Goal: Transaction & Acquisition: Purchase product/service

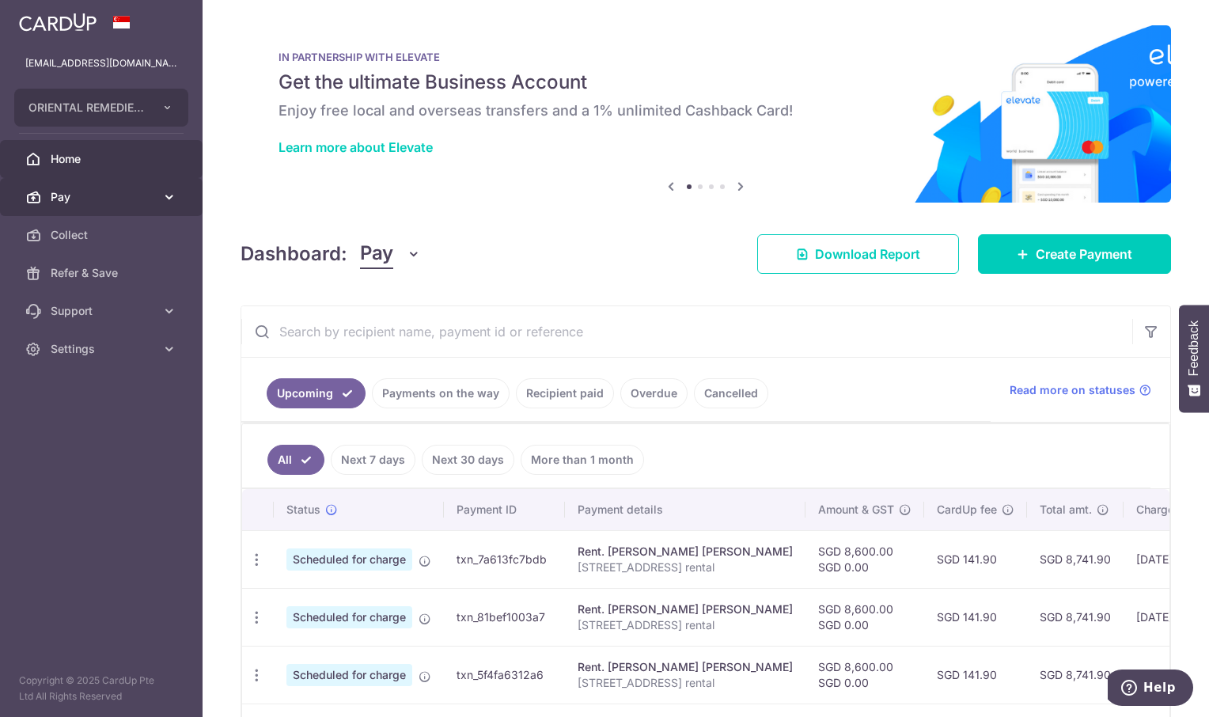
click at [61, 197] on span "Pay" at bounding box center [103, 197] width 104 height 16
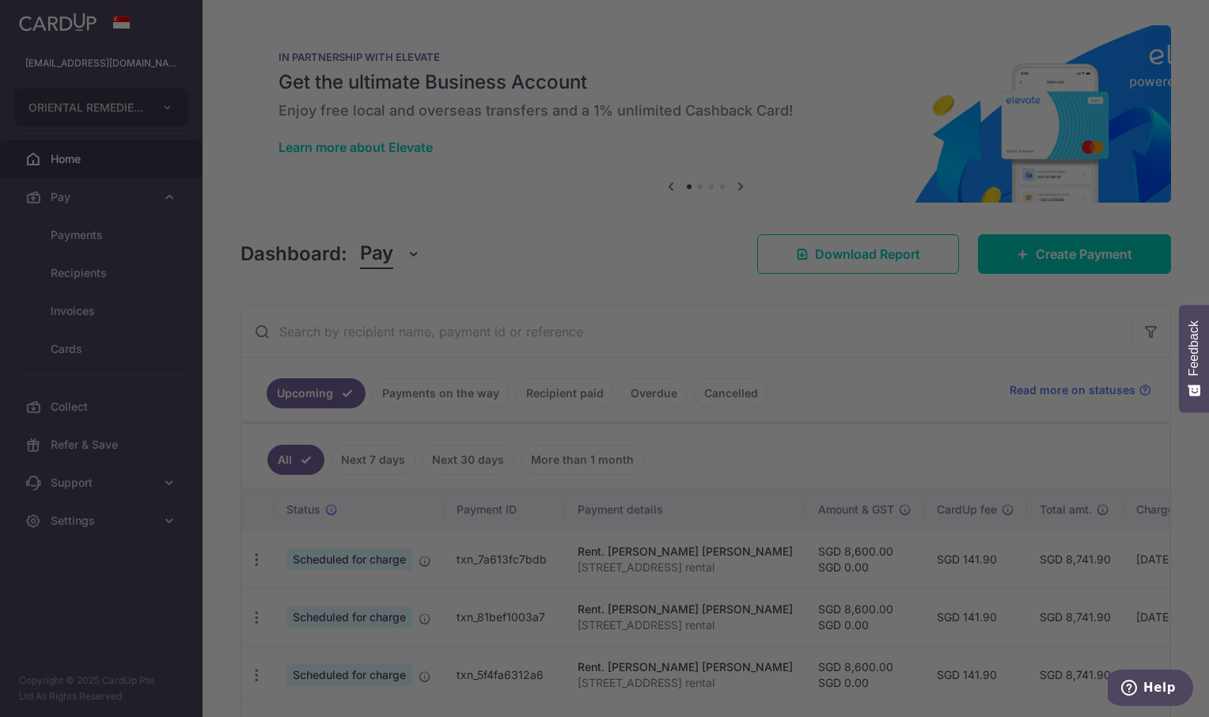
click at [70, 236] on div at bounding box center [610, 362] width 1221 height 724
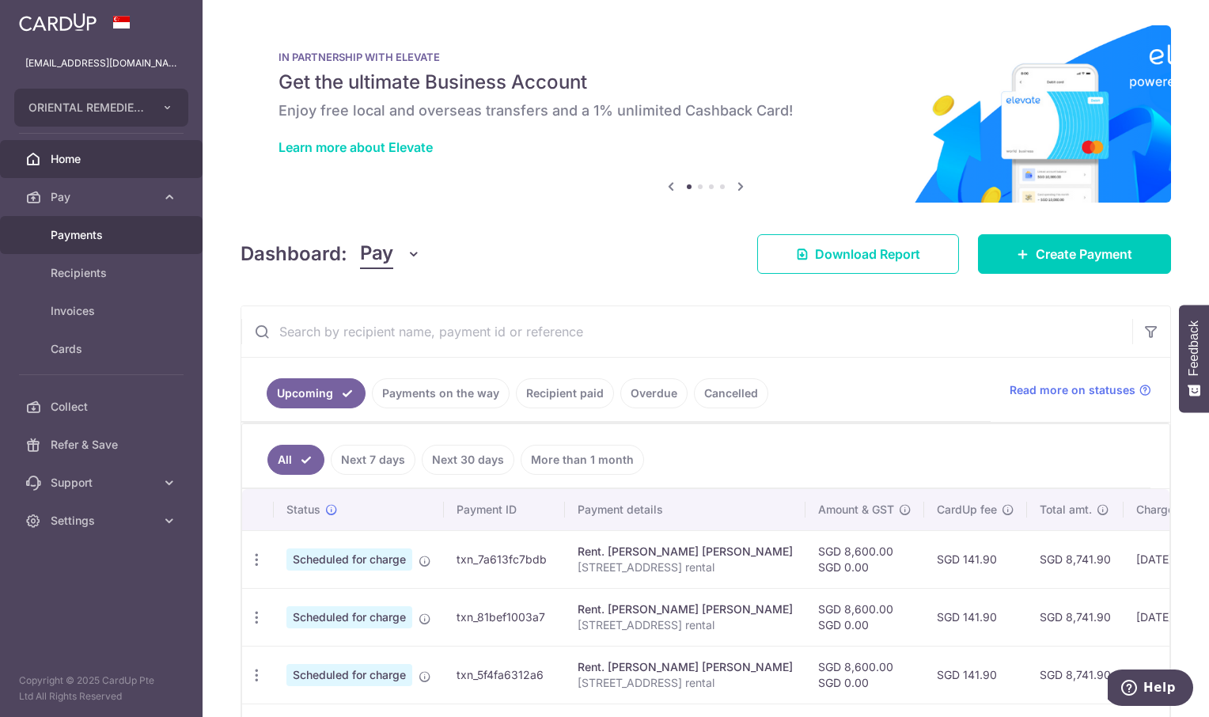
click at [71, 231] on span "Payments" at bounding box center [103, 235] width 104 height 16
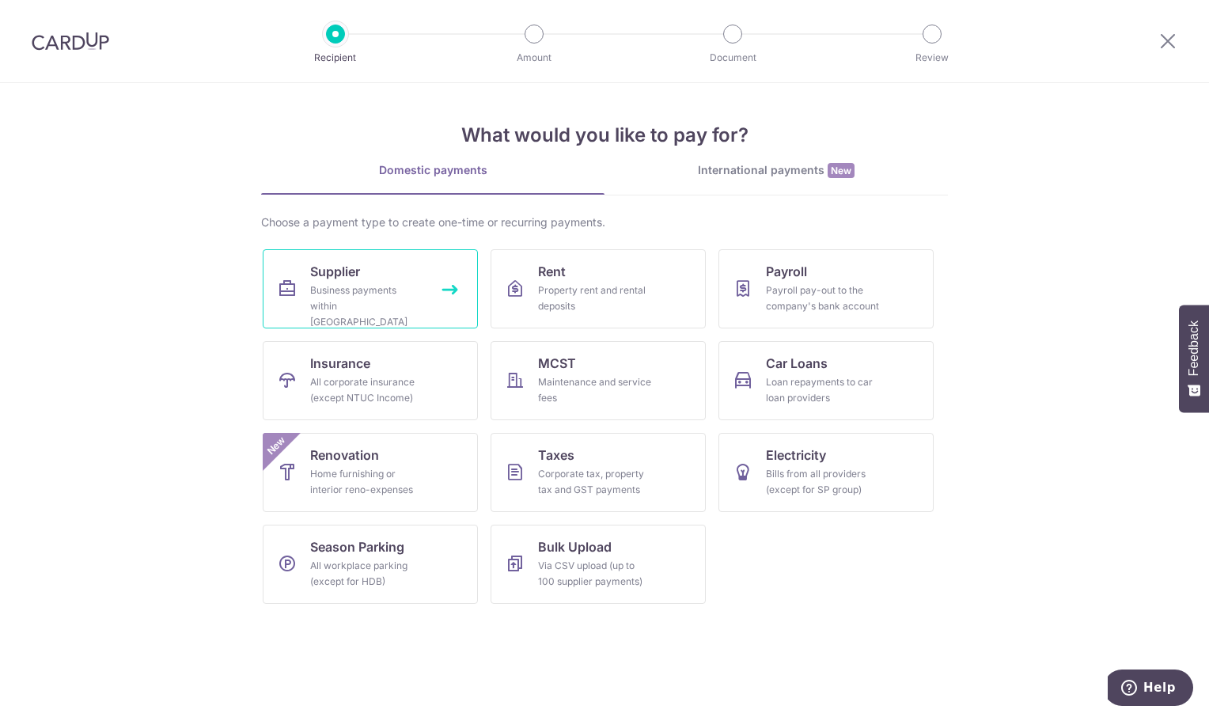
click at [385, 295] on div "Business payments within Singapore" at bounding box center [367, 305] width 114 height 47
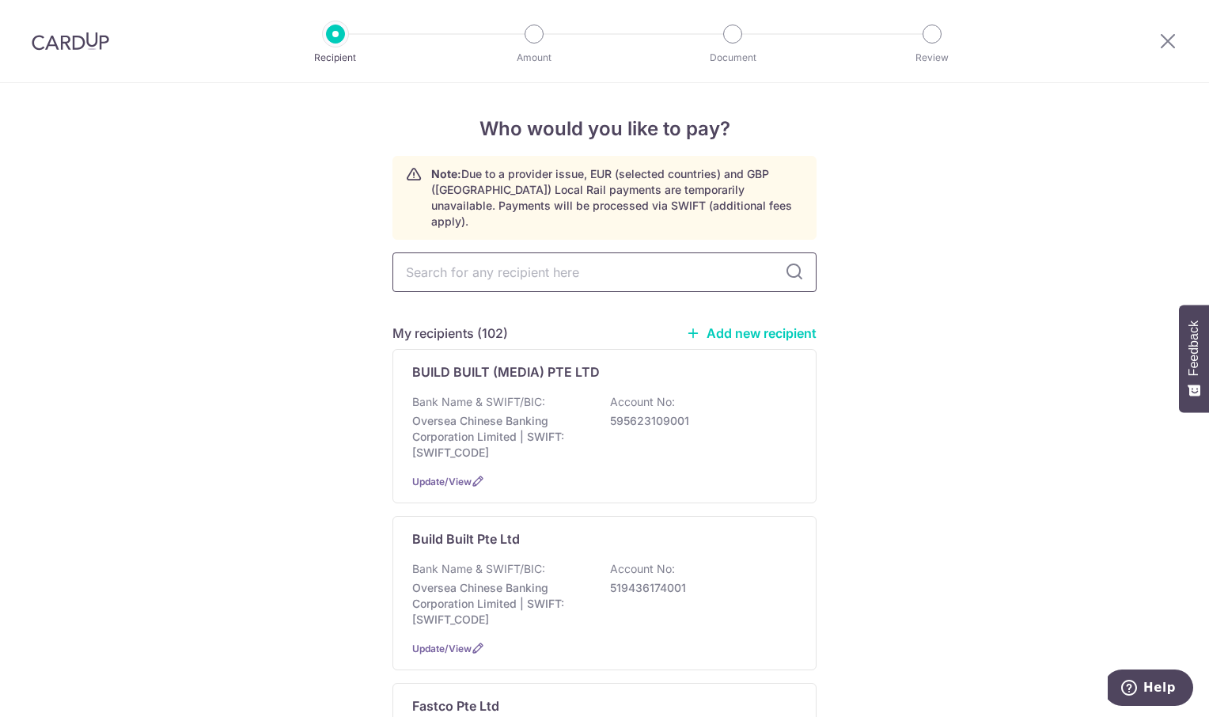
click at [412, 255] on input "text" at bounding box center [604, 272] width 424 height 40
type input "Eli"
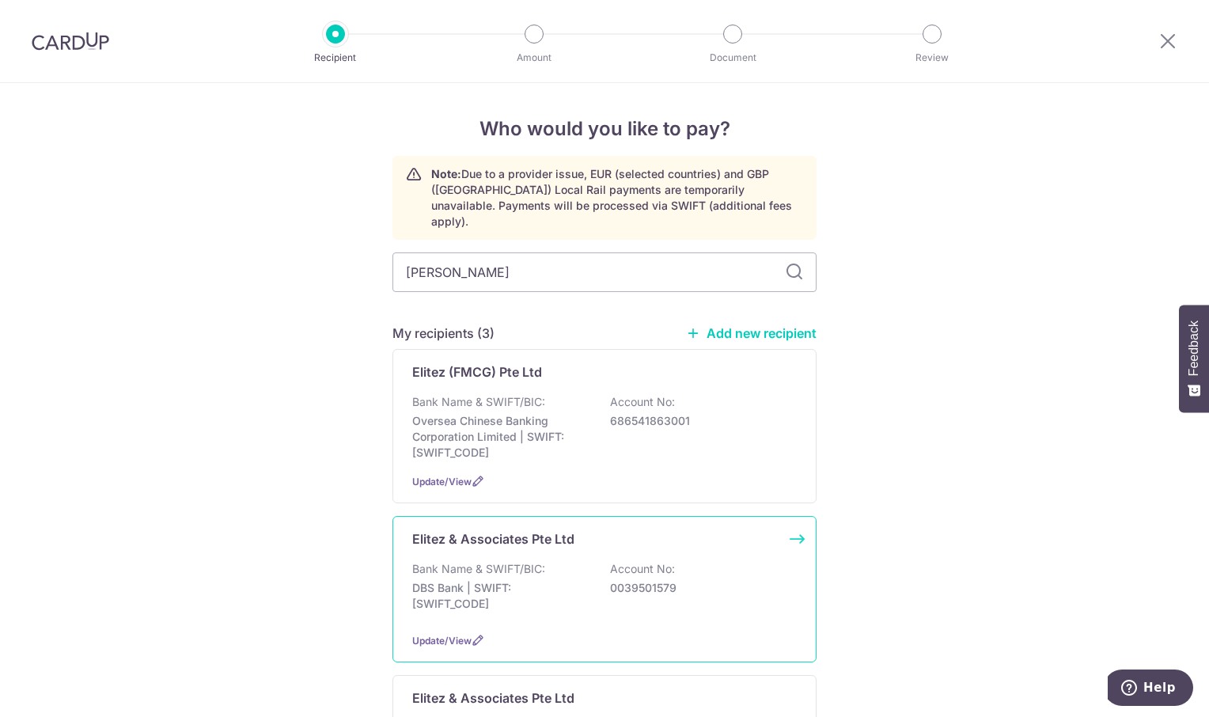
click at [500, 532] on p "Elitez & Associates Pte Ltd" at bounding box center [493, 538] width 162 height 19
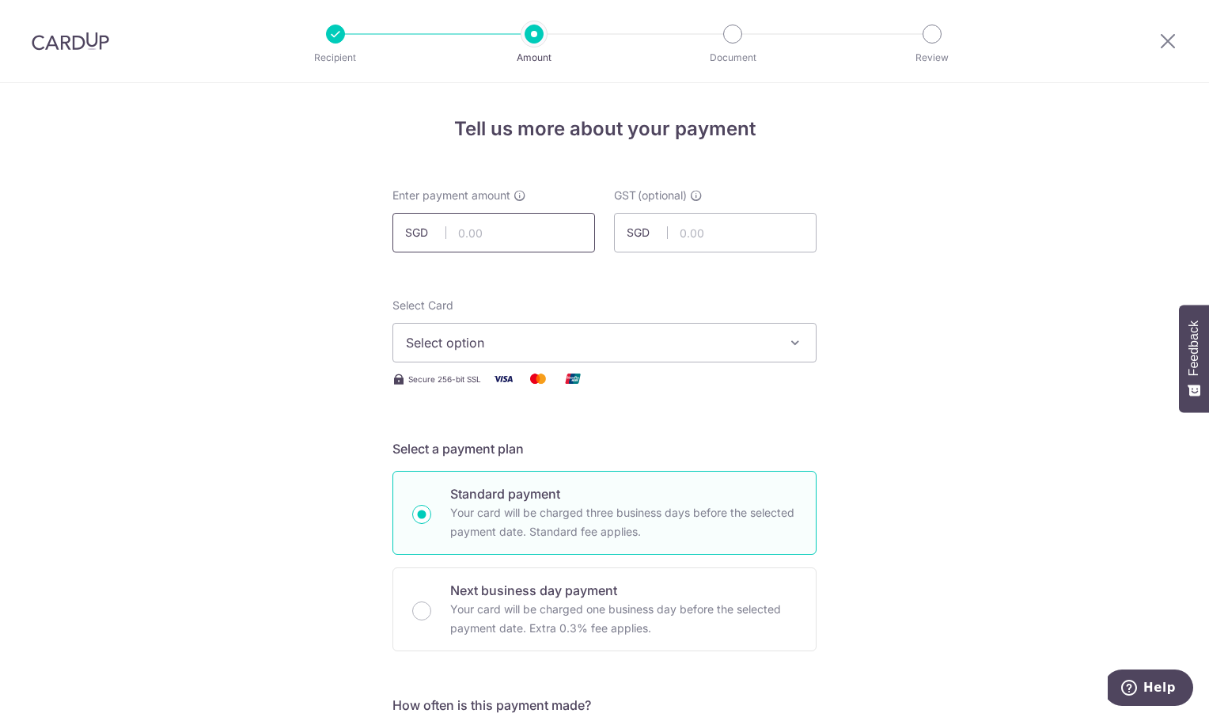
click at [498, 237] on input "text" at bounding box center [493, 233] width 203 height 40
type input "572.25"
click at [795, 339] on icon "button" at bounding box center [795, 343] width 16 height 16
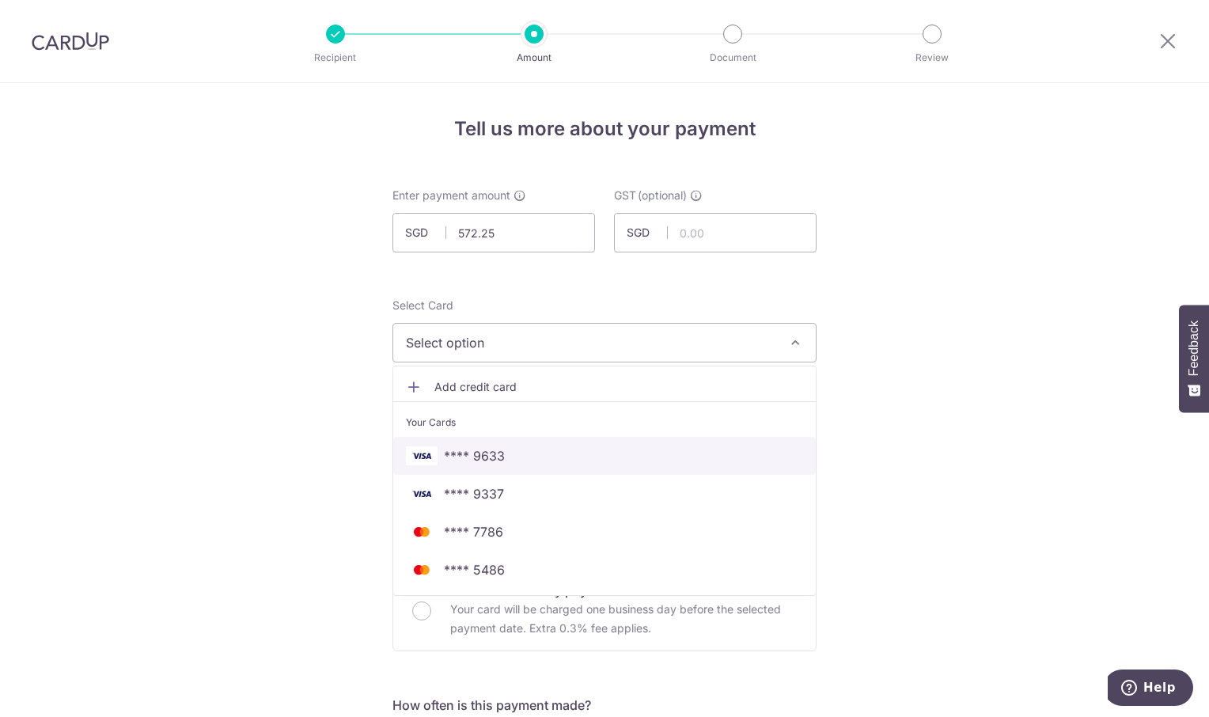
drag, startPoint x: 570, startPoint y: 457, endPoint x: 850, endPoint y: 400, distance: 285.8
click at [571, 457] on span "**** 9633" at bounding box center [604, 455] width 397 height 19
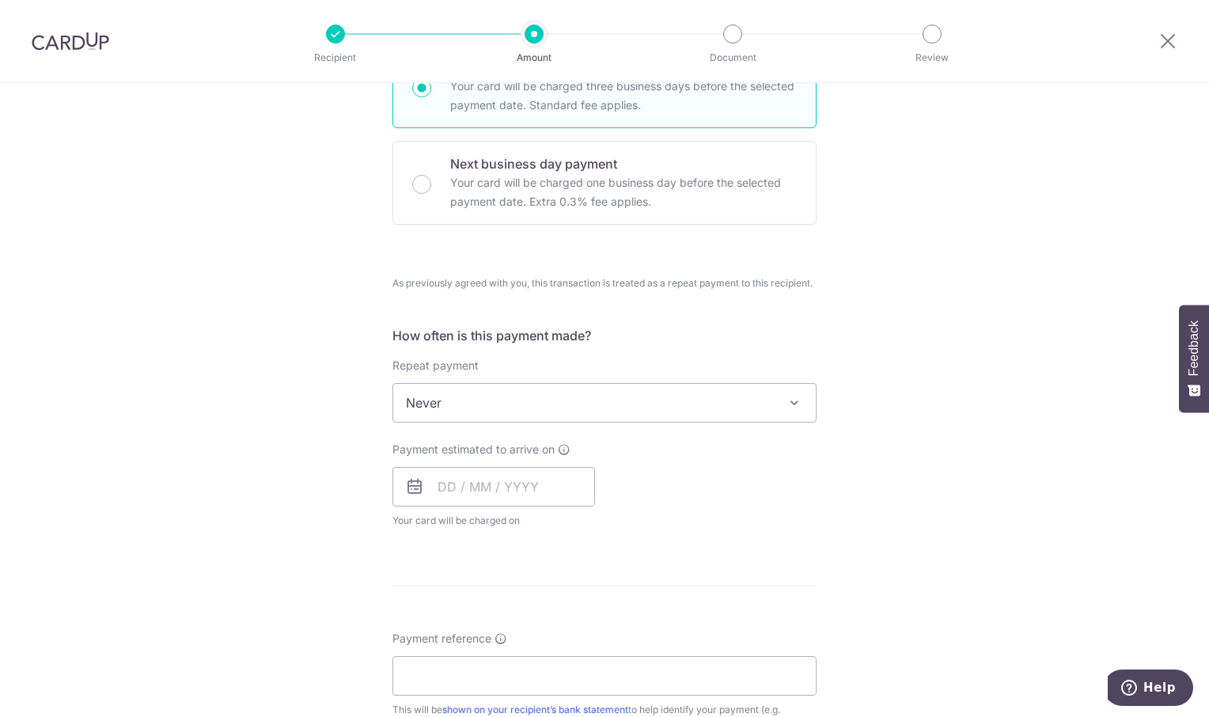
scroll to position [475, 0]
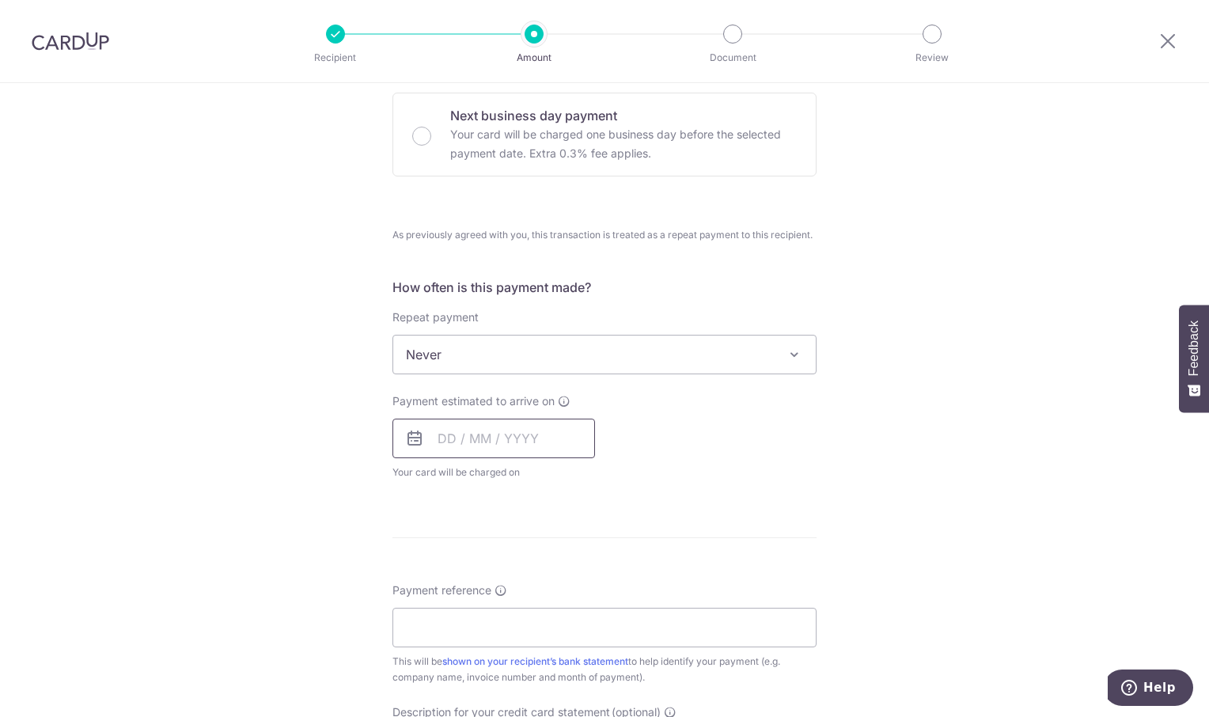
click at [505, 432] on input "text" at bounding box center [493, 439] width 203 height 40
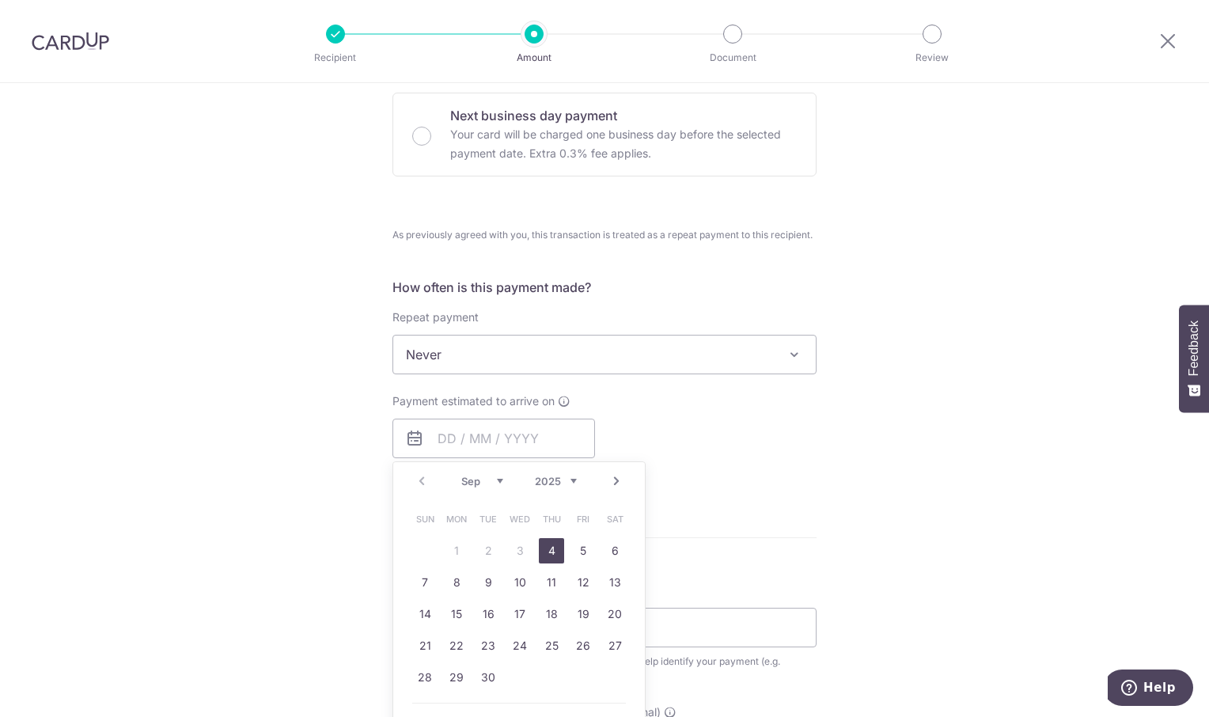
click at [544, 554] on link "4" at bounding box center [551, 550] width 25 height 25
type input "04/09/2025"
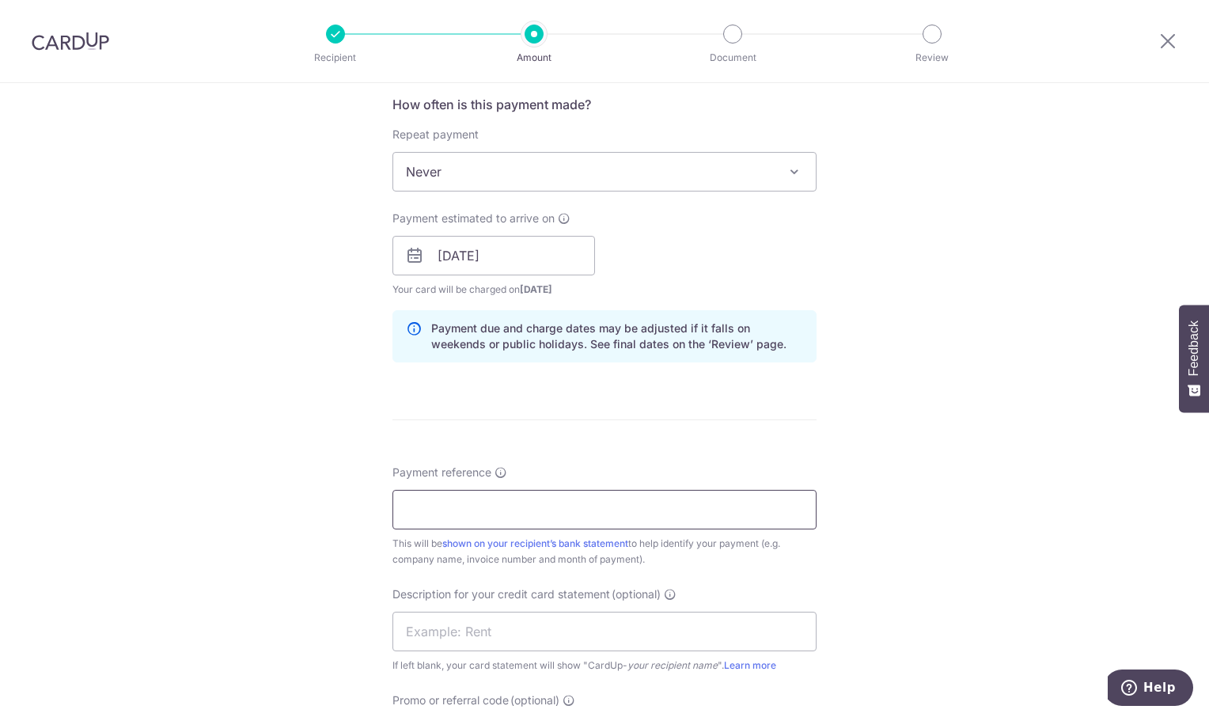
scroll to position [712, 0]
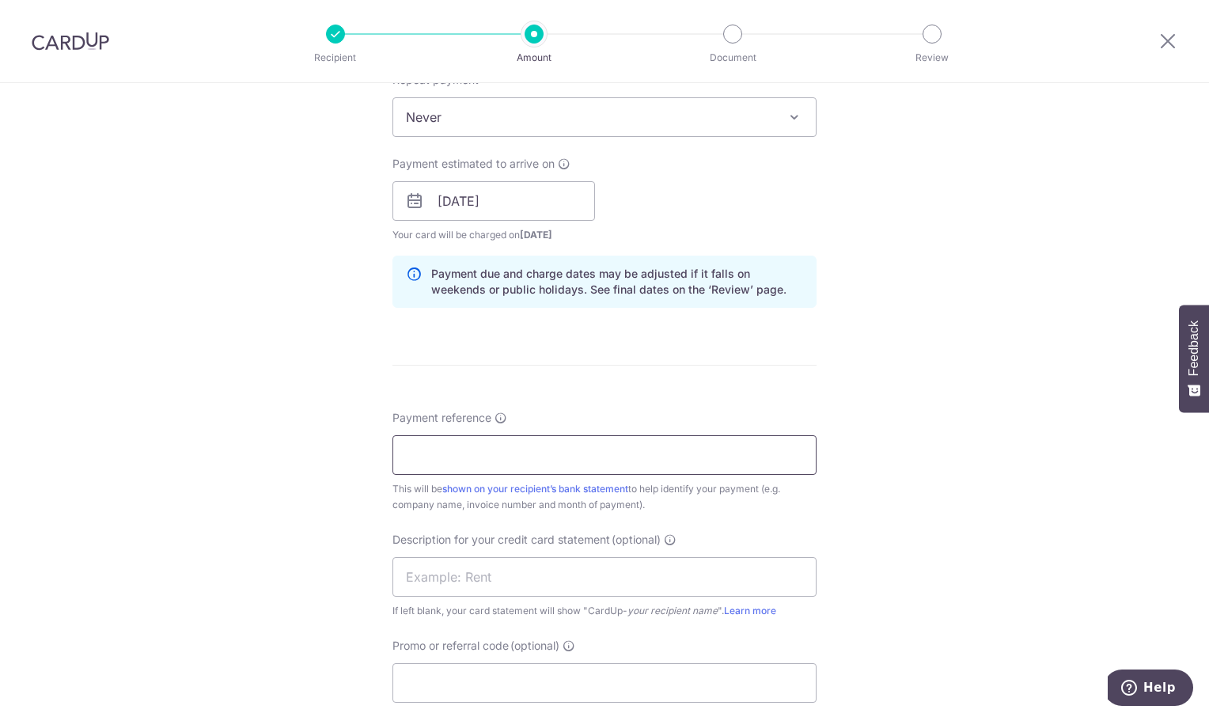
click at [419, 467] on input "Payment reference" at bounding box center [604, 455] width 424 height 40
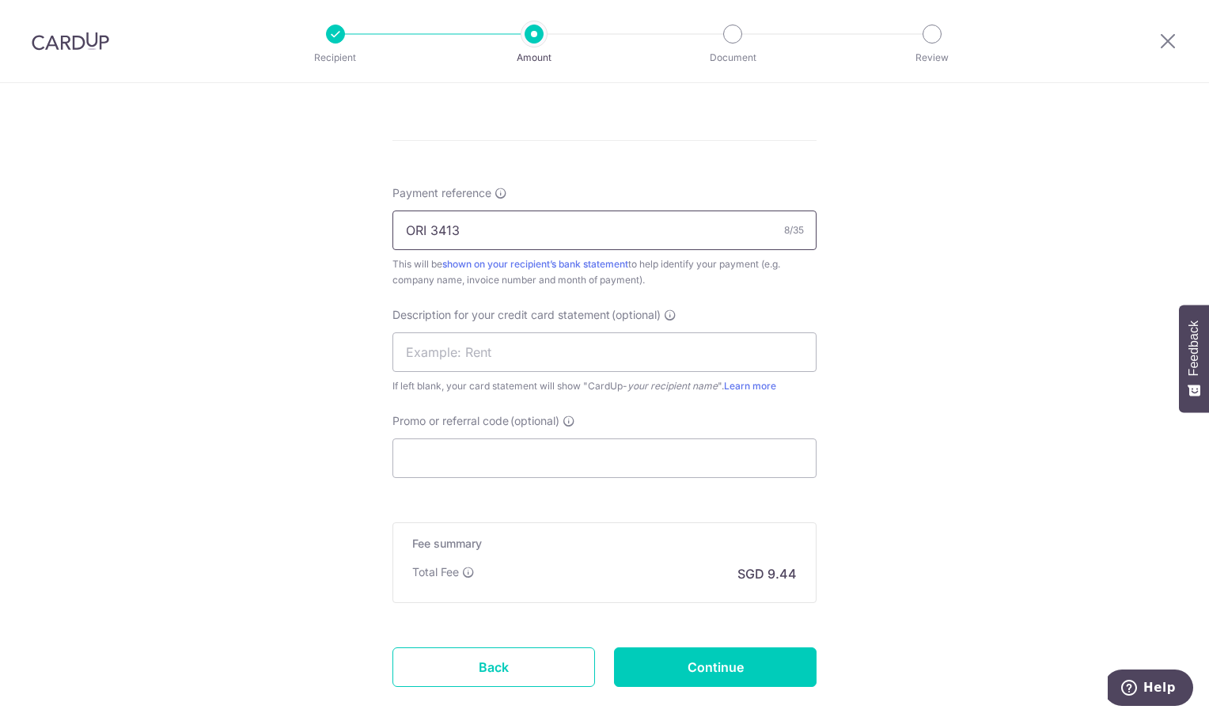
scroll to position [949, 0]
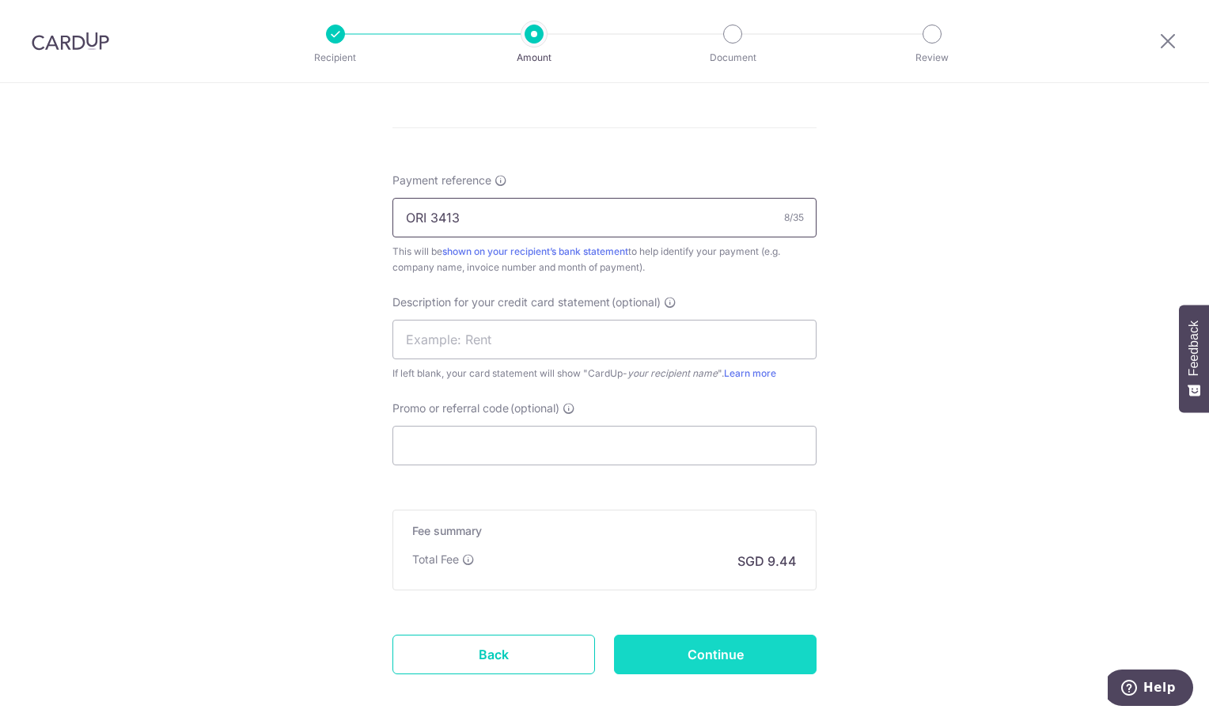
type input "ORI 3413"
drag, startPoint x: 776, startPoint y: 648, endPoint x: 888, endPoint y: 597, distance: 122.8
click at [784, 645] on input "Continue" at bounding box center [715, 654] width 203 height 40
type input "Create Schedule"
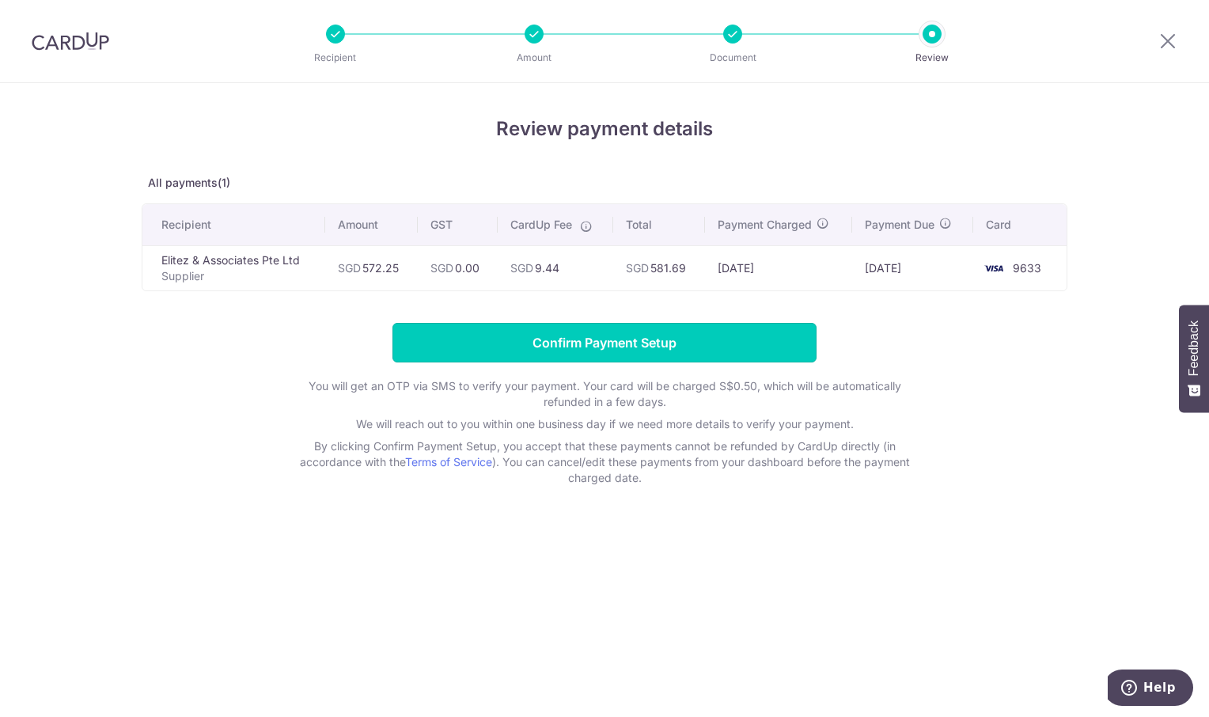
drag, startPoint x: 676, startPoint y: 336, endPoint x: 665, endPoint y: 336, distance: 11.1
click at [676, 336] on input "Confirm Payment Setup" at bounding box center [604, 343] width 424 height 40
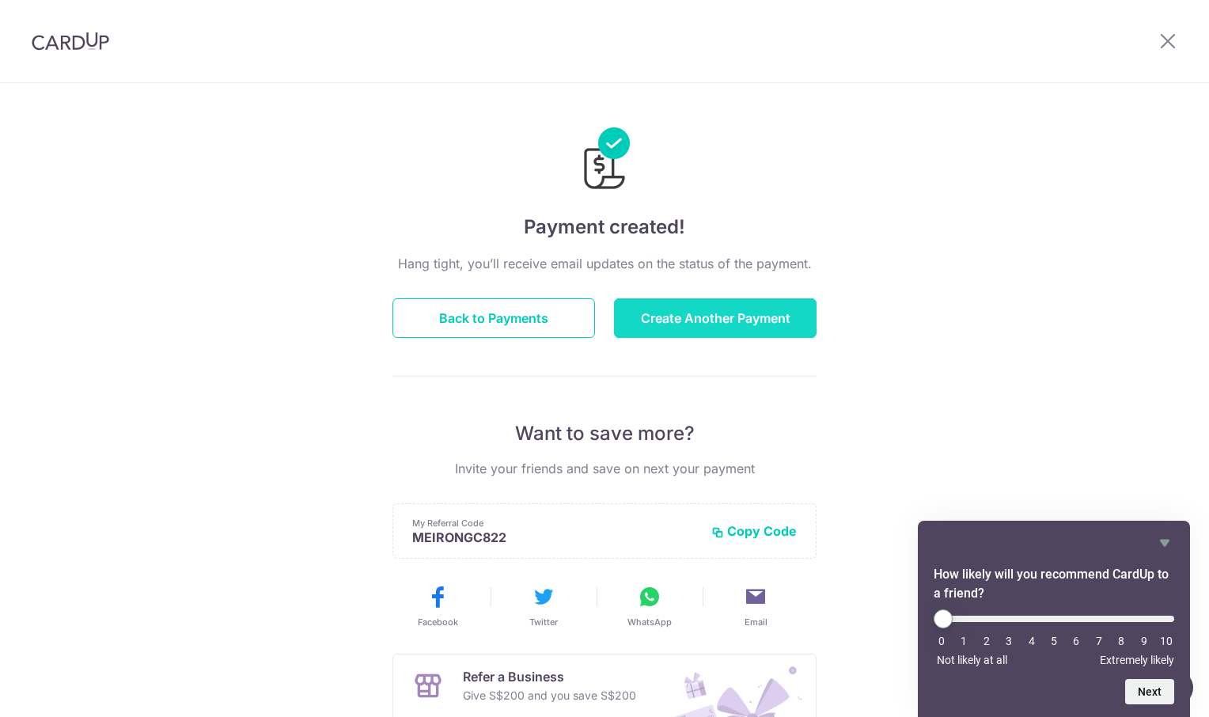
click at [670, 321] on button "Create Another Payment" at bounding box center [715, 318] width 203 height 40
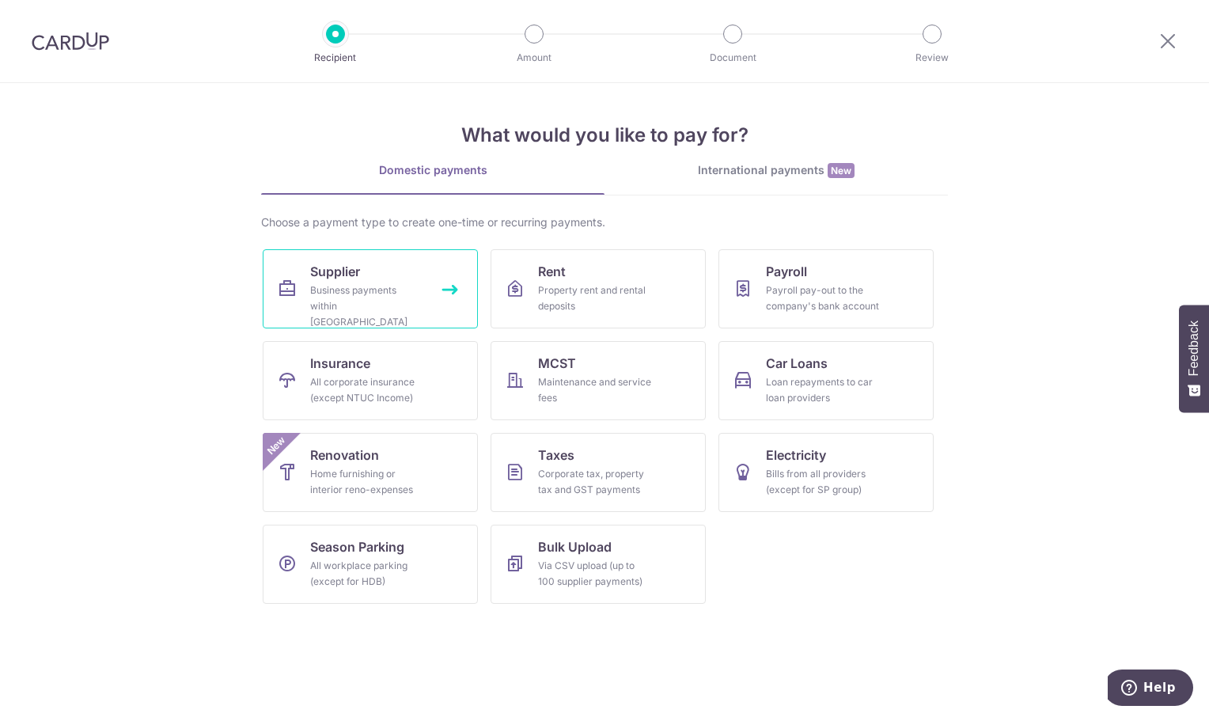
click at [363, 294] on div "Business payments within Singapore" at bounding box center [367, 305] width 114 height 47
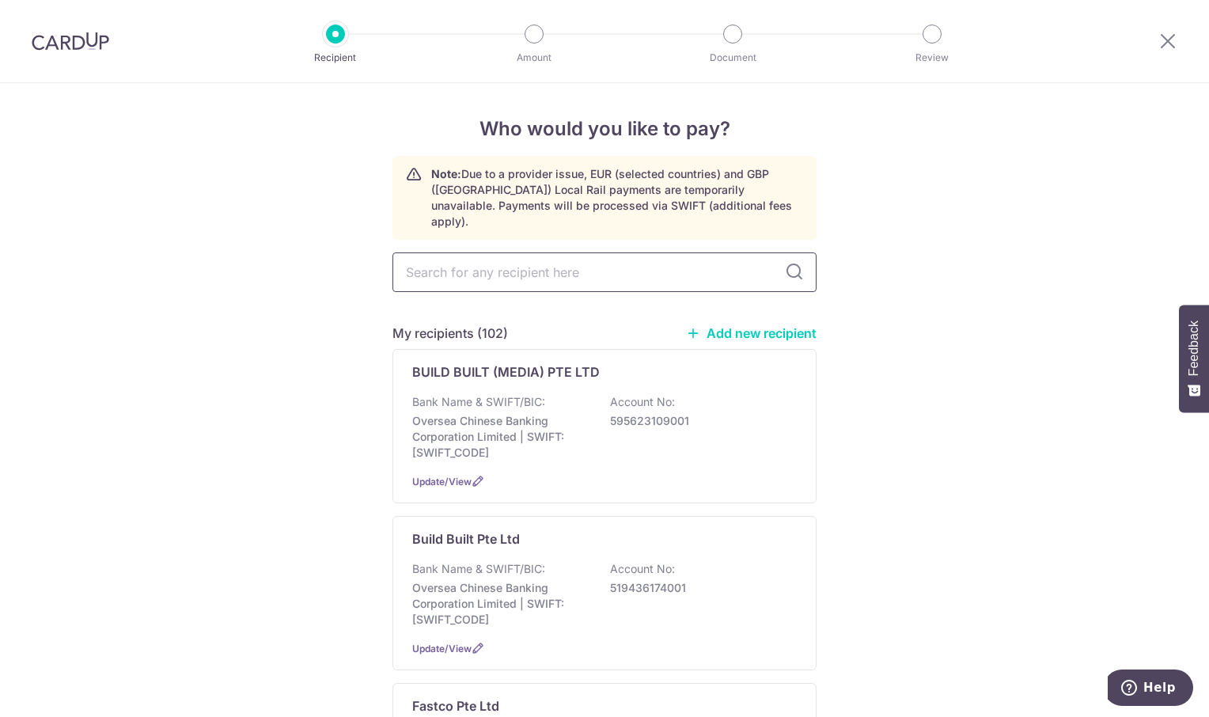
click at [421, 252] on input "text" at bounding box center [604, 272] width 424 height 40
type input "ADE"
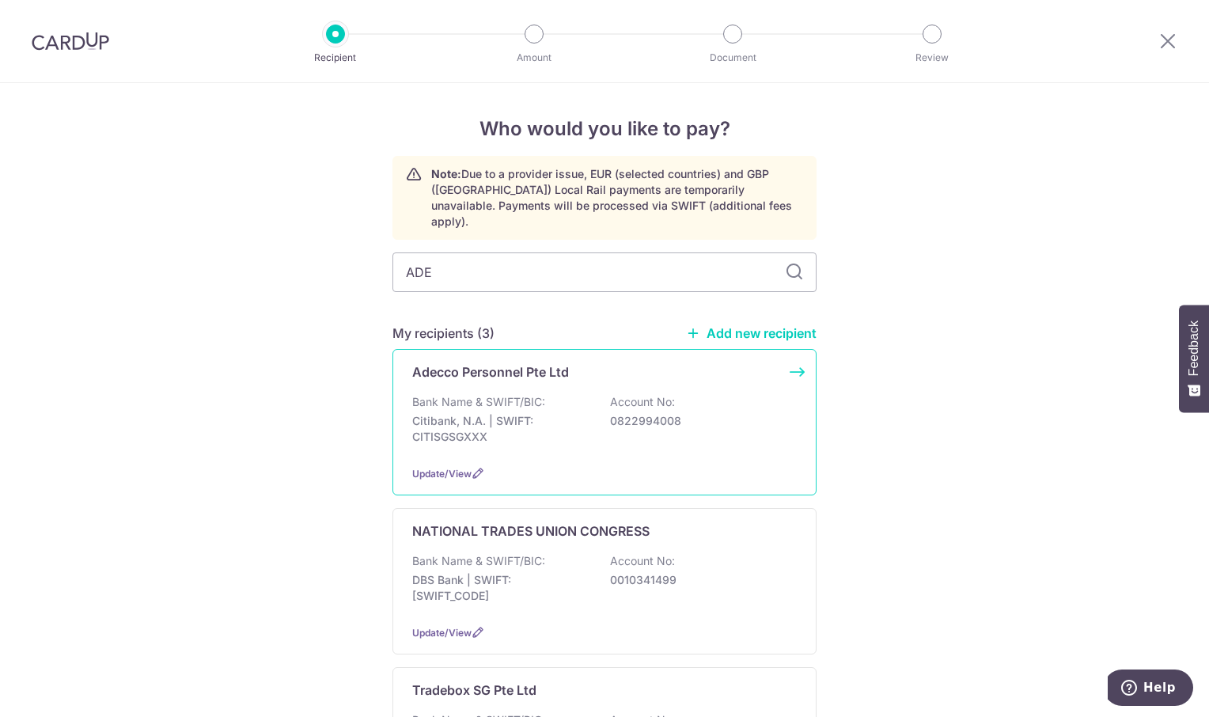
click at [521, 362] on p "Adecco Personnel Pte Ltd" at bounding box center [490, 371] width 157 height 19
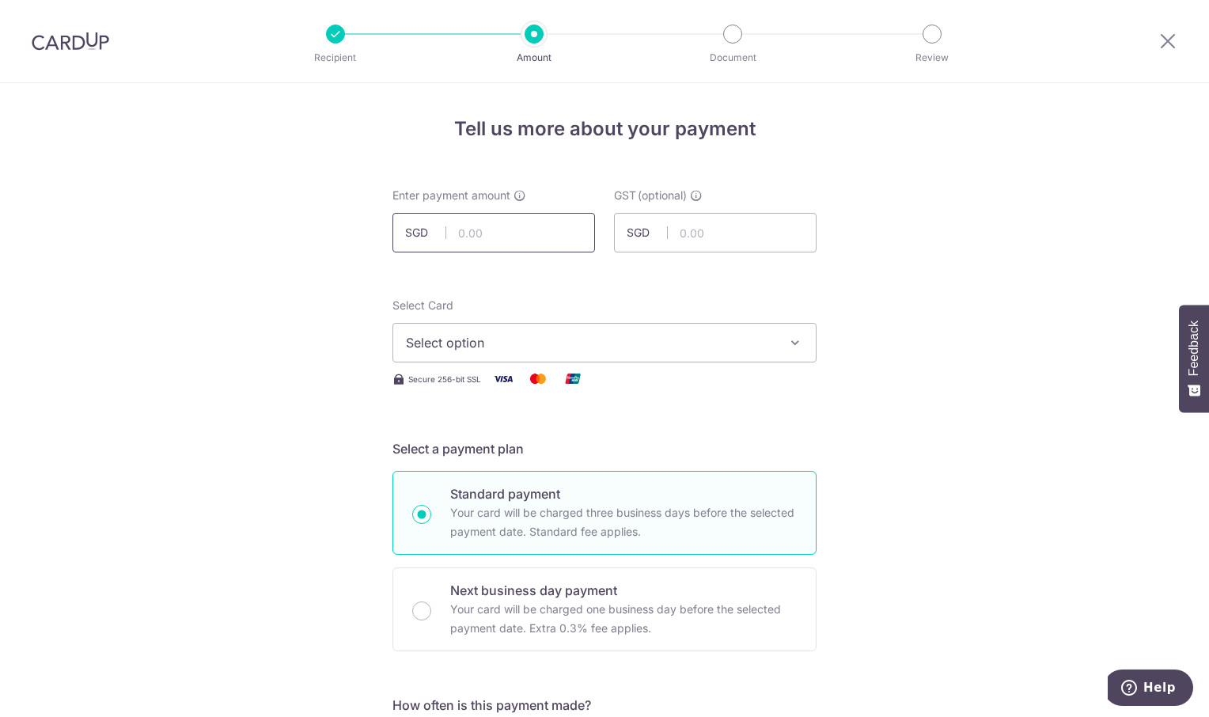
click at [468, 232] on input "text" at bounding box center [493, 233] width 203 height 40
type input "1,169.03"
click at [794, 342] on icon "button" at bounding box center [795, 343] width 16 height 16
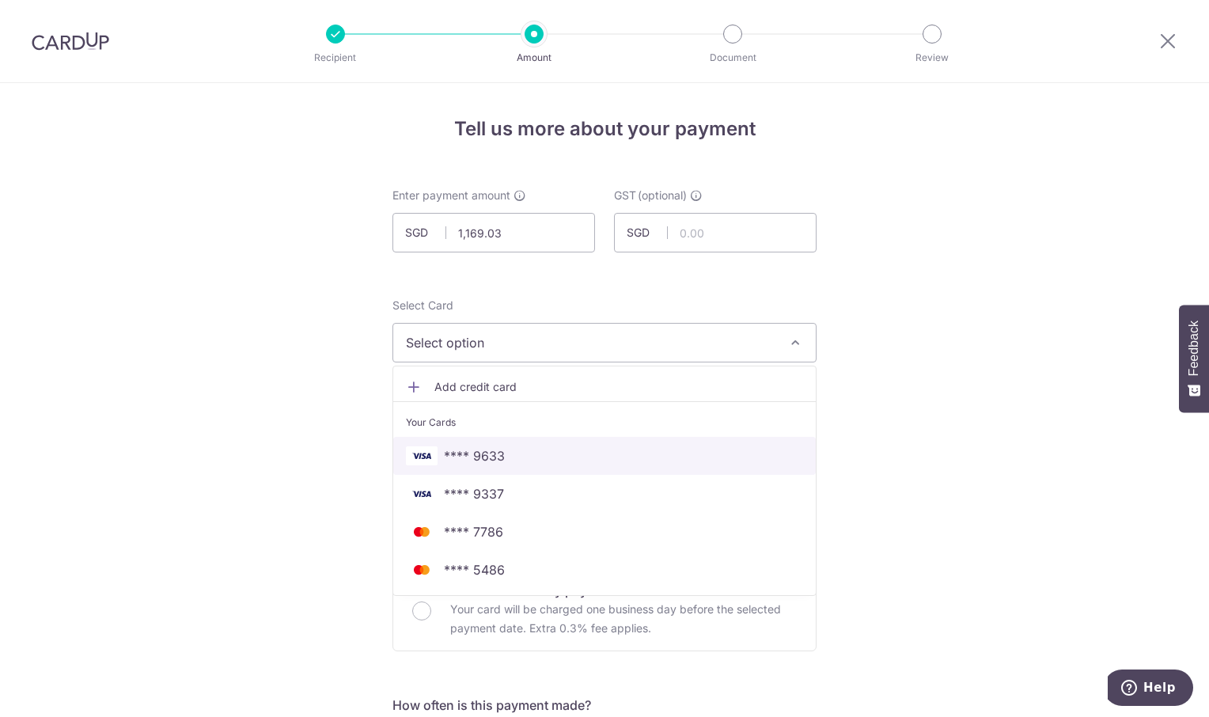
click at [597, 449] on span "**** 9633" at bounding box center [604, 455] width 397 height 19
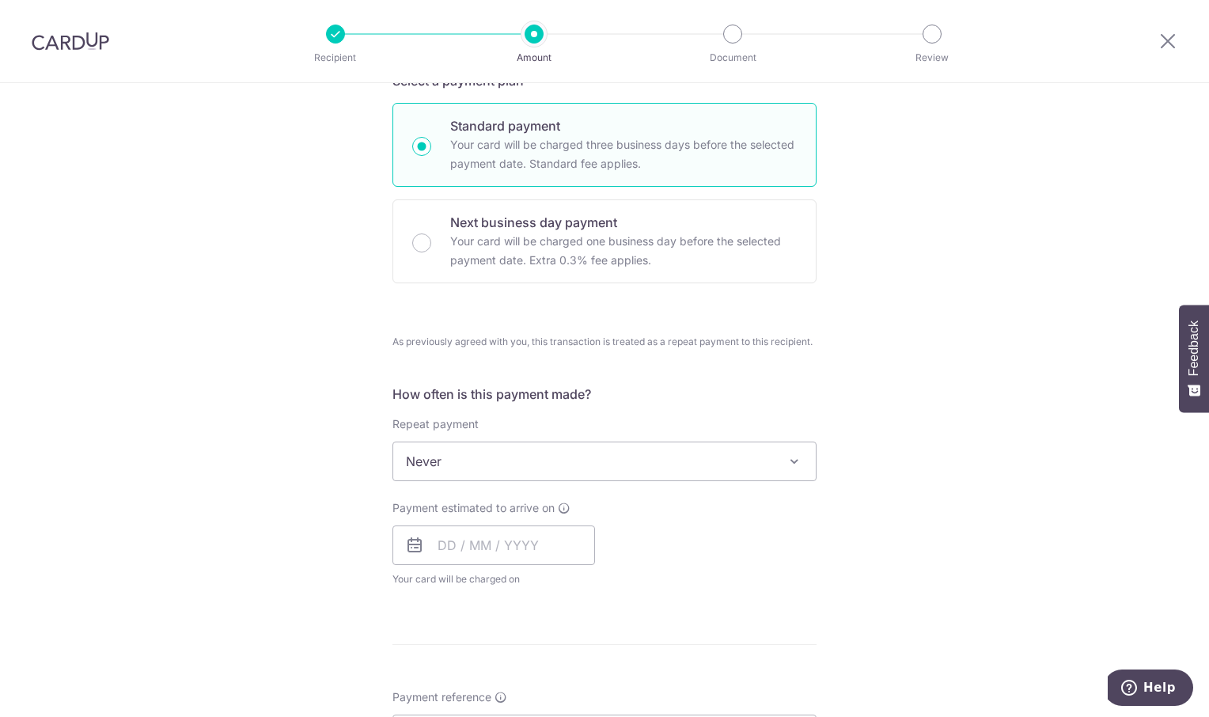
scroll to position [396, 0]
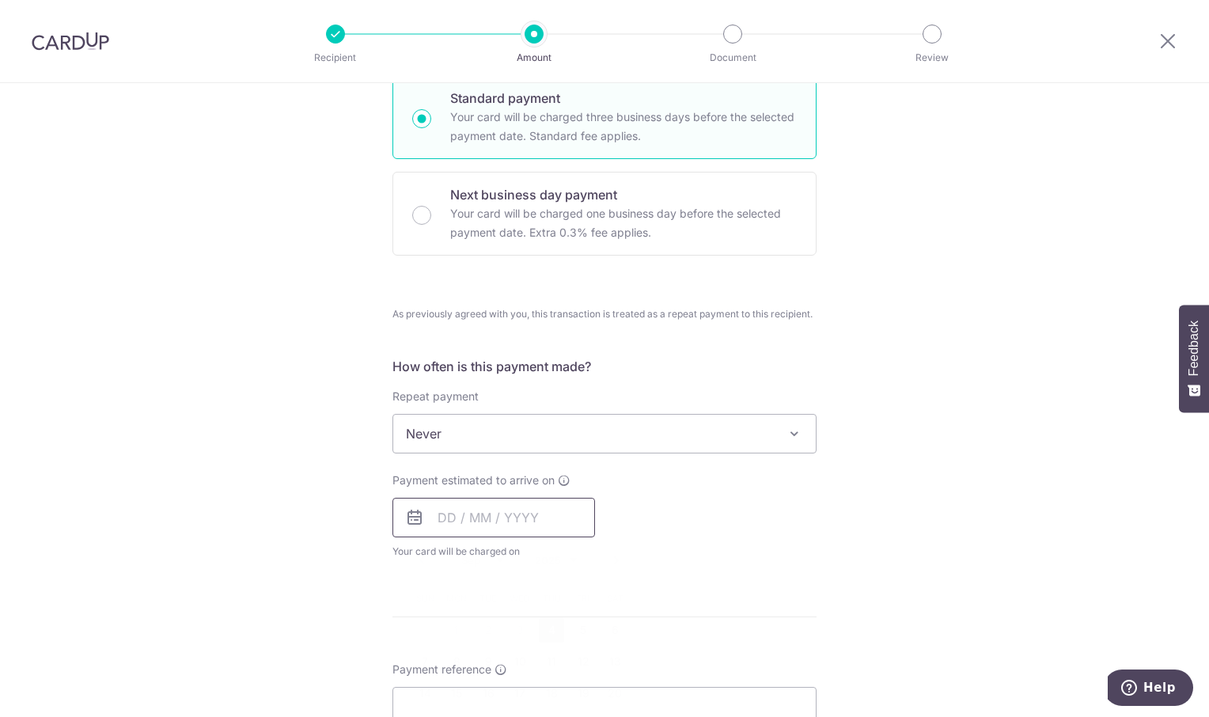
click at [547, 524] on input "text" at bounding box center [493, 518] width 203 height 40
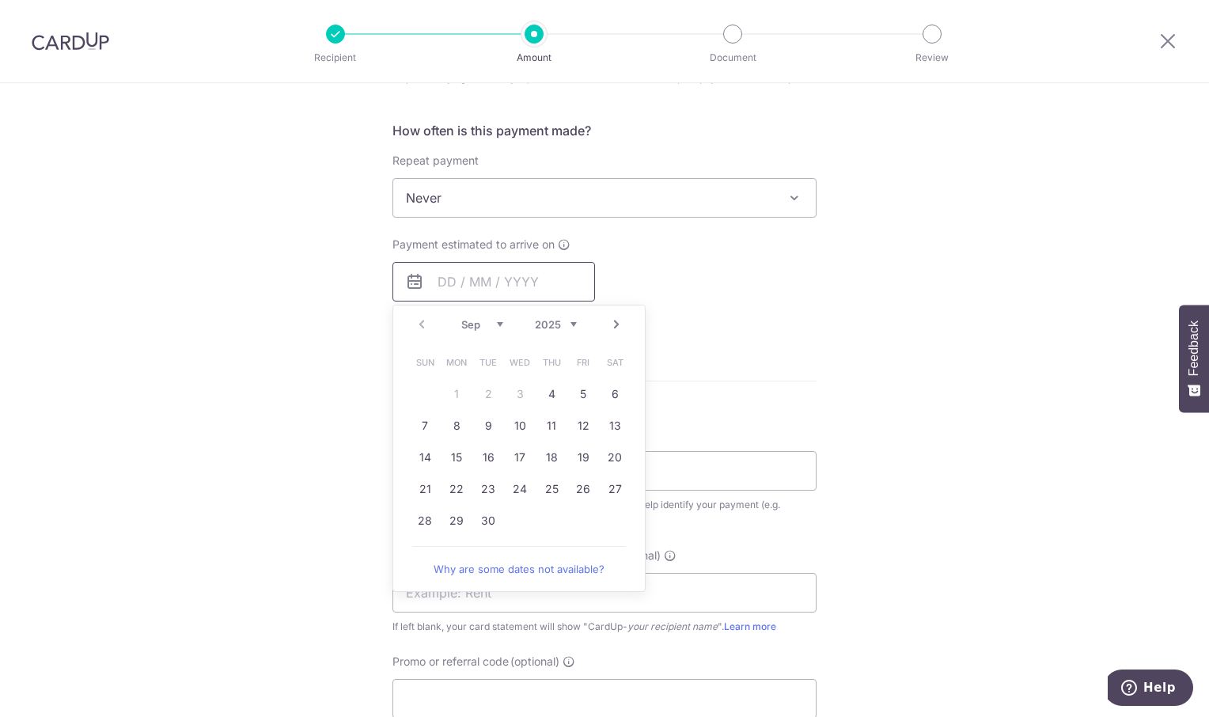
scroll to position [633, 0]
click at [541, 392] on link "4" at bounding box center [551, 392] width 25 height 25
type input "04/09/2025"
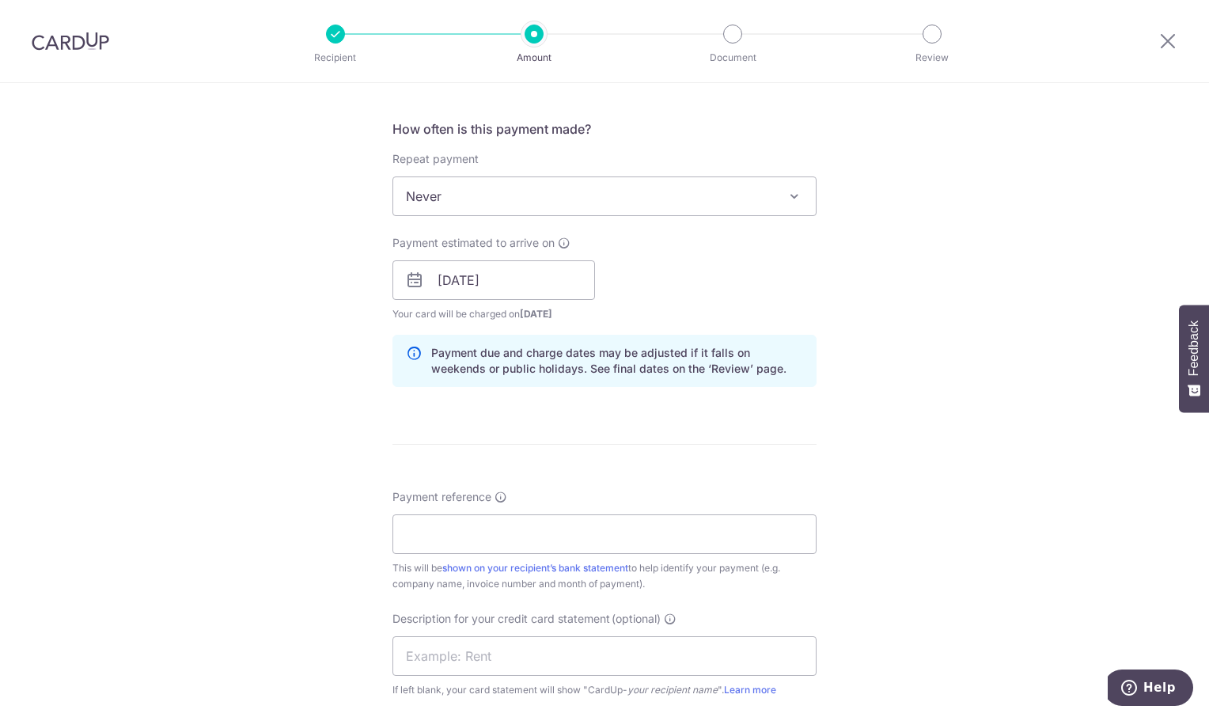
drag, startPoint x: 953, startPoint y: 339, endPoint x: 463, endPoint y: 443, distance: 501.5
click at [948, 339] on div "Tell us more about your payment Enter payment amount SGD 1,169.03 1169.03 GST (…" at bounding box center [604, 279] width 1209 height 1659
click at [427, 532] on input "Payment reference" at bounding box center [604, 534] width 424 height 40
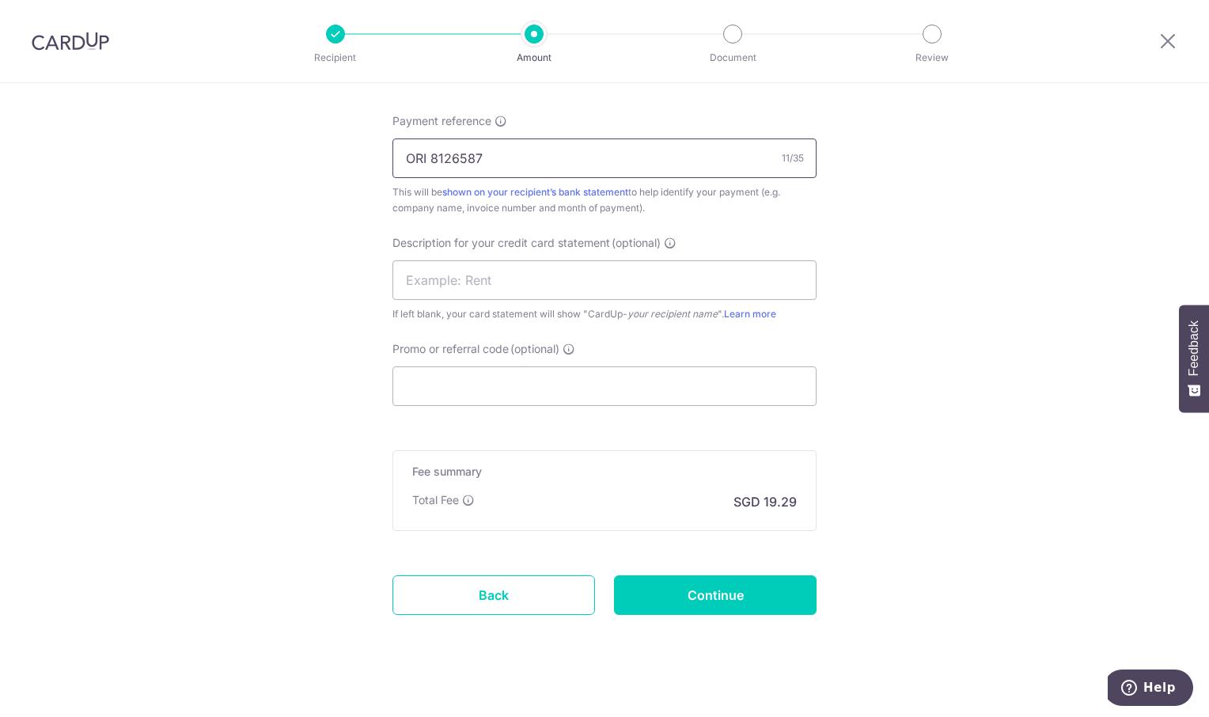
scroll to position [1025, 0]
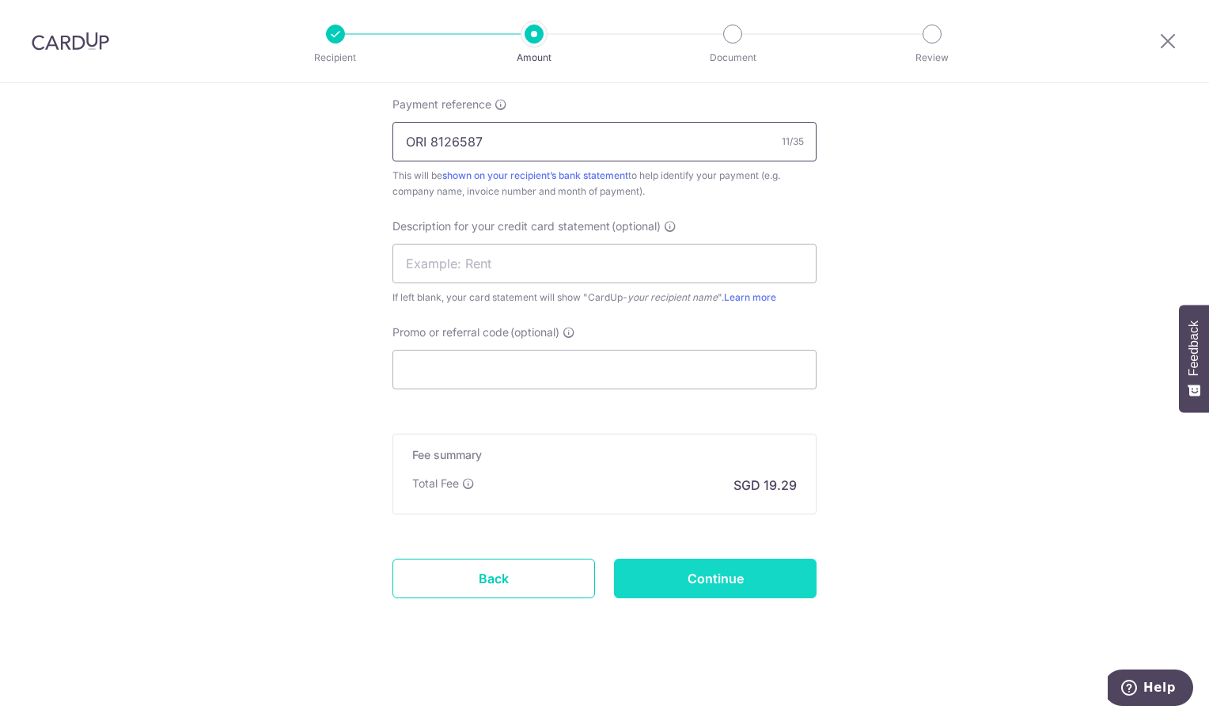
type input "ORI 8126587"
drag, startPoint x: 769, startPoint y: 587, endPoint x: 858, endPoint y: 524, distance: 108.9
click at [773, 582] on input "Continue" at bounding box center [715, 579] width 203 height 40
type input "Create Schedule"
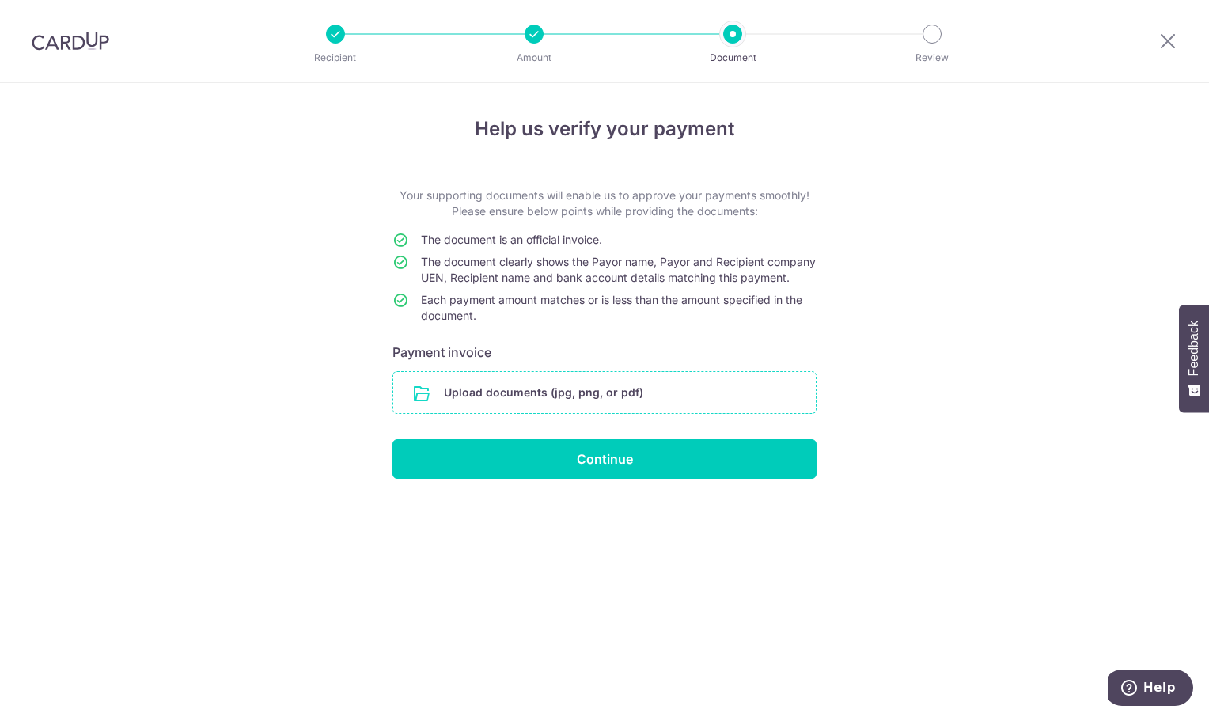
click at [463, 409] on input "file" at bounding box center [604, 392] width 422 height 41
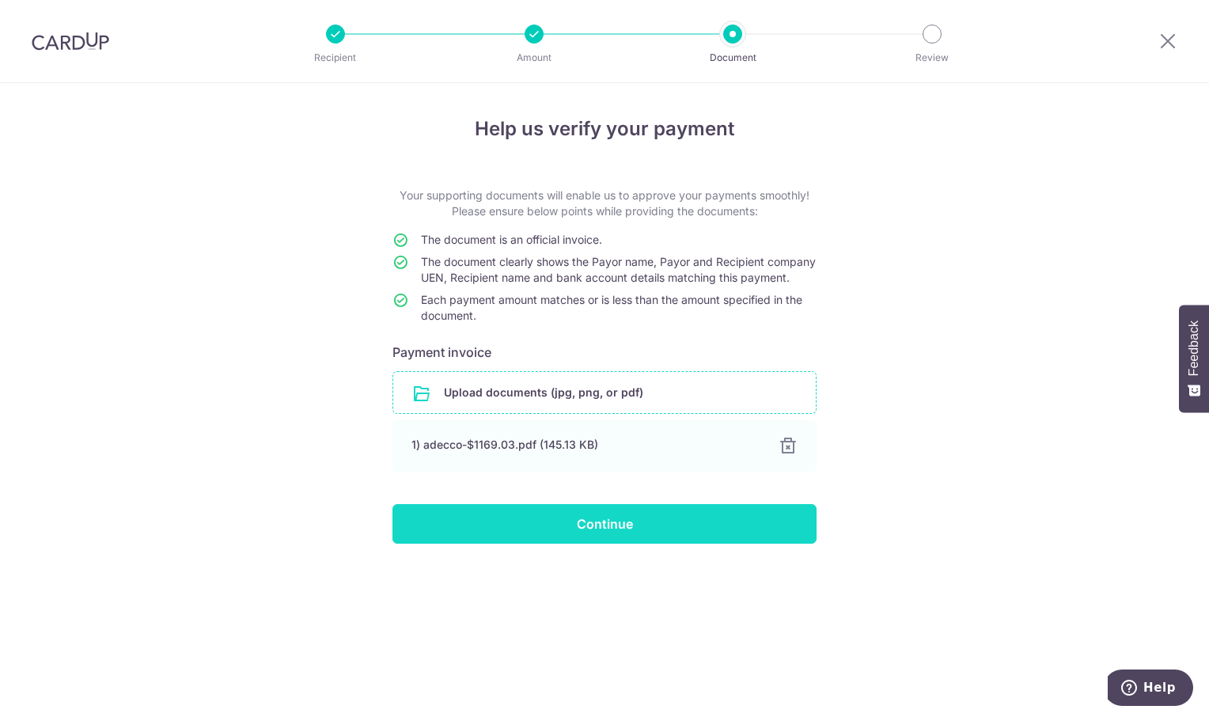
click at [581, 544] on input "Continue" at bounding box center [604, 524] width 424 height 40
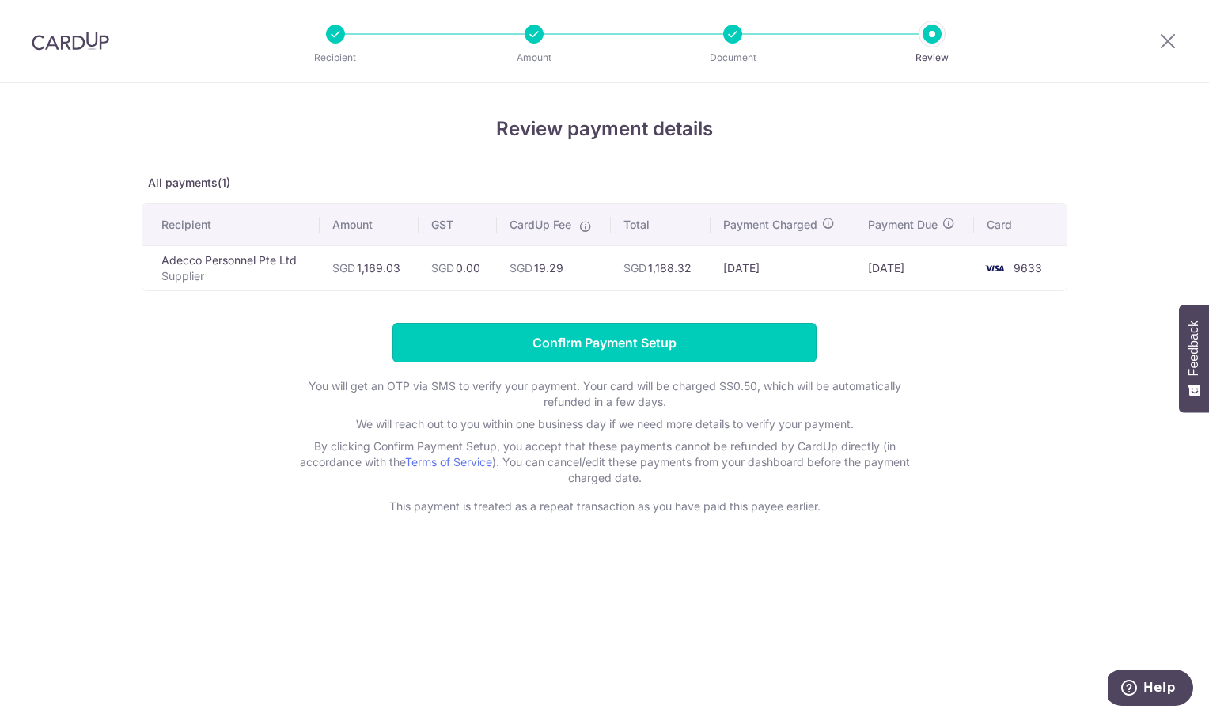
drag, startPoint x: 545, startPoint y: 348, endPoint x: 374, endPoint y: 181, distance: 238.9
click at [536, 338] on input "Confirm Payment Setup" at bounding box center [604, 343] width 424 height 40
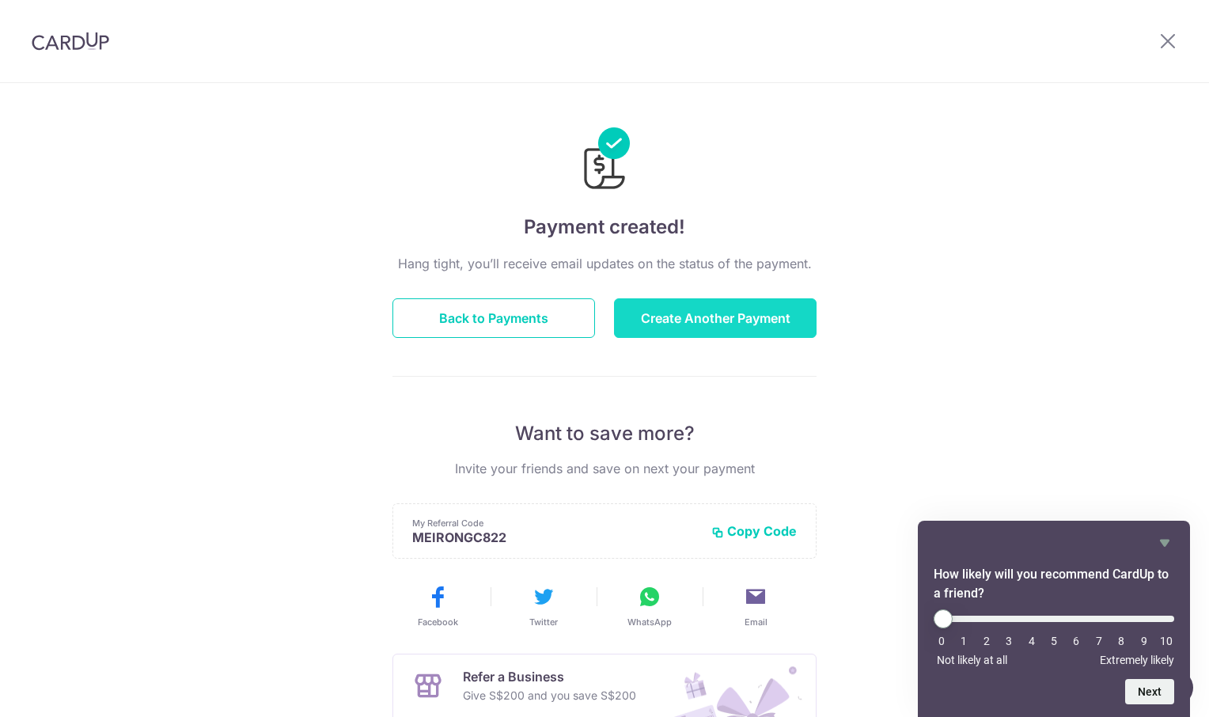
click at [691, 312] on button "Create Another Payment" at bounding box center [715, 318] width 203 height 40
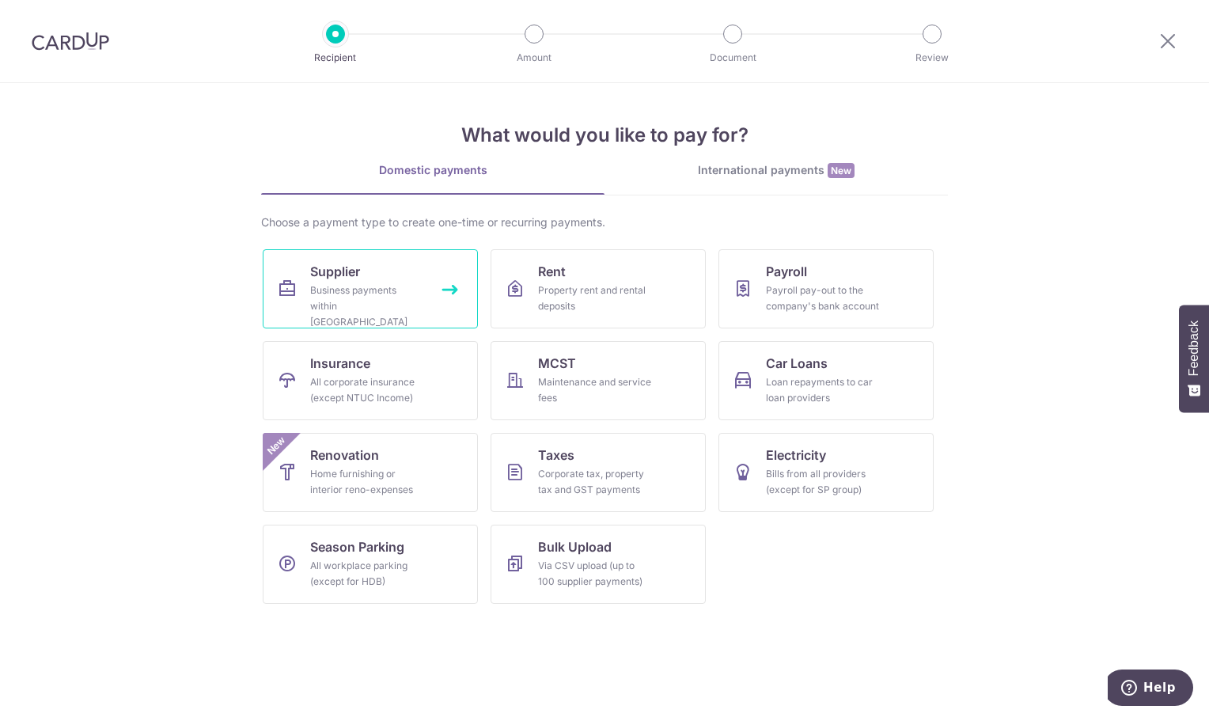
click at [351, 300] on div "Business payments within [GEOGRAPHIC_DATA]" at bounding box center [367, 305] width 114 height 47
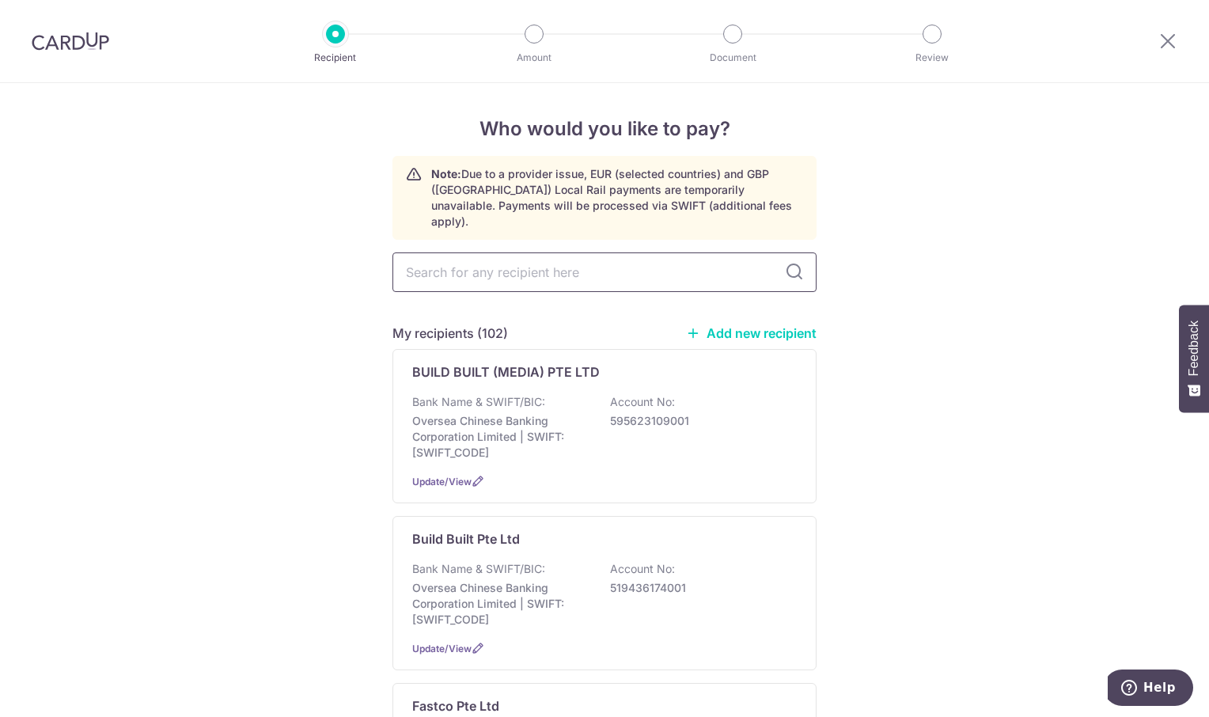
click at [422, 256] on input "text" at bounding box center [604, 272] width 424 height 40
type input "GLEE"
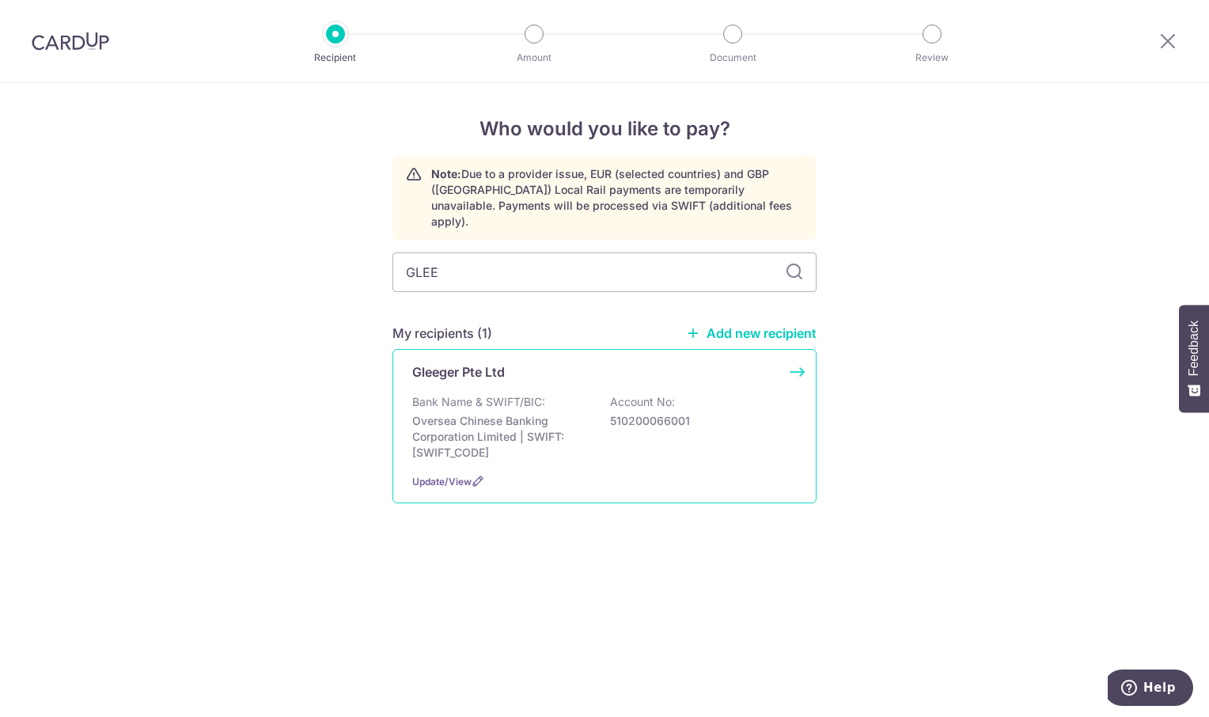
click at [479, 368] on div "Gleeger Pte Ltd Bank Name & SWIFT/BIC: Oversea Chinese Banking Corporation Limi…" at bounding box center [604, 426] width 424 height 154
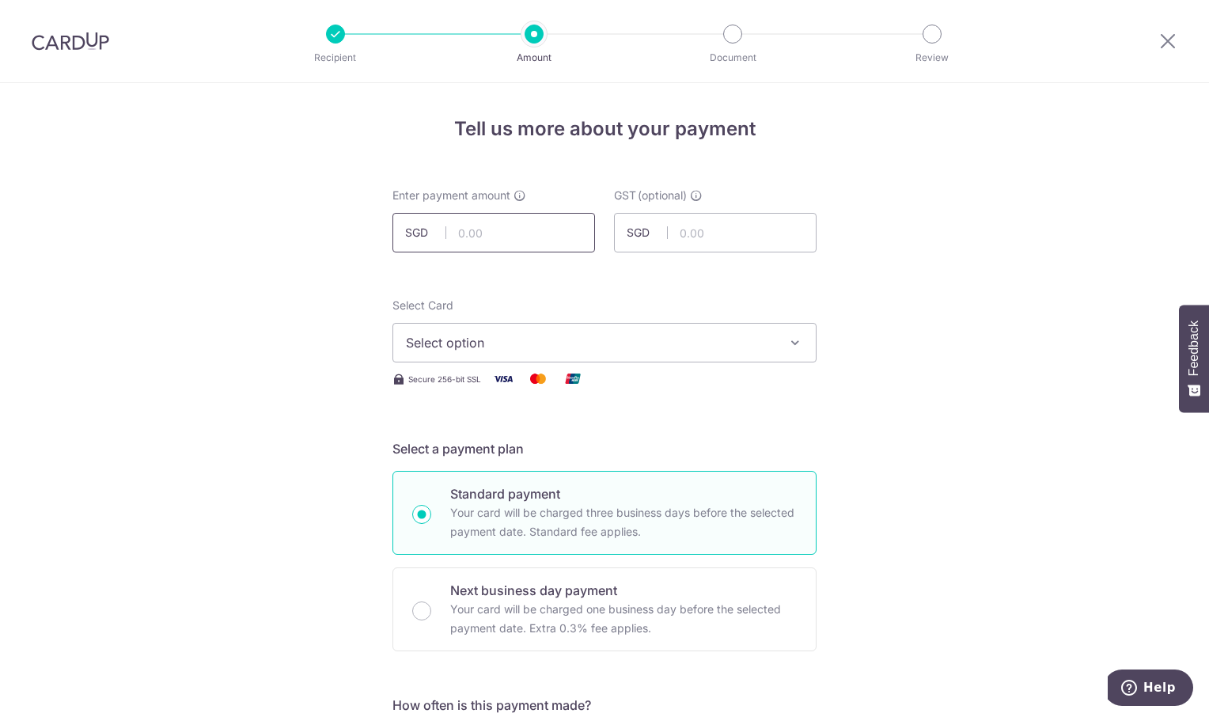
click at [494, 232] on input "text" at bounding box center [493, 233] width 203 height 40
type input "400.00"
click at [796, 346] on icon "button" at bounding box center [795, 343] width 16 height 16
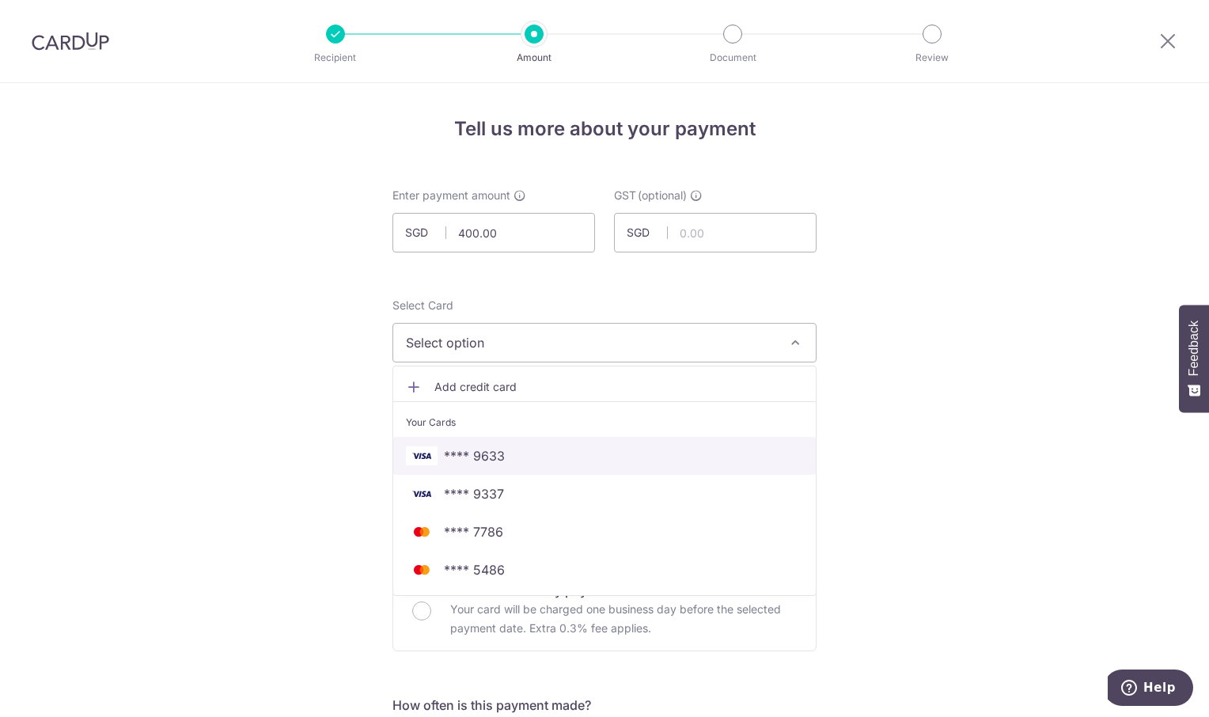
click at [647, 453] on span "**** 9633" at bounding box center [604, 455] width 397 height 19
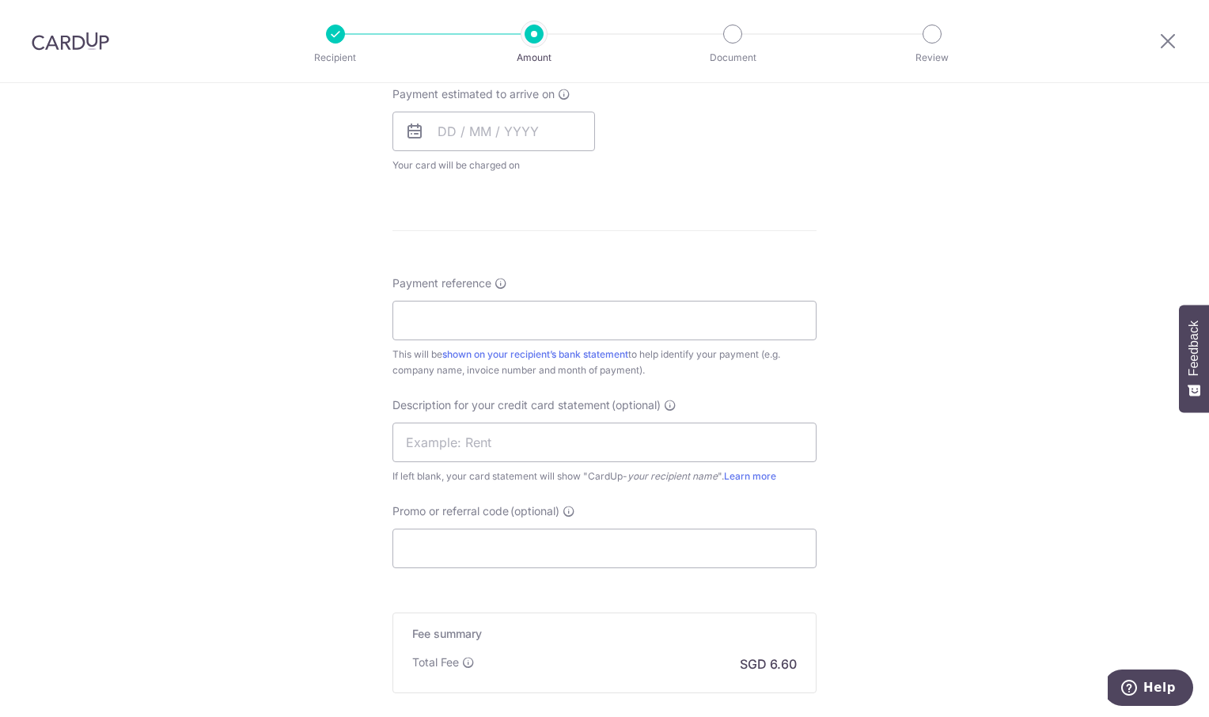
scroll to position [791, 0]
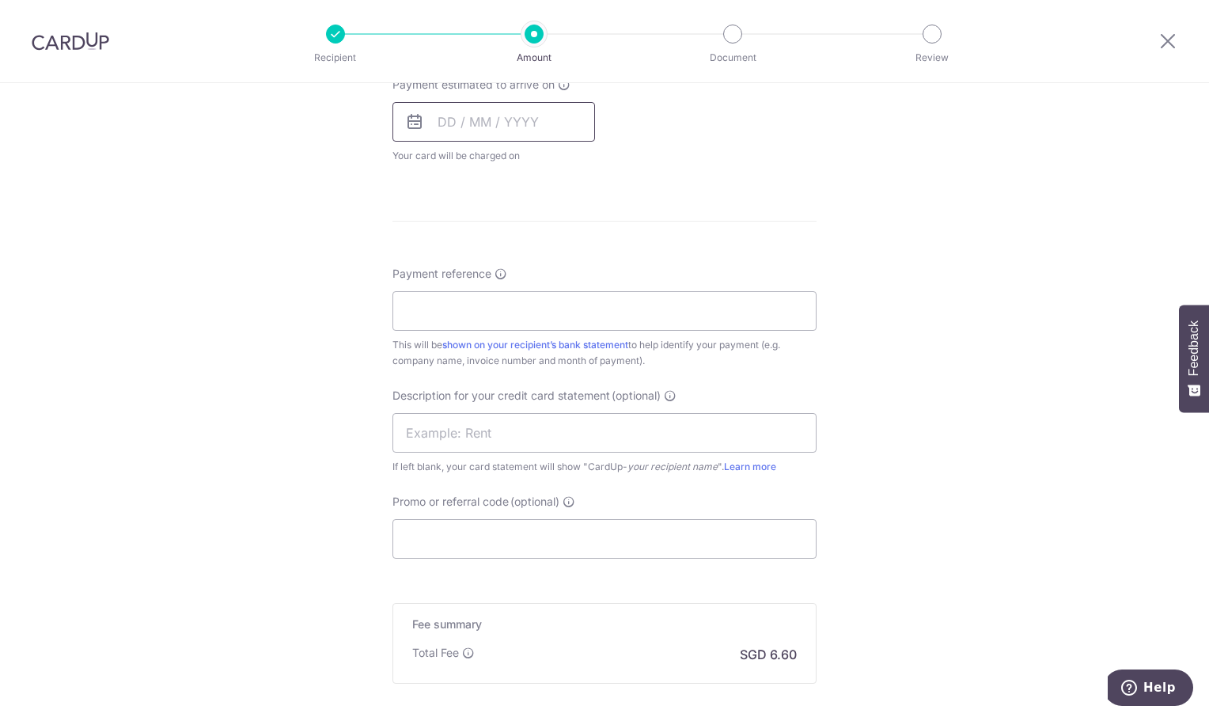
click at [502, 127] on input "text" at bounding box center [493, 122] width 203 height 40
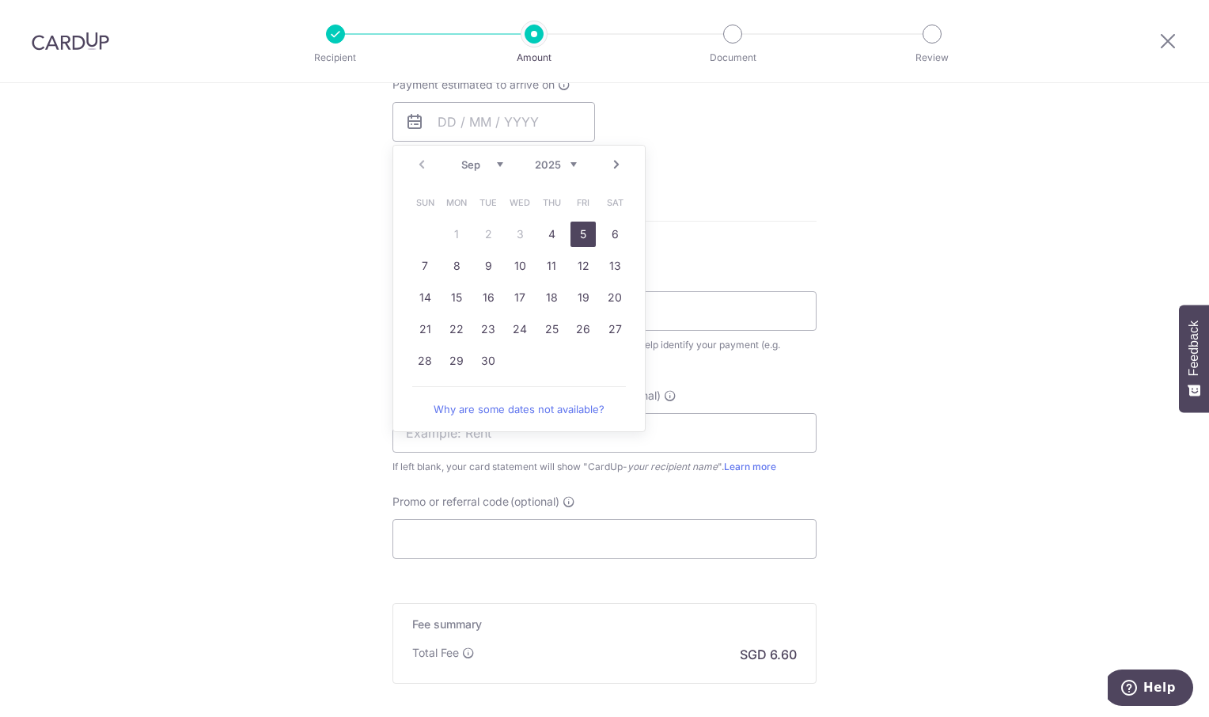
drag, startPoint x: 575, startPoint y: 237, endPoint x: 861, endPoint y: 261, distance: 286.6
click at [575, 236] on link "5" at bounding box center [582, 234] width 25 height 25
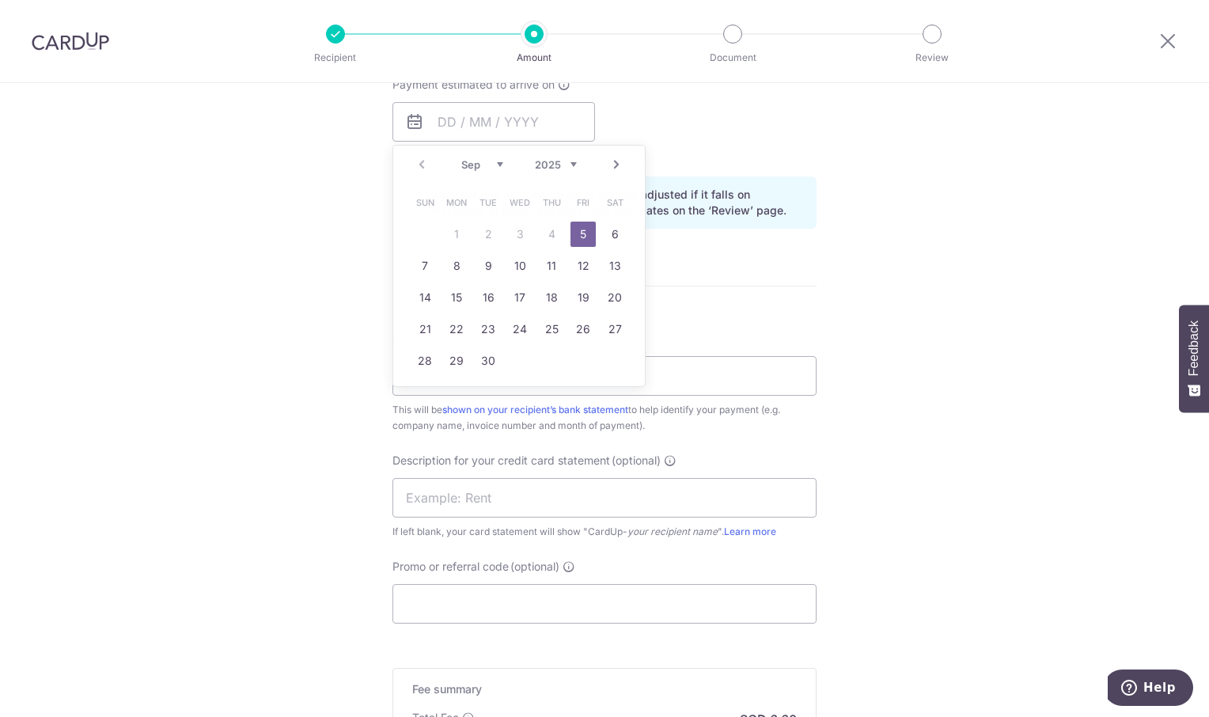
type input "05/09/2025"
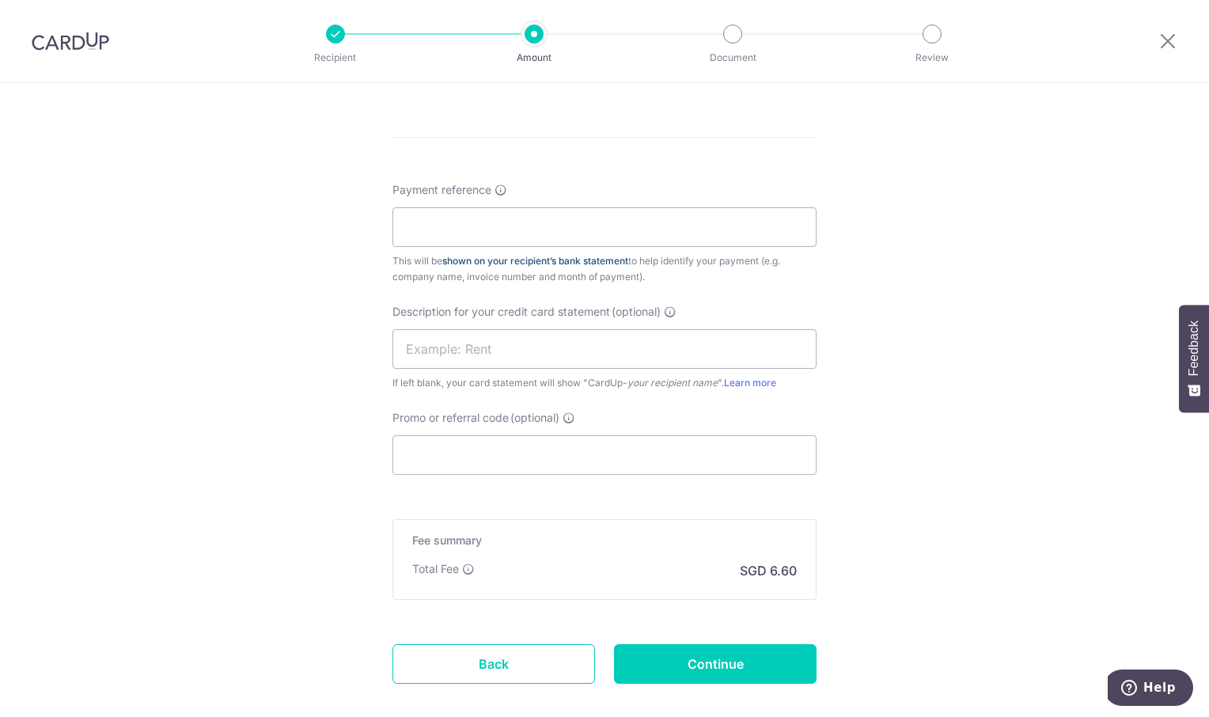
scroll to position [949, 0]
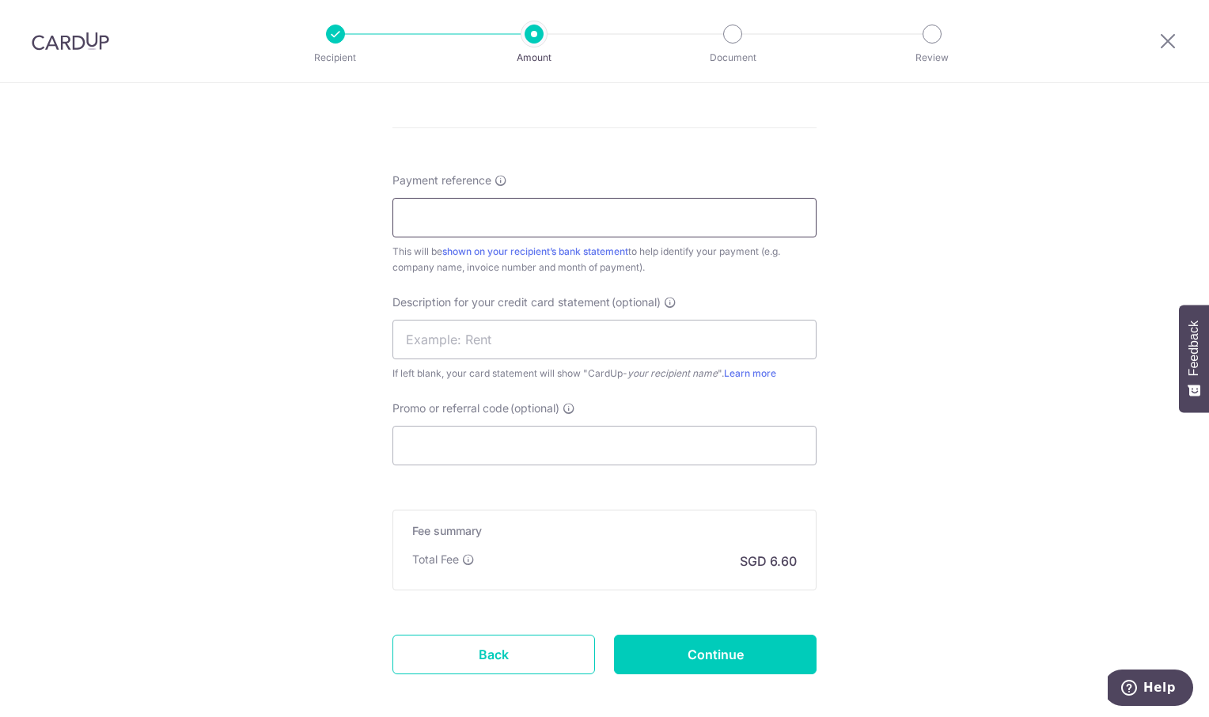
click at [454, 206] on input "Payment reference" at bounding box center [604, 218] width 424 height 40
type input "ORI 12342"
click at [748, 655] on input "Continue" at bounding box center [715, 654] width 203 height 40
type input "Create Schedule"
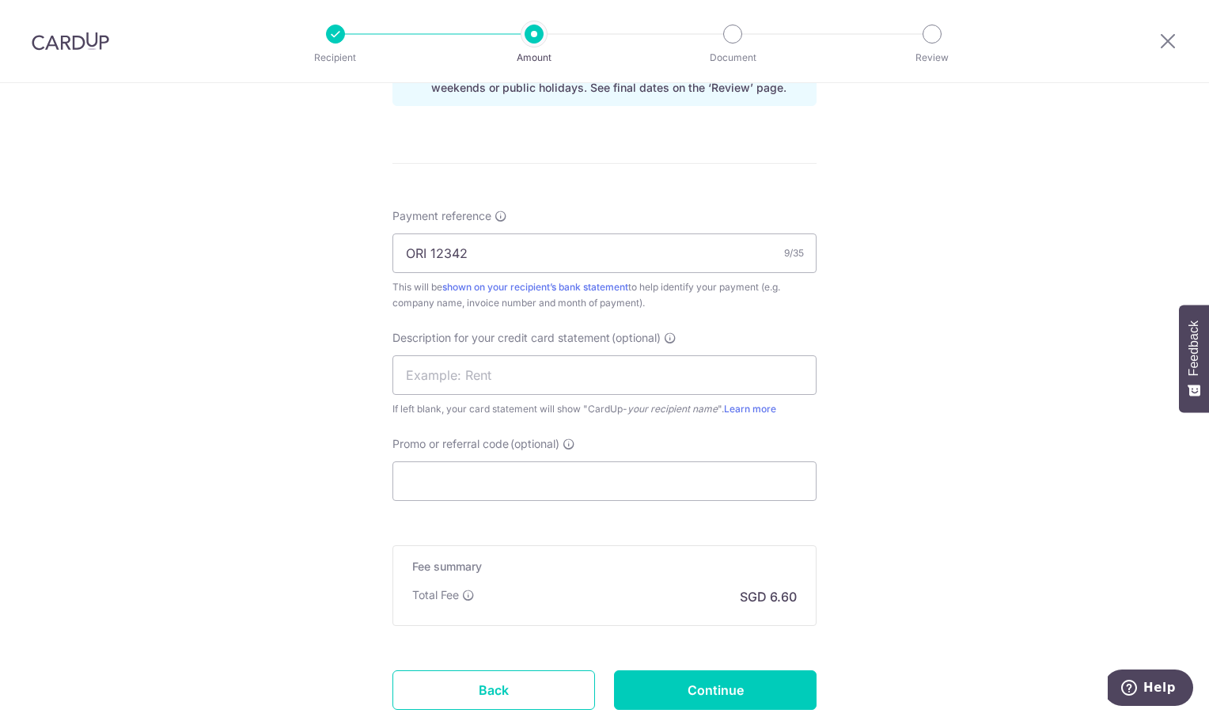
scroll to position [1090, 0]
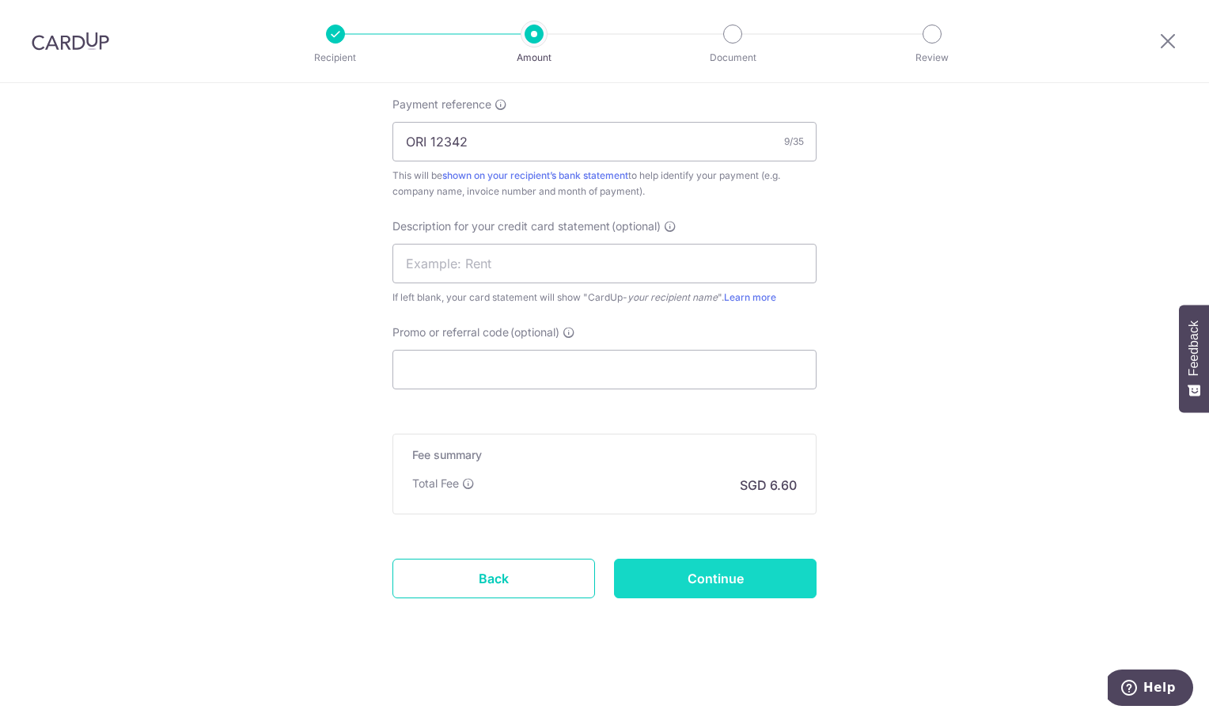
click at [752, 581] on input "Continue" at bounding box center [715, 579] width 203 height 40
type input "Update Schedule"
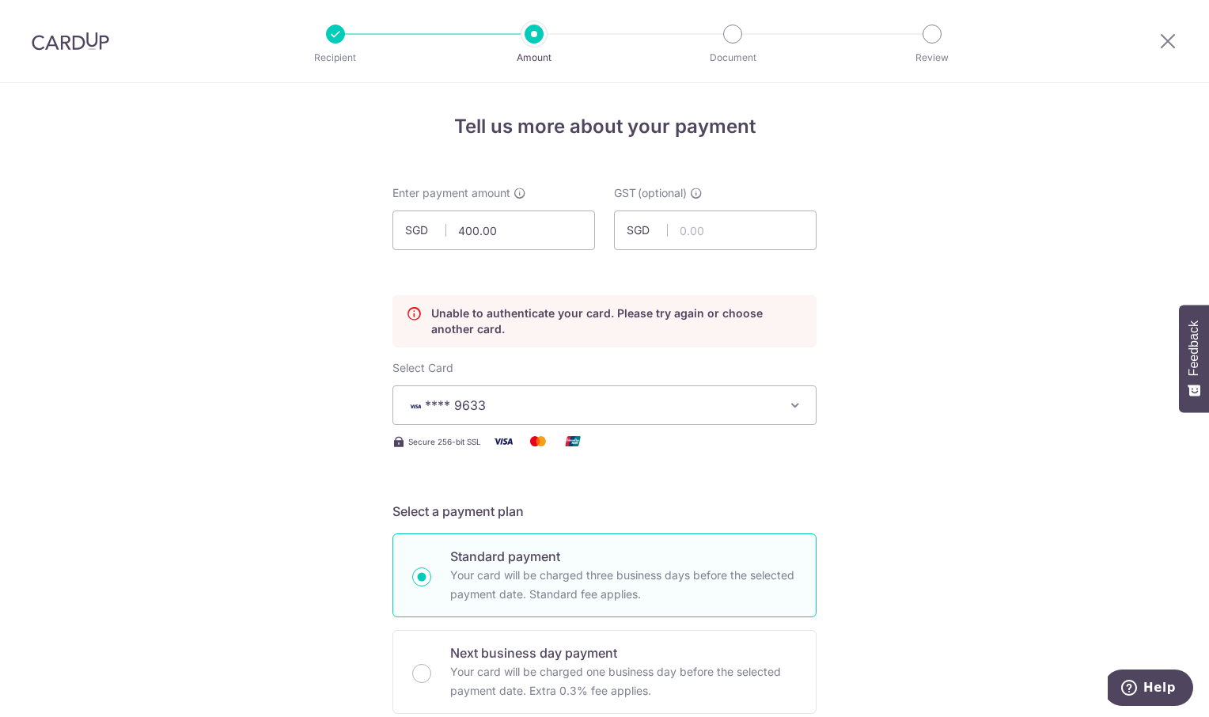
scroll to position [0, 0]
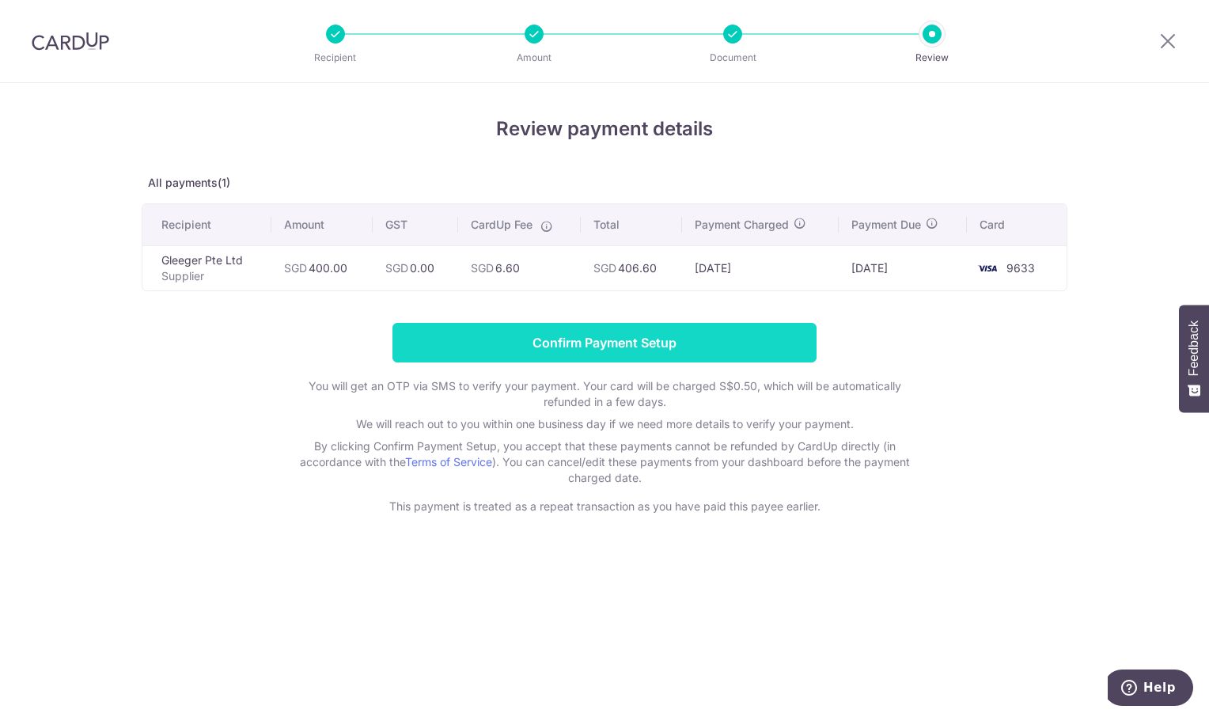
click at [634, 335] on input "Confirm Payment Setup" at bounding box center [604, 343] width 424 height 40
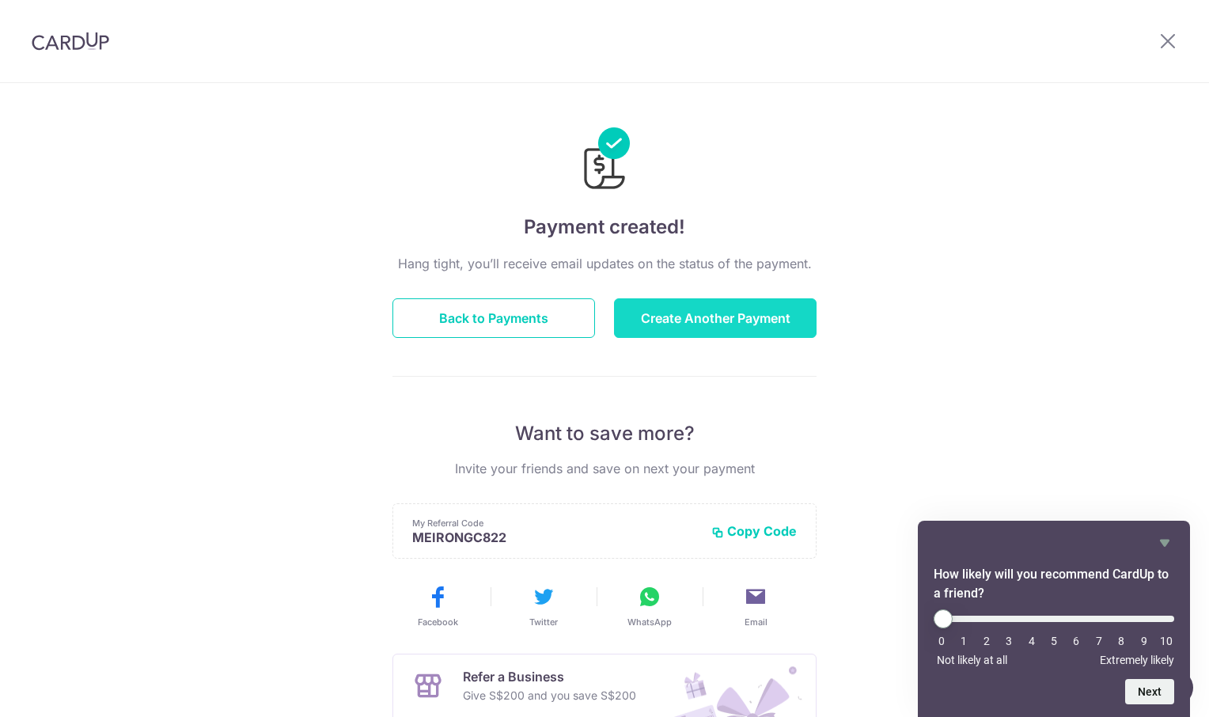
click at [680, 315] on button "Create Another Payment" at bounding box center [715, 318] width 203 height 40
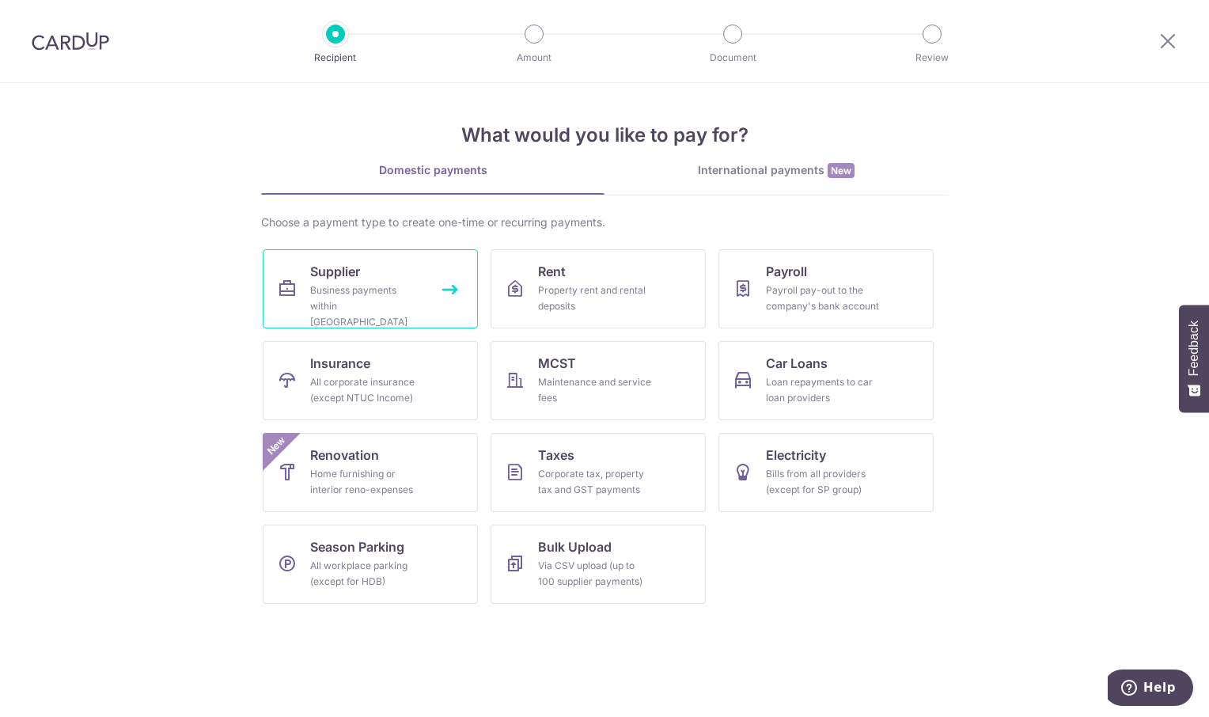
click at [358, 290] on div "Business payments within [GEOGRAPHIC_DATA]" at bounding box center [367, 305] width 114 height 47
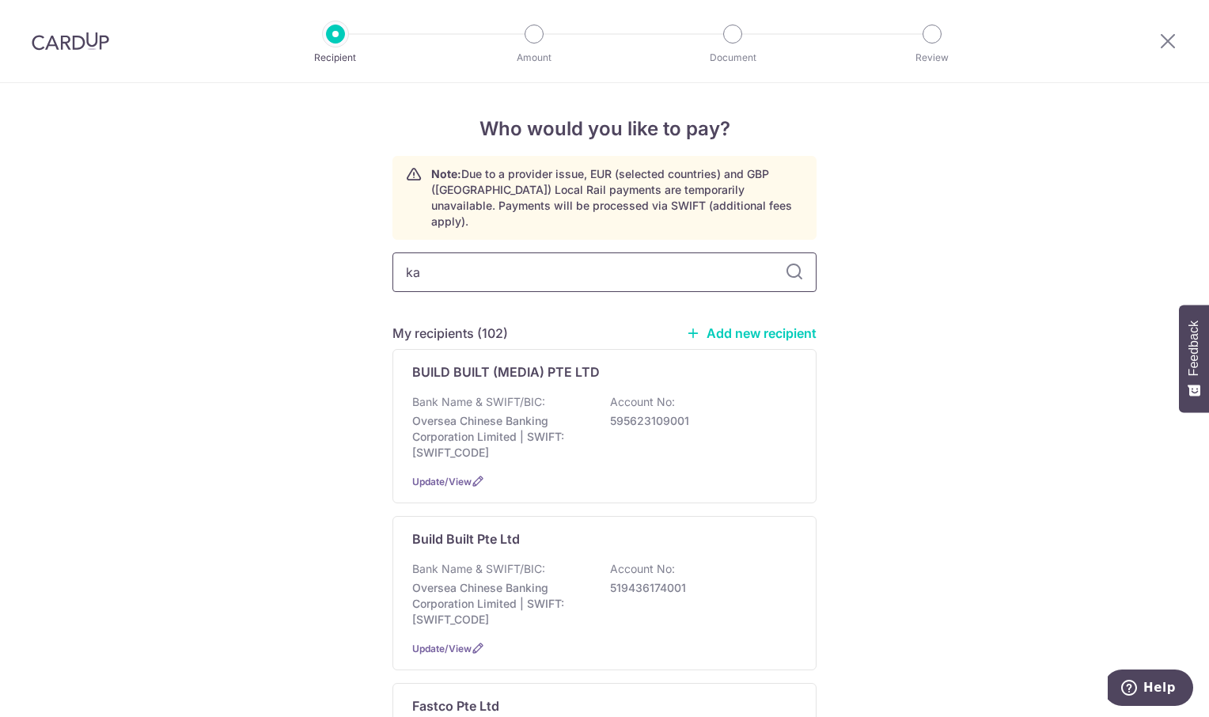
type input "kai"
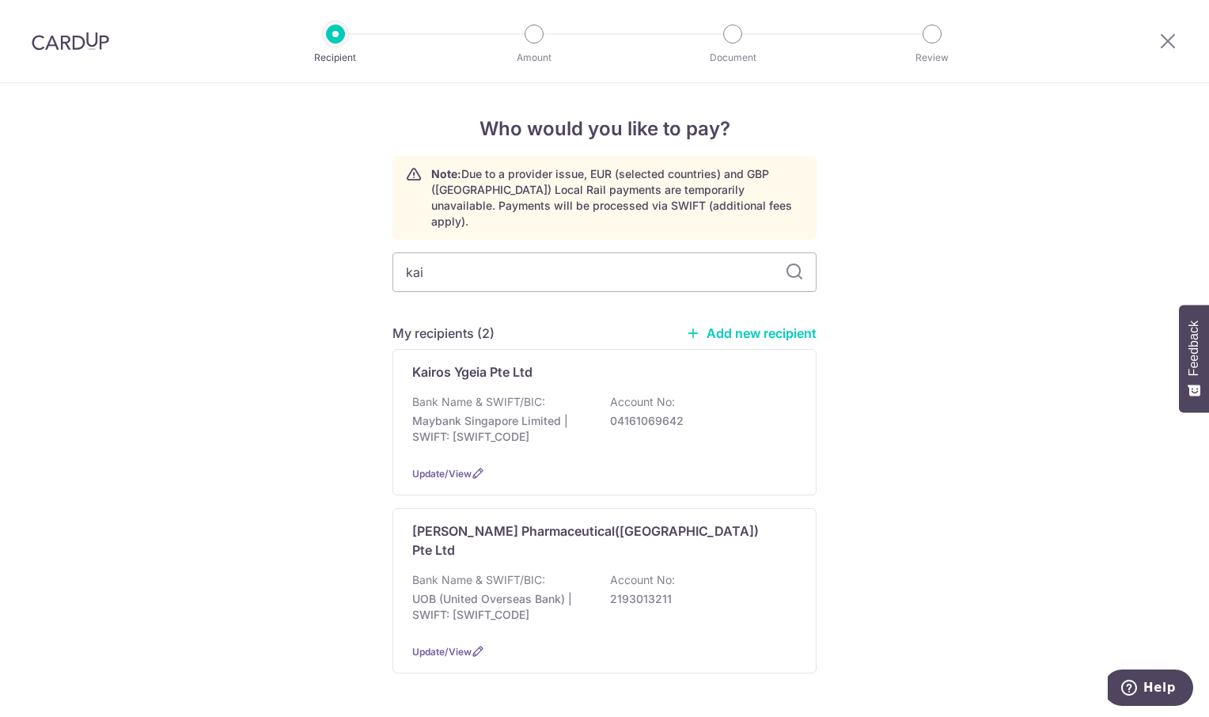
type input "kail"
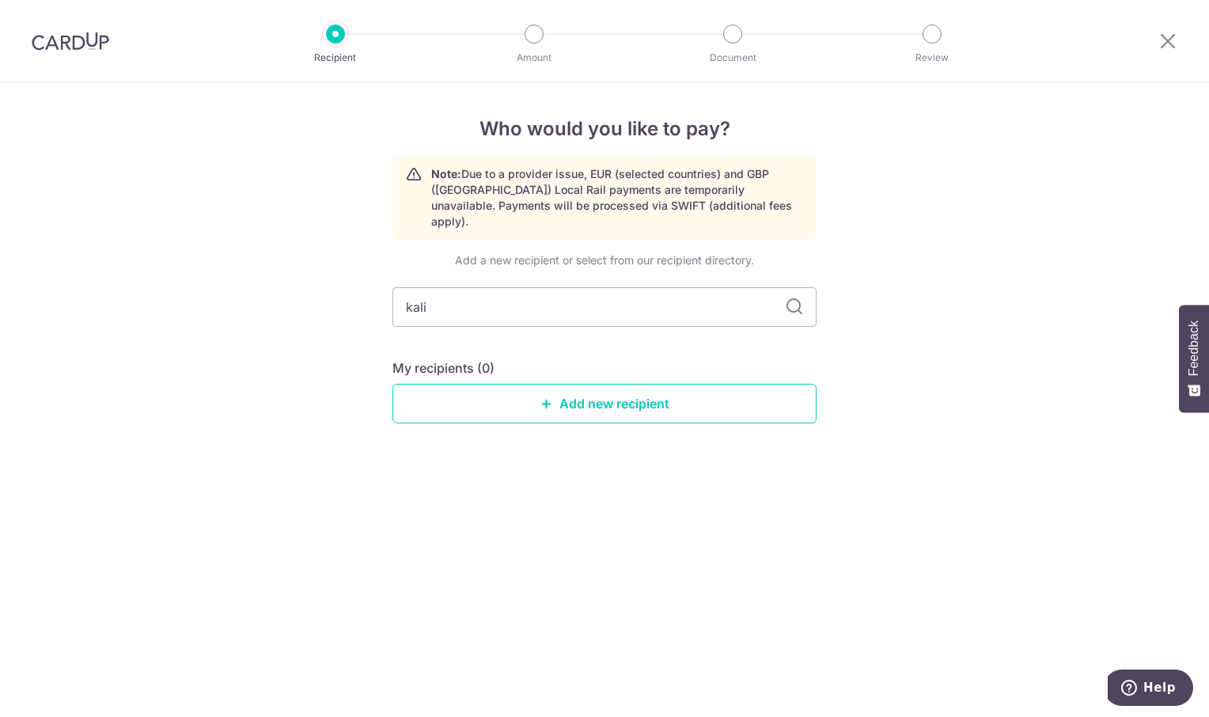
type input "kali"
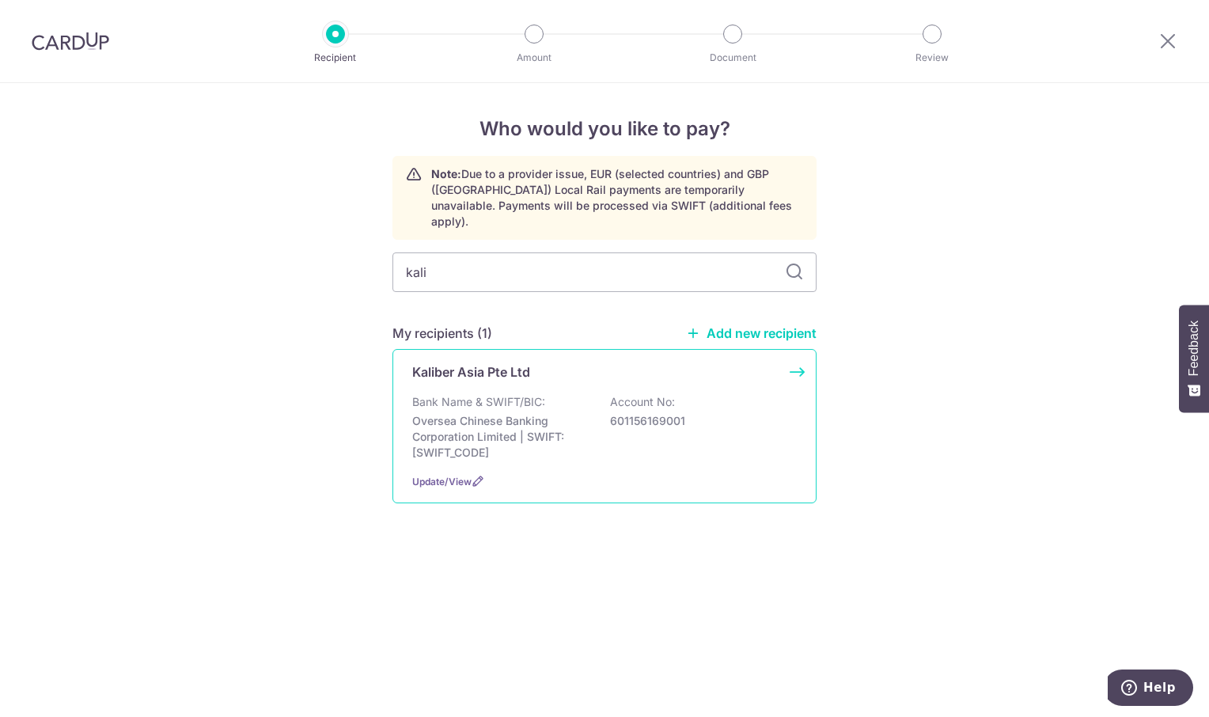
click at [492, 394] on p "Bank Name & SWIFT/BIC:" at bounding box center [478, 402] width 133 height 16
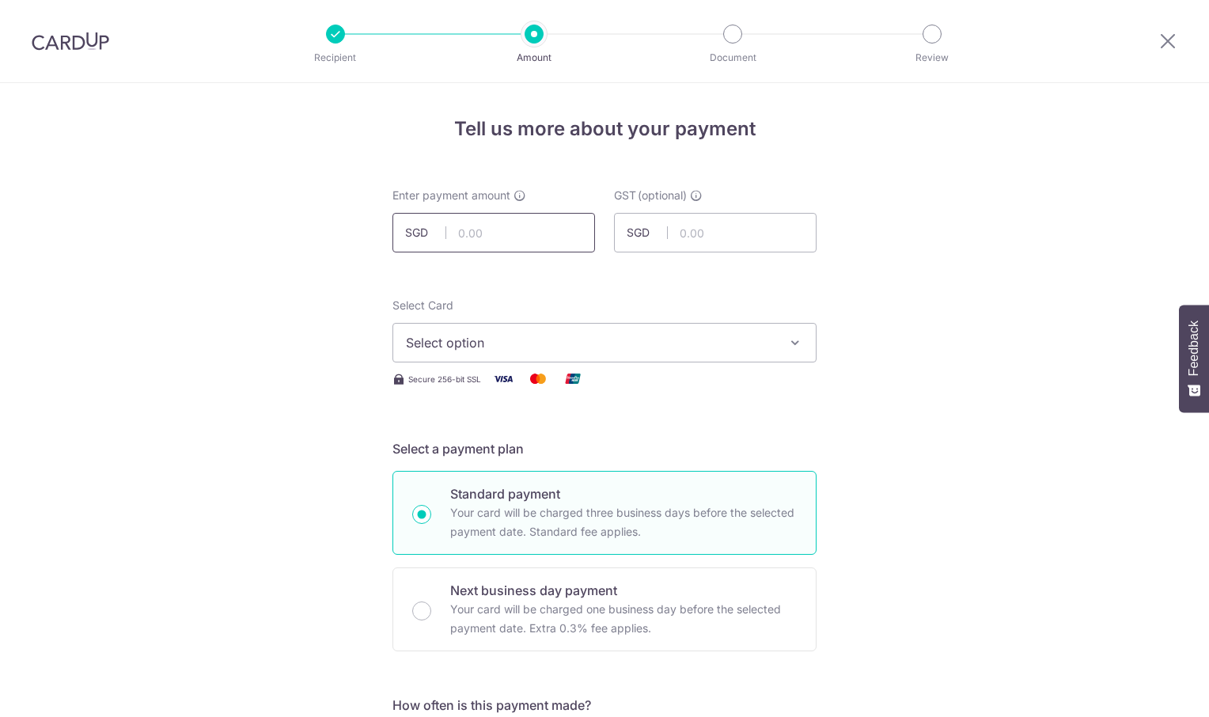
click at [533, 233] on input "text" at bounding box center [493, 233] width 203 height 40
type input "2,231.78"
drag, startPoint x: 994, startPoint y: 258, endPoint x: 965, endPoint y: 268, distance: 30.3
click at [801, 337] on button "Select option" at bounding box center [604, 343] width 424 height 40
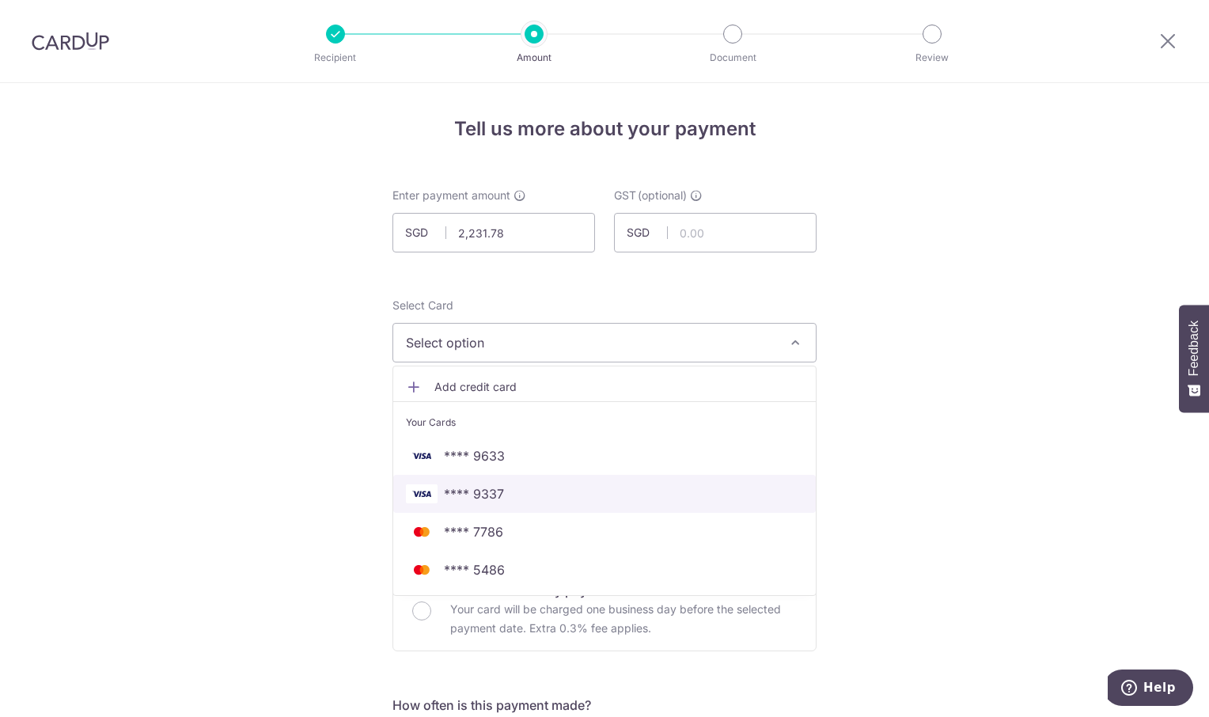
scroll to position [79, 0]
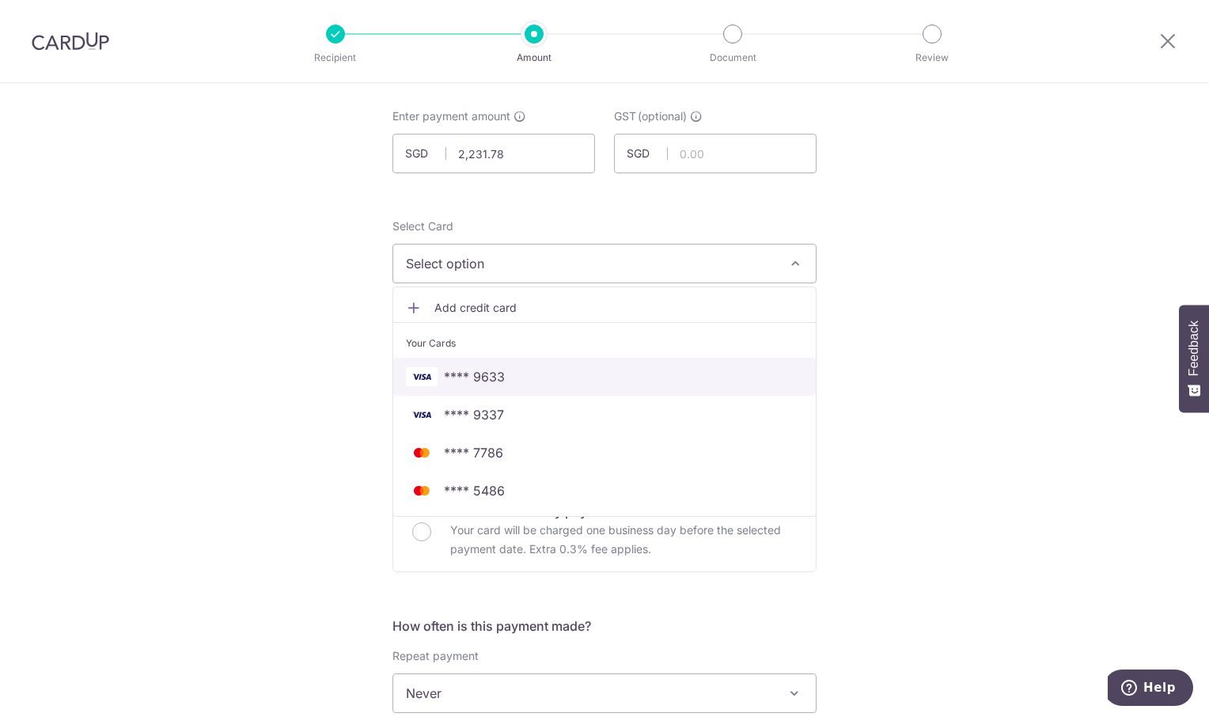
click at [624, 371] on span "**** 9633" at bounding box center [604, 376] width 397 height 19
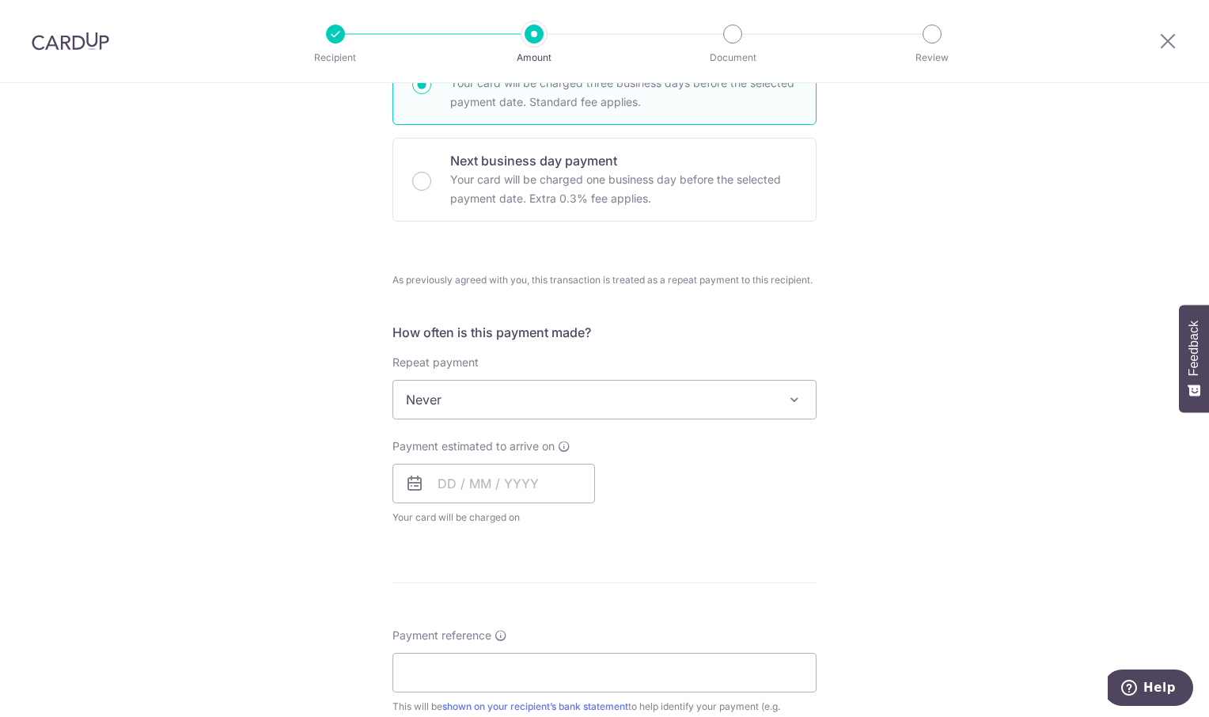
scroll to position [554, 0]
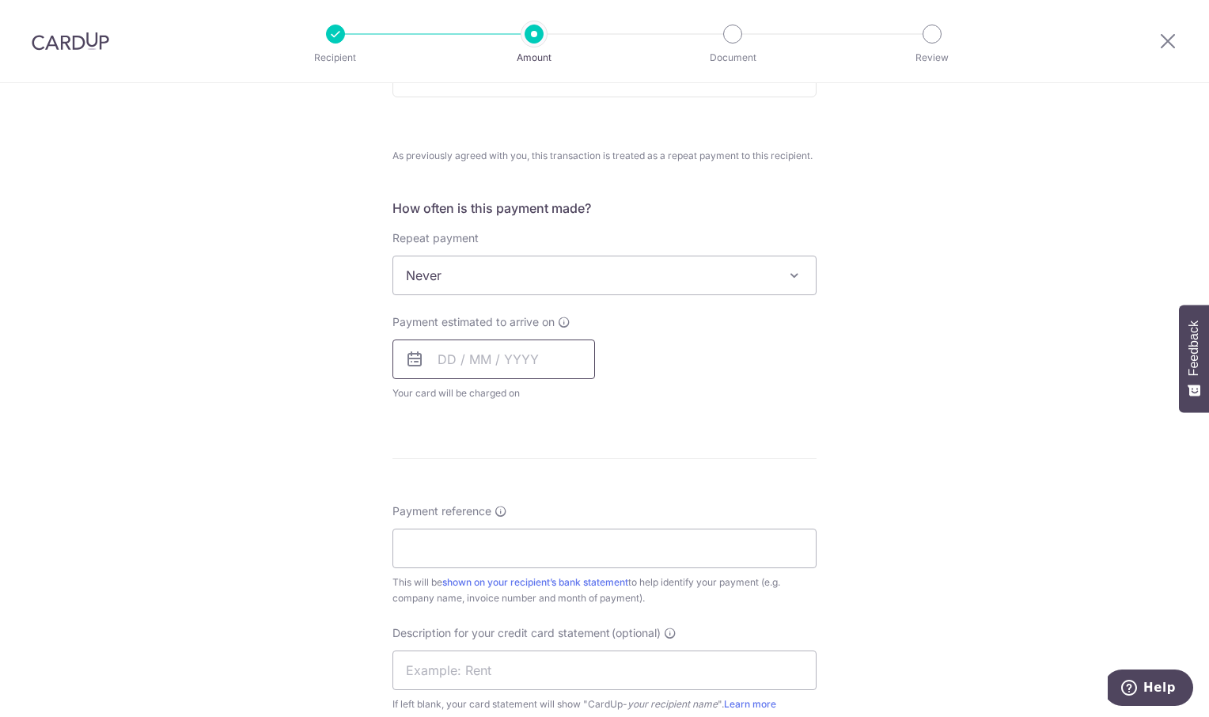
click at [485, 368] on input "text" at bounding box center [493, 359] width 203 height 40
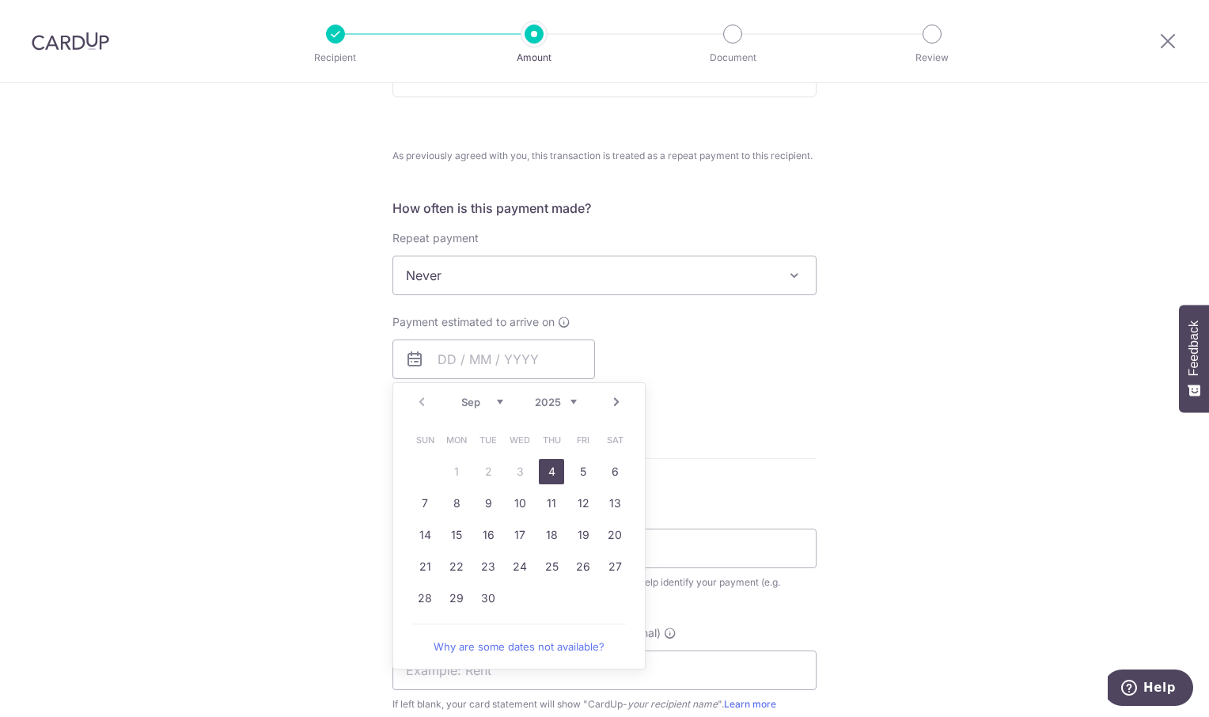
click at [546, 469] on link "4" at bounding box center [551, 471] width 25 height 25
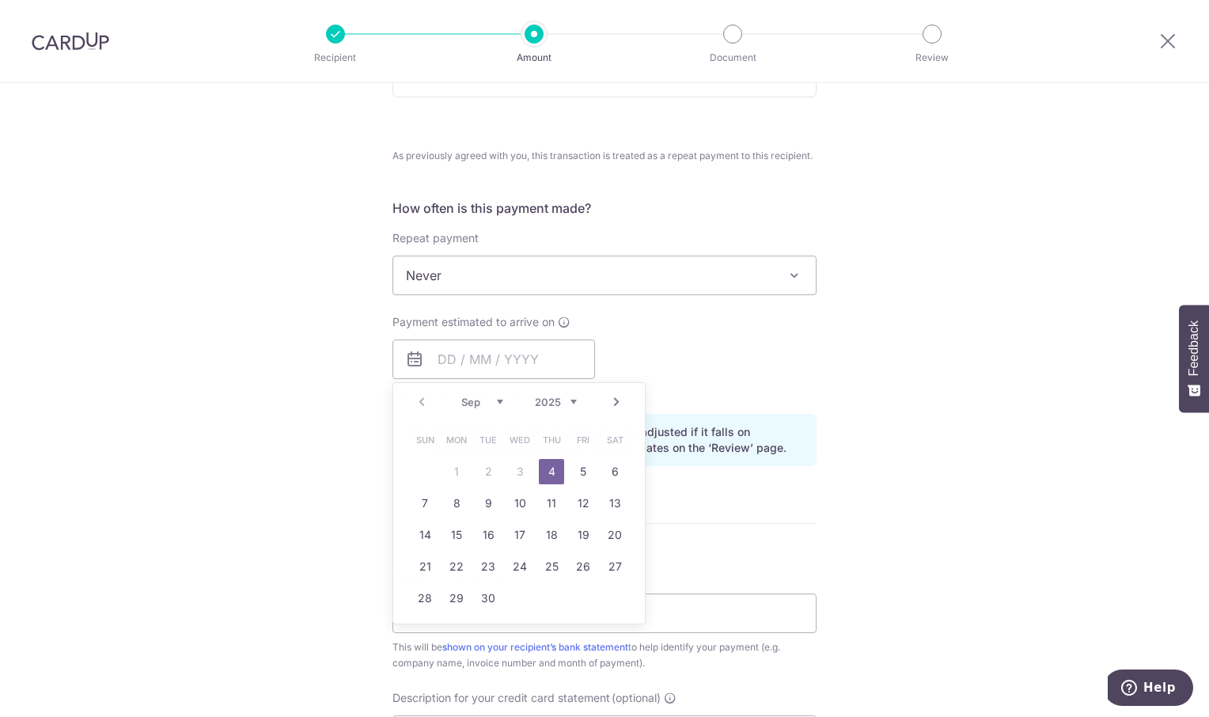
type input "04/09/2025"
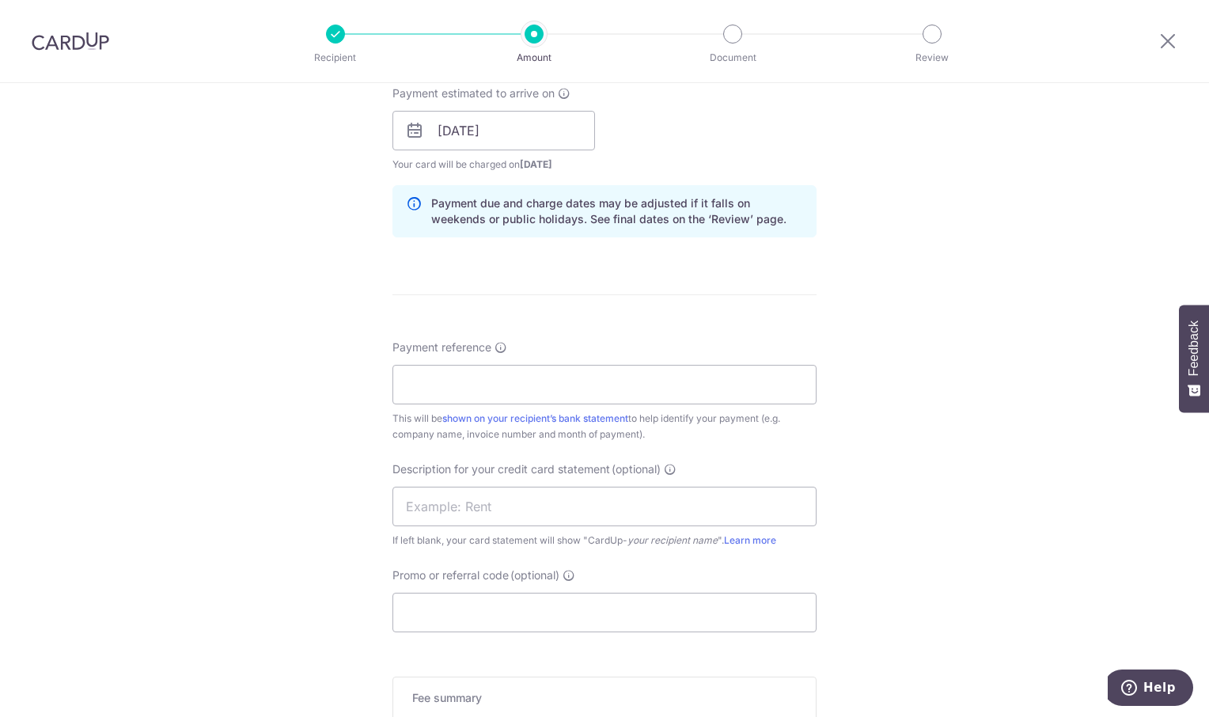
scroll to position [791, 0]
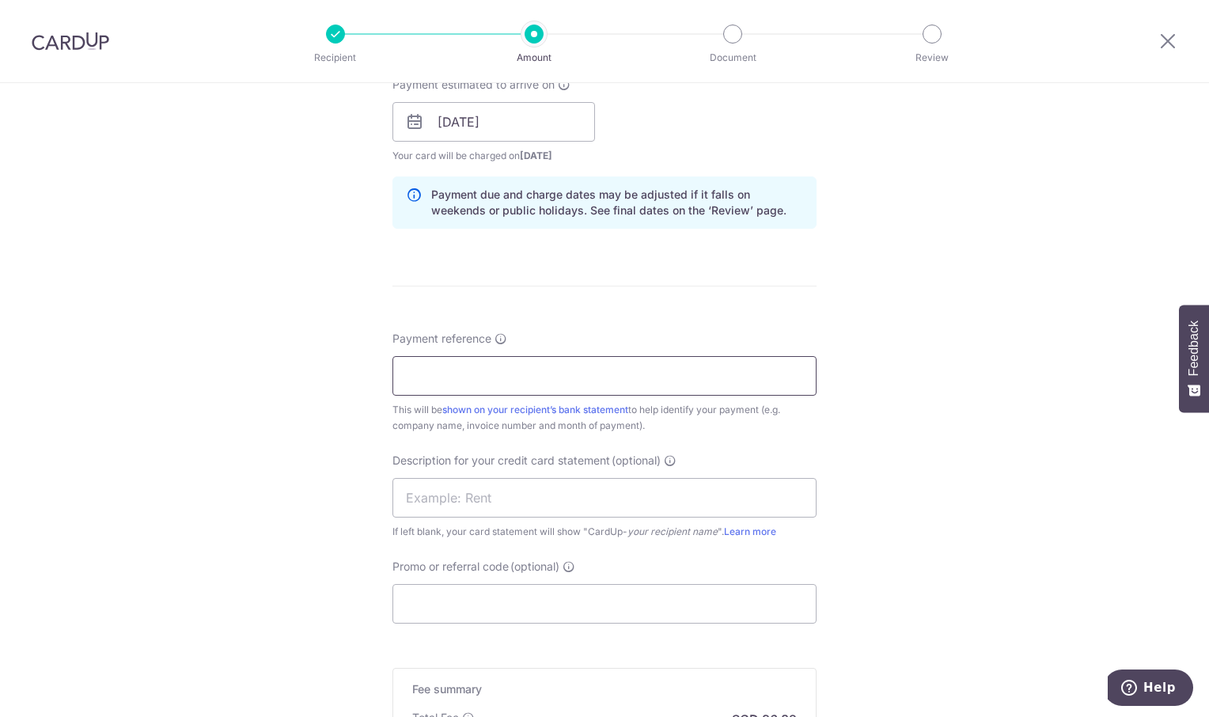
click at [478, 370] on input "Payment reference" at bounding box center [604, 376] width 424 height 40
type input "ORI 2557"
drag, startPoint x: 930, startPoint y: 377, endPoint x: 956, endPoint y: 396, distance: 31.6
click at [934, 377] on div "Tell us more about your payment Enter payment amount SGD 2,231.78 2231.78 GST (…" at bounding box center [604, 121] width 1209 height 1659
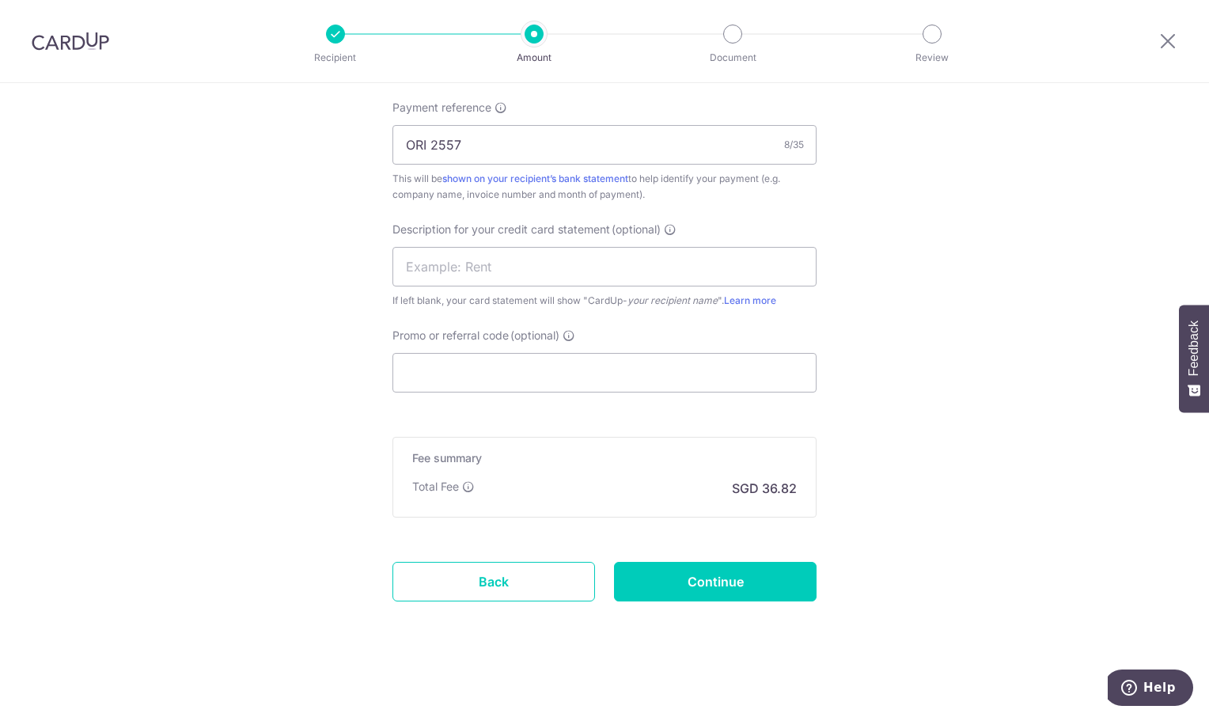
scroll to position [1025, 0]
click at [749, 586] on input "Continue" at bounding box center [715, 579] width 203 height 40
type input "Create Schedule"
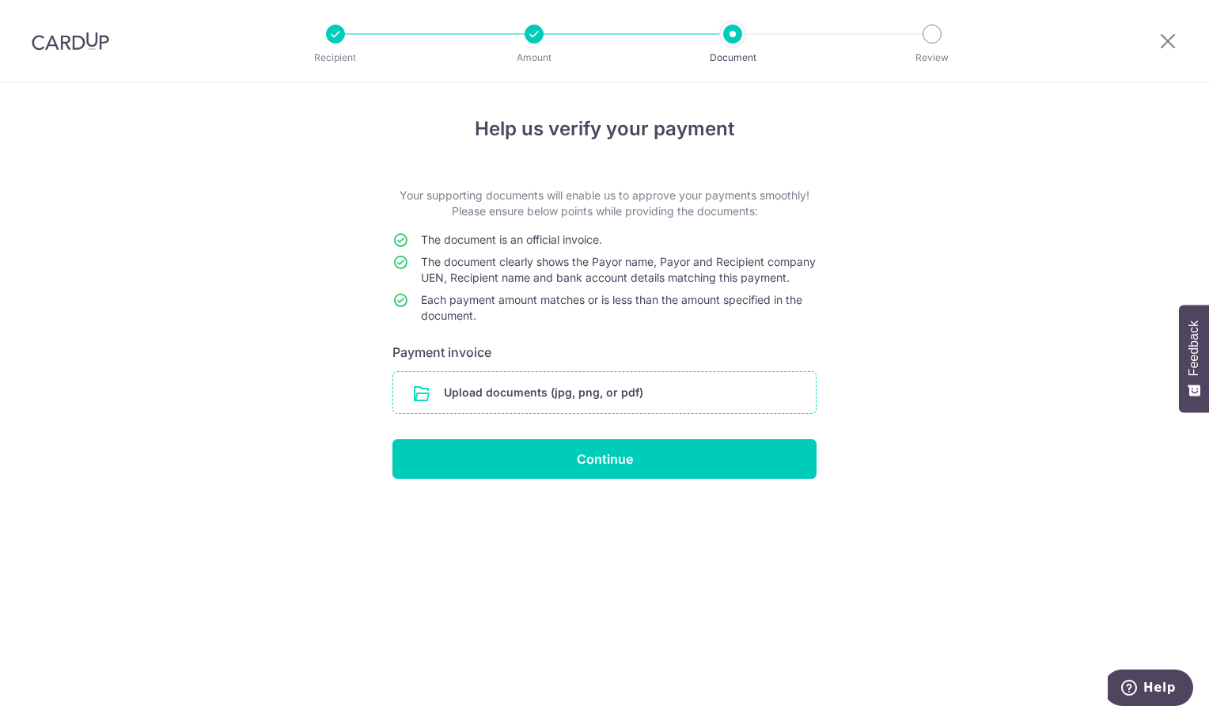
click at [501, 396] on input "file" at bounding box center [604, 392] width 422 height 41
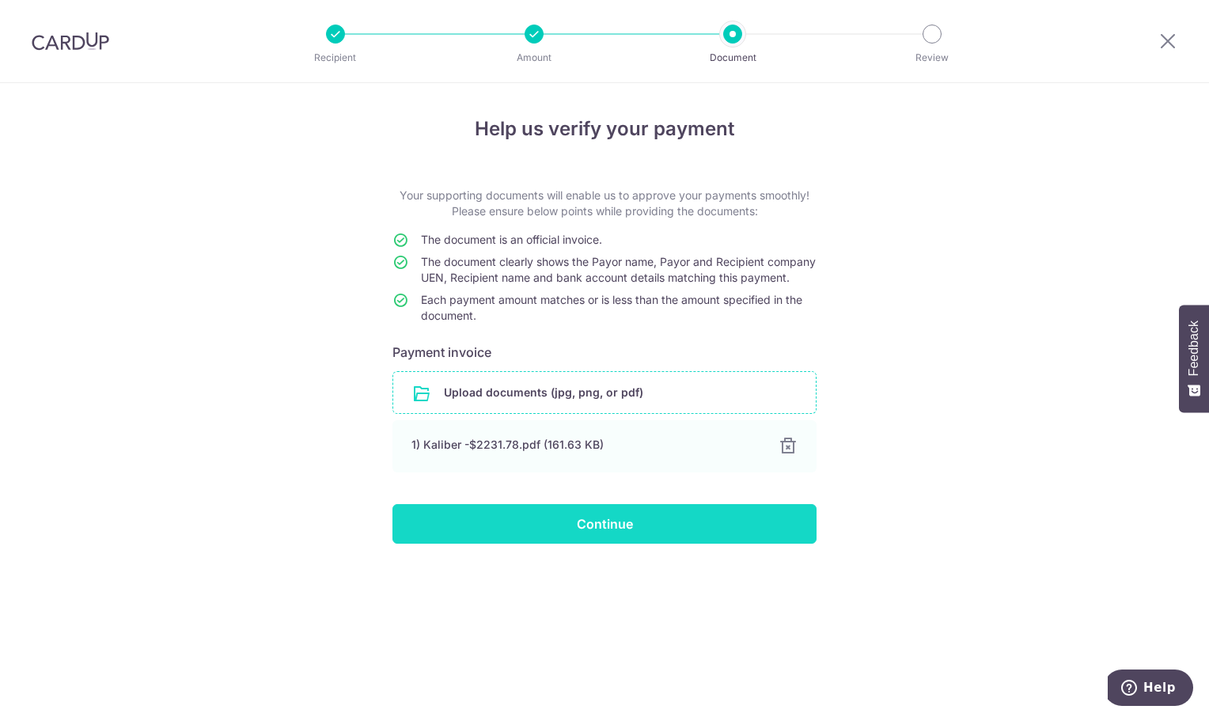
click at [612, 540] on input "Continue" at bounding box center [604, 524] width 424 height 40
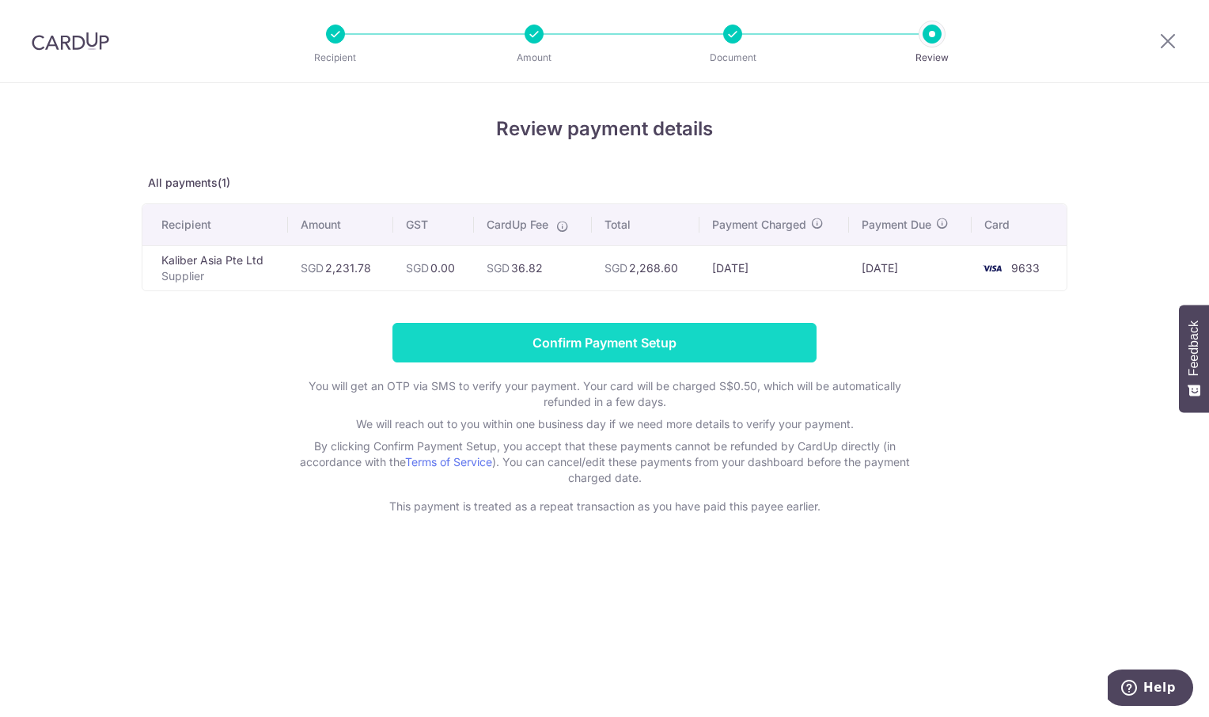
click at [609, 347] on input "Confirm Payment Setup" at bounding box center [604, 343] width 424 height 40
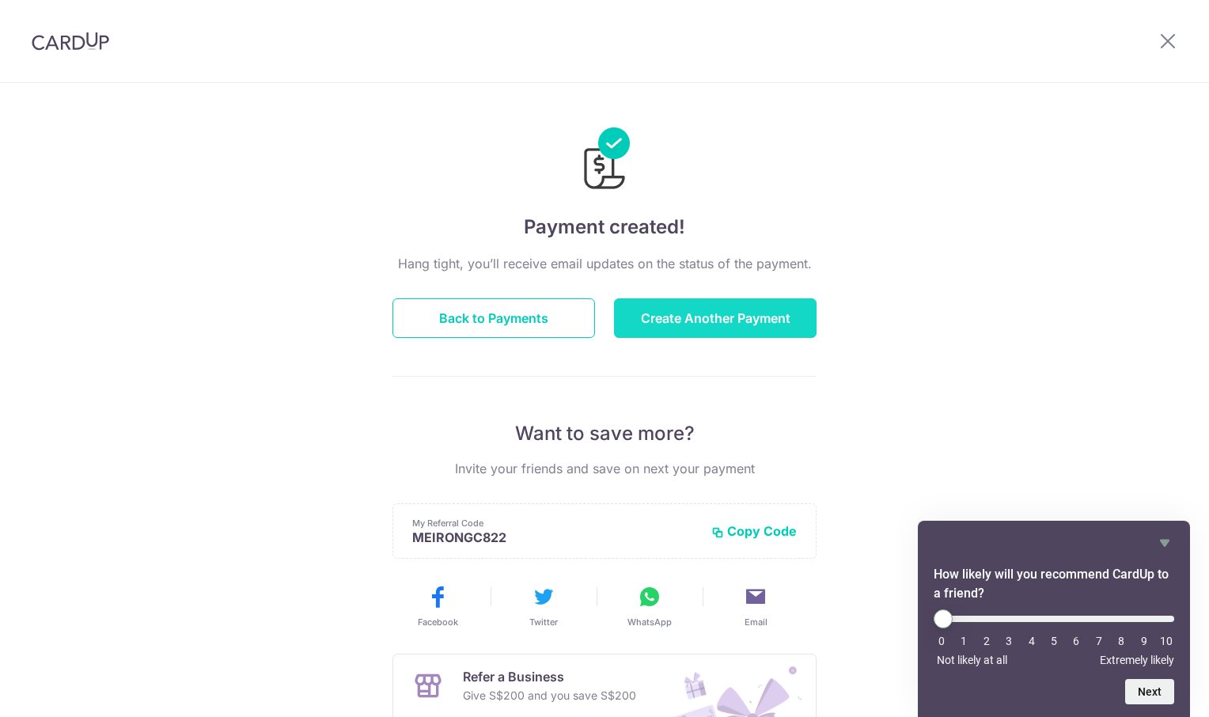
drag, startPoint x: 0, startPoint y: 0, endPoint x: 666, endPoint y: 314, distance: 736.5
click at [667, 314] on button "Create Another Payment" at bounding box center [715, 318] width 203 height 40
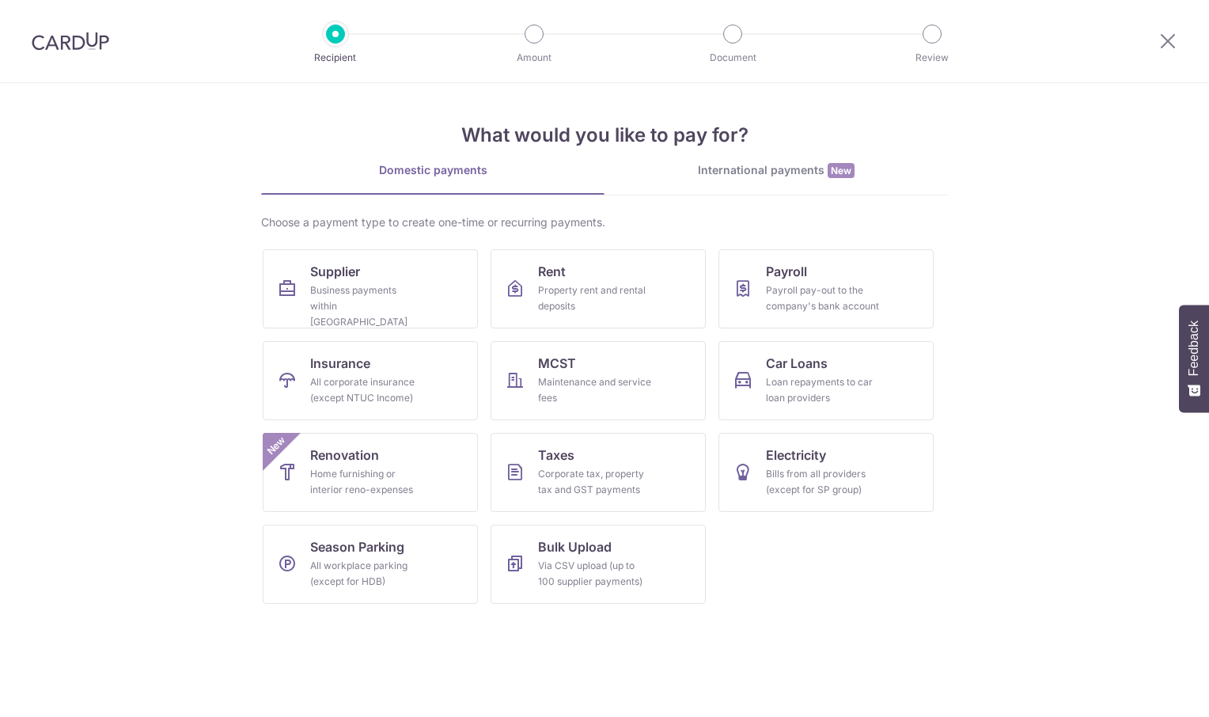
click at [331, 301] on div "Business payments within Singapore" at bounding box center [367, 305] width 114 height 47
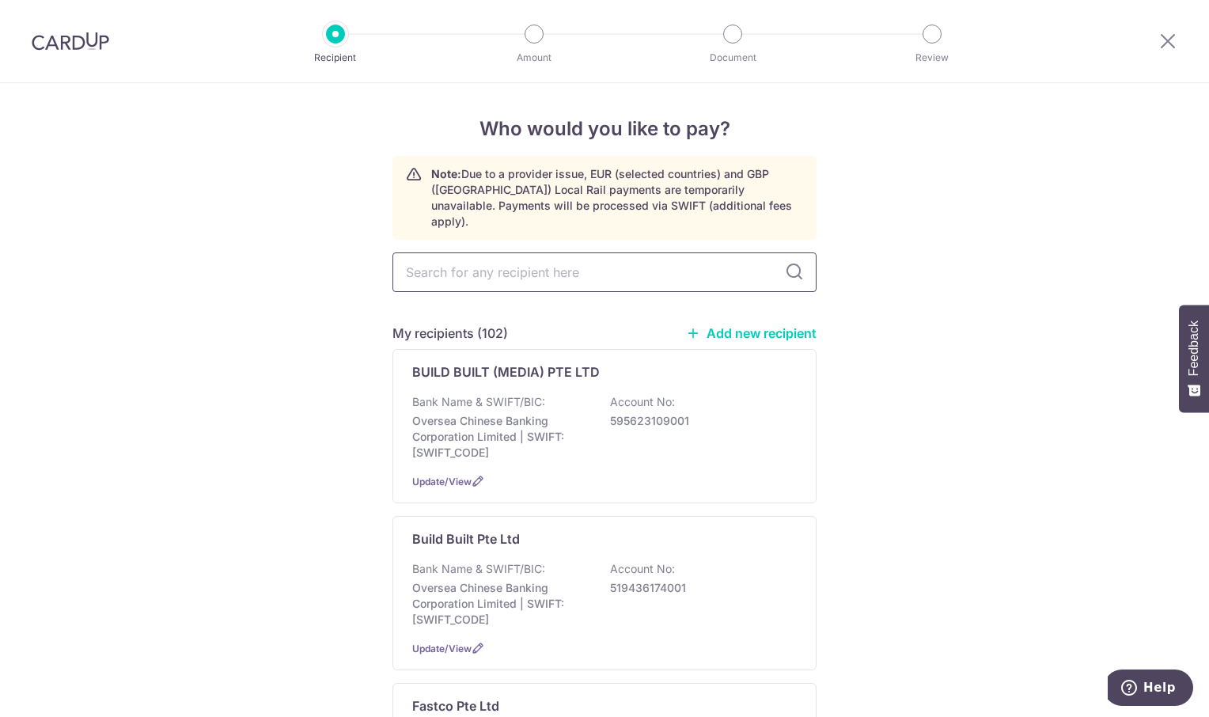
click at [434, 260] on input "text" at bounding box center [604, 272] width 424 height 40
type input "HONG"
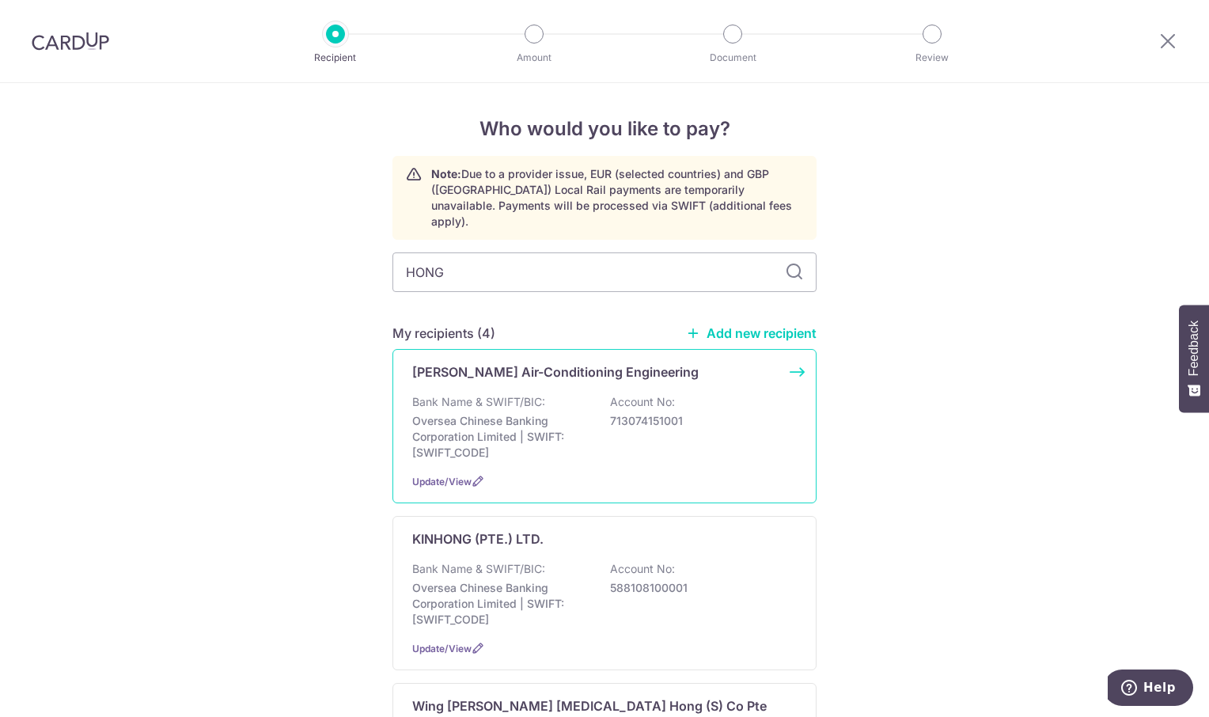
click at [475, 362] on p "Hong Yuan Air-Conditioning Engineering" at bounding box center [555, 371] width 286 height 19
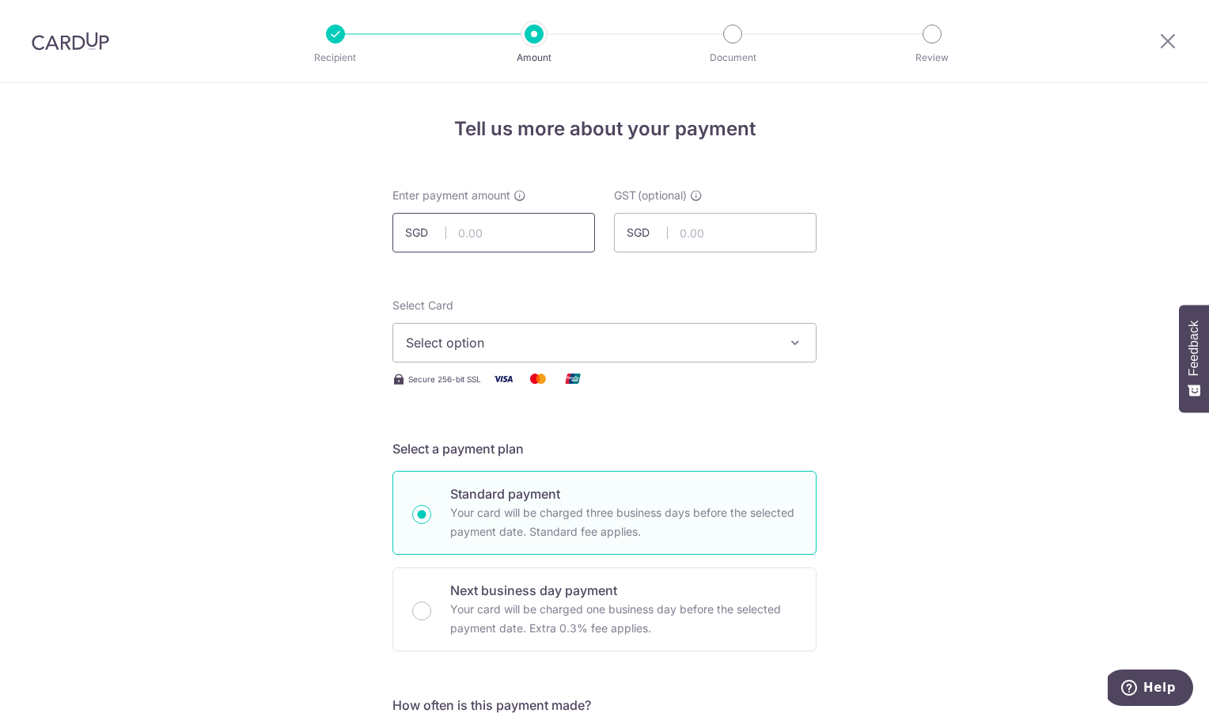
click at [463, 237] on input "text" at bounding box center [493, 233] width 203 height 40
type input "600.00"
click at [781, 340] on button "Select option" at bounding box center [604, 343] width 424 height 40
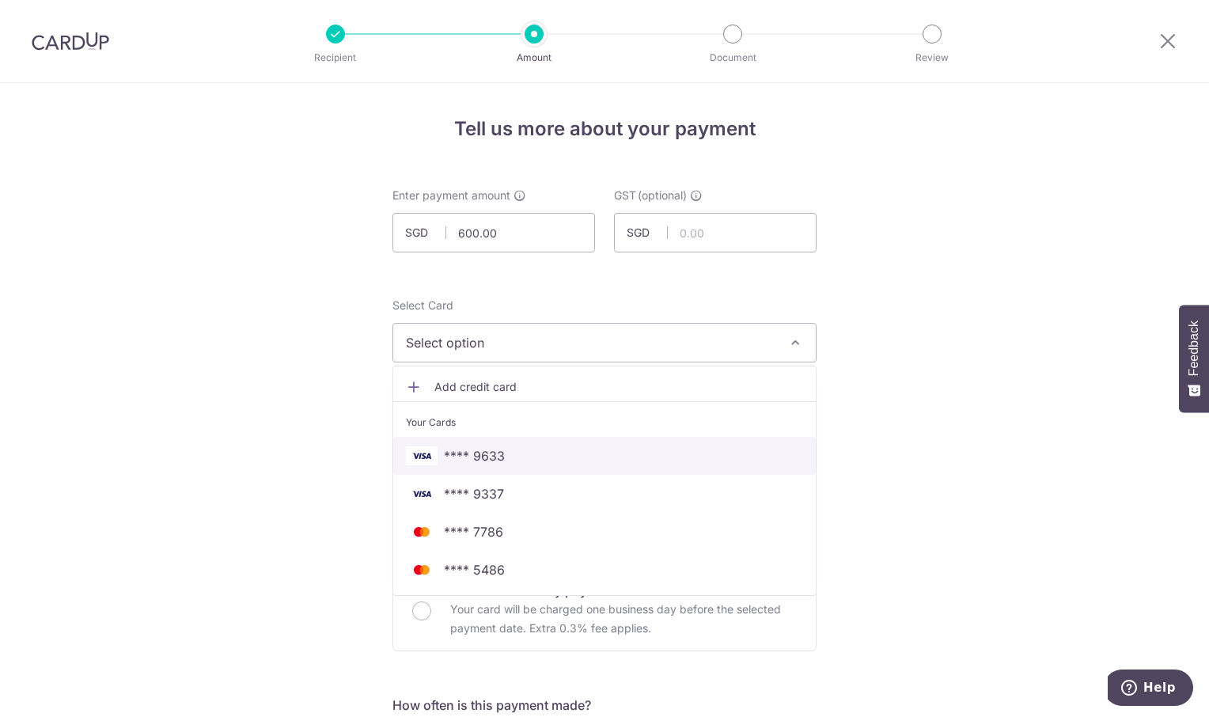
click at [699, 461] on span "**** 9633" at bounding box center [604, 455] width 397 height 19
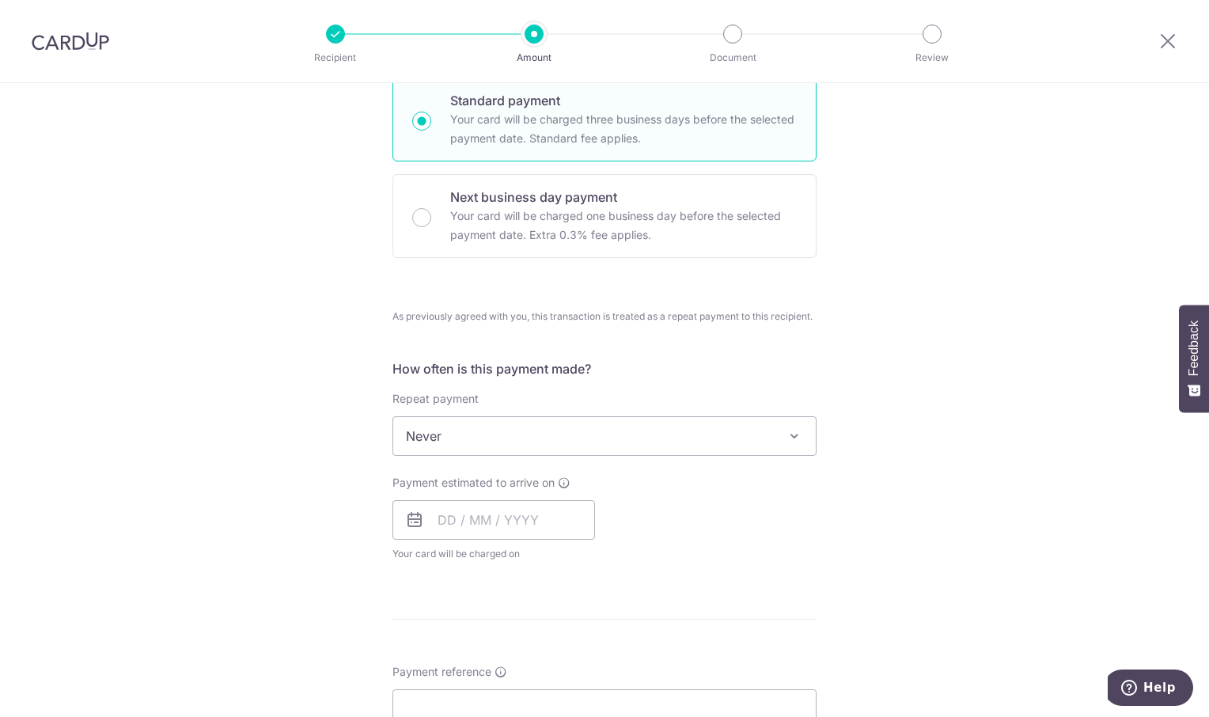
scroll to position [475, 0]
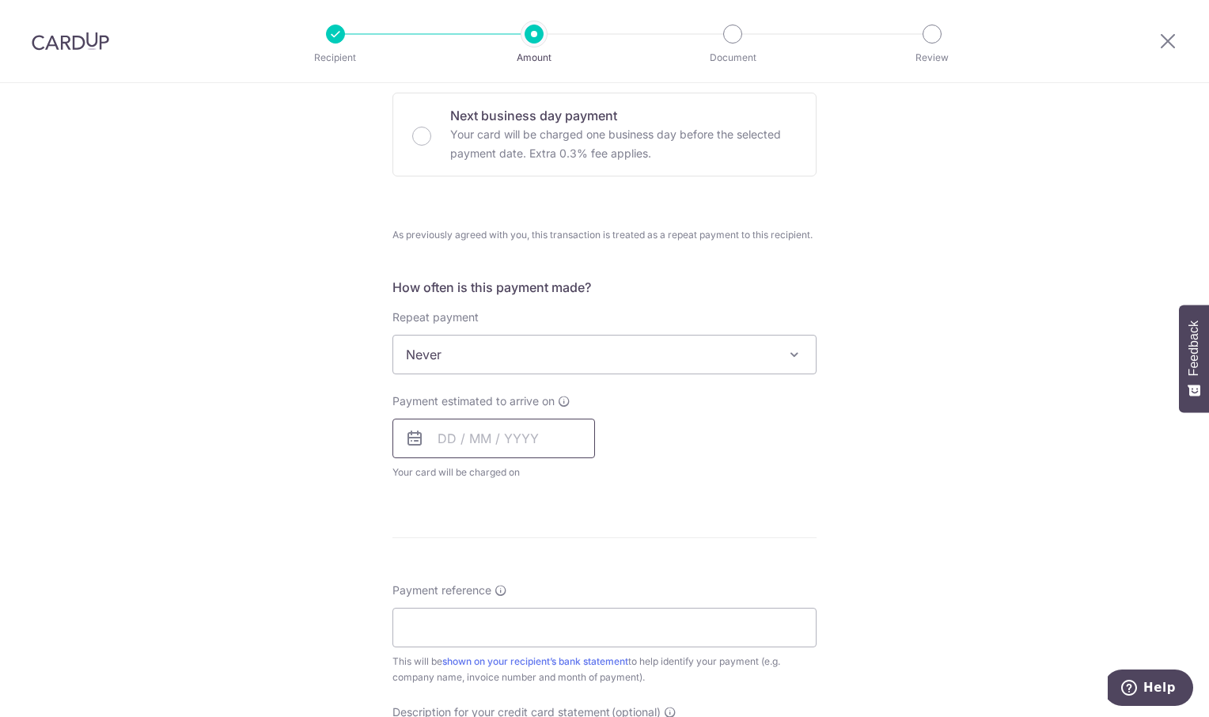
click at [515, 446] on input "text" at bounding box center [493, 439] width 203 height 40
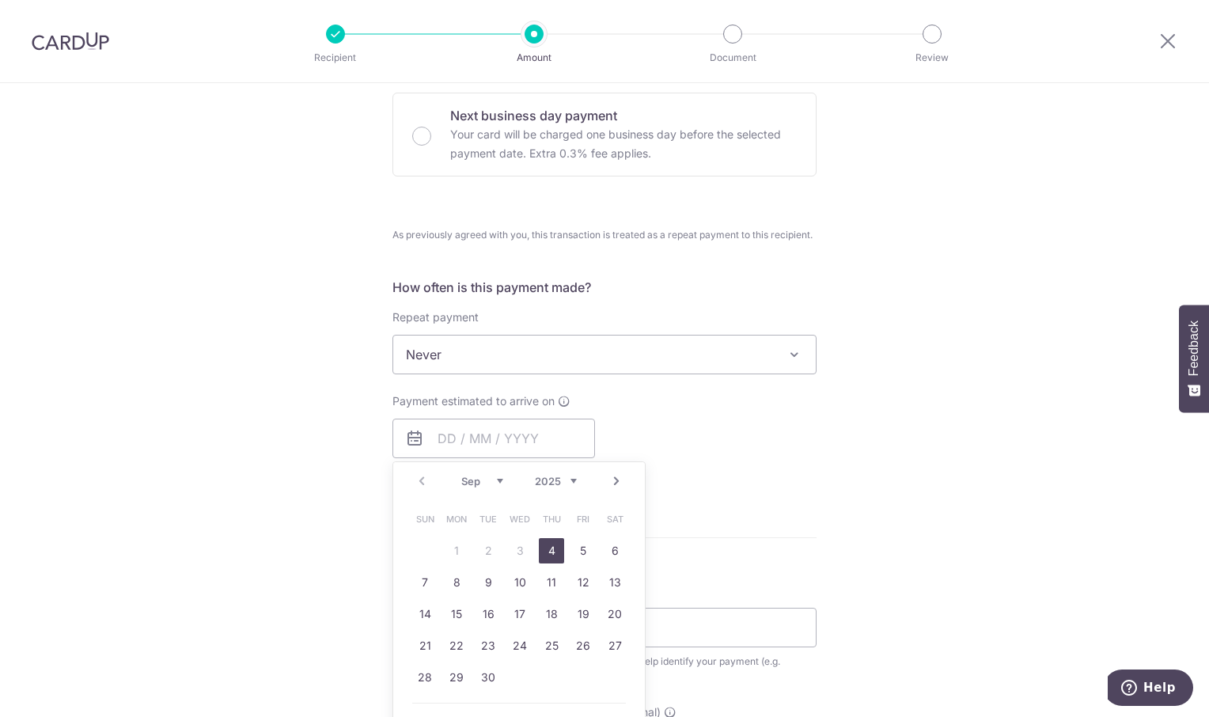
drag, startPoint x: 544, startPoint y: 551, endPoint x: 849, endPoint y: 461, distance: 318.2
click at [544, 551] on link "4" at bounding box center [551, 550] width 25 height 25
type input "04/09/2025"
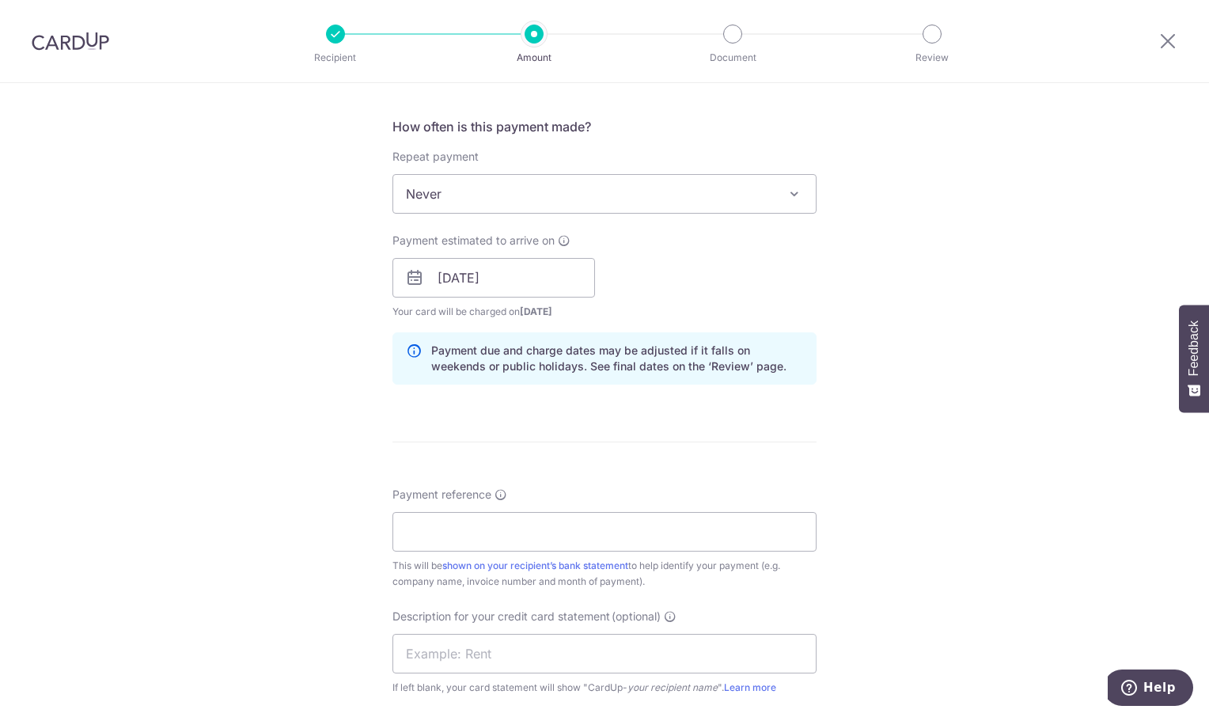
scroll to position [791, 0]
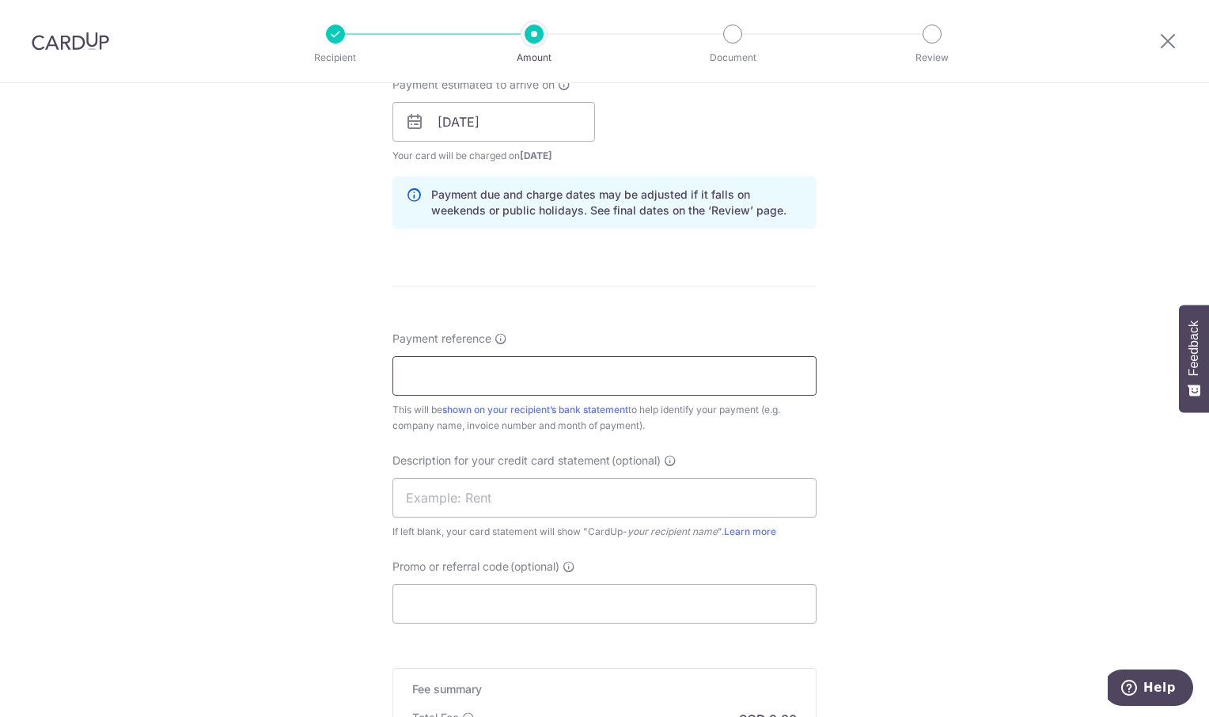
click at [489, 377] on input "Payment reference" at bounding box center [604, 376] width 424 height 40
type input "ORI 2025 0076"
click at [949, 378] on div "Tell us more about your payment Enter payment amount SGD 600.00 600.00 GST (opt…" at bounding box center [604, 121] width 1209 height 1659
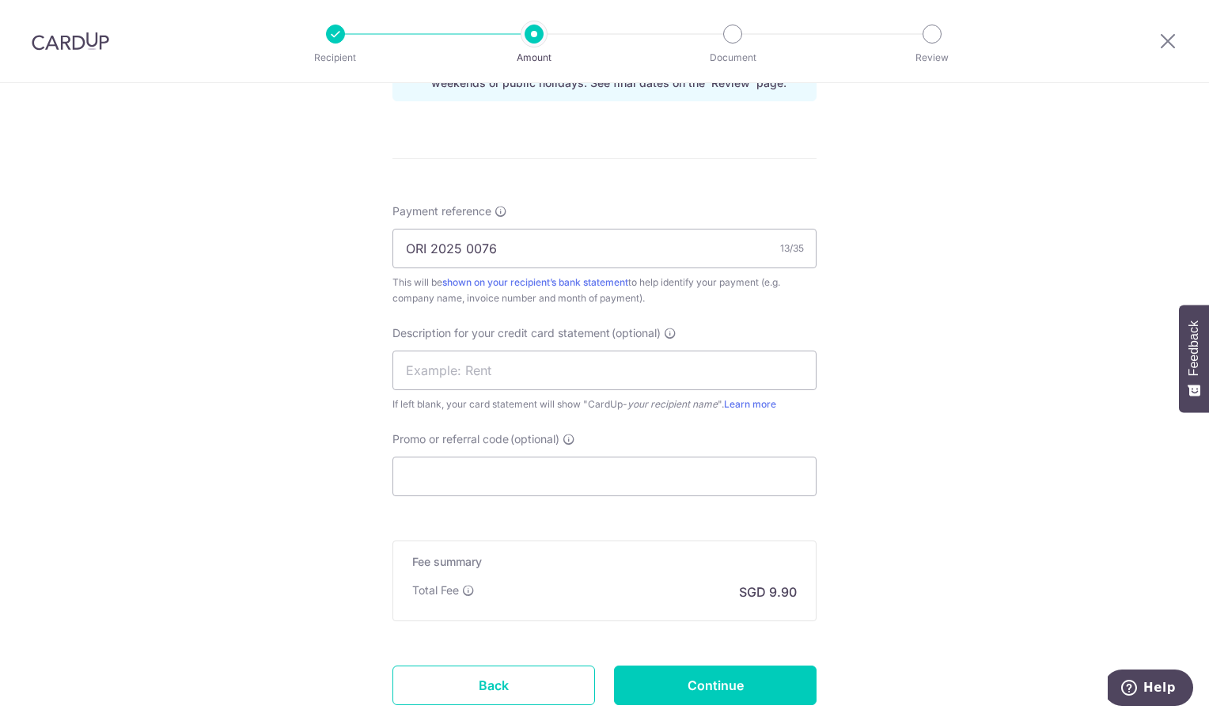
scroll to position [1025, 0]
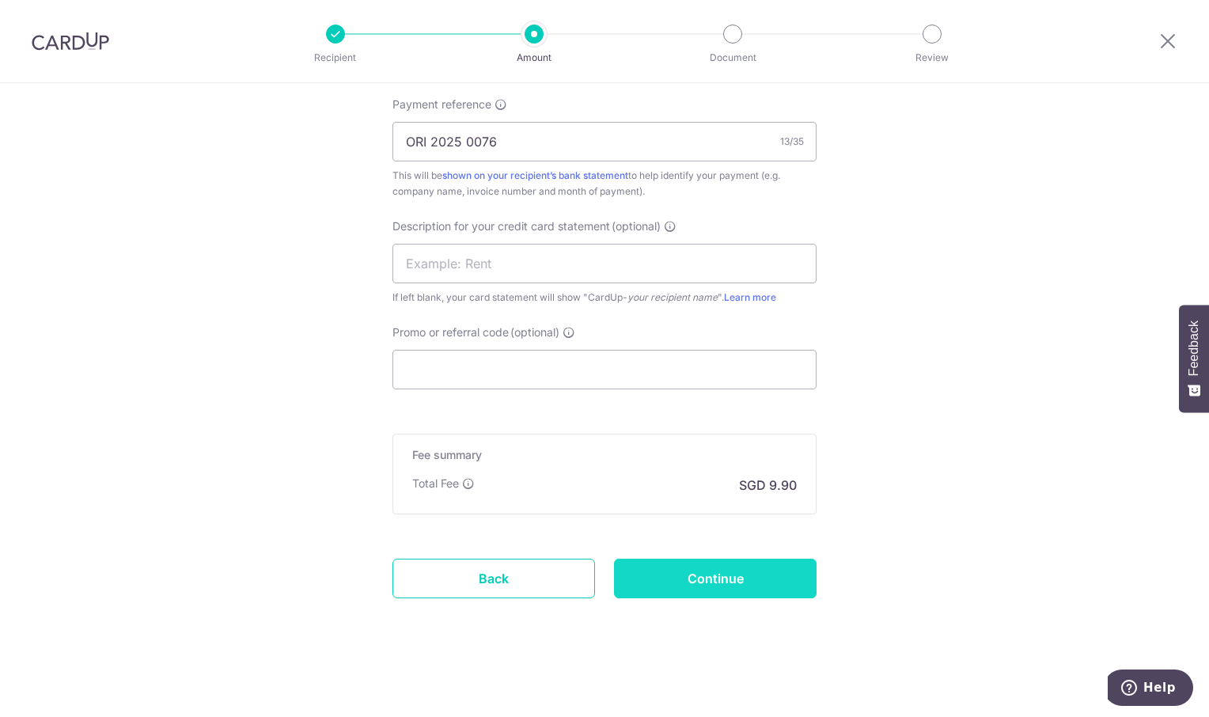
click at [760, 567] on input "Continue" at bounding box center [715, 579] width 203 height 40
type input "Create Schedule"
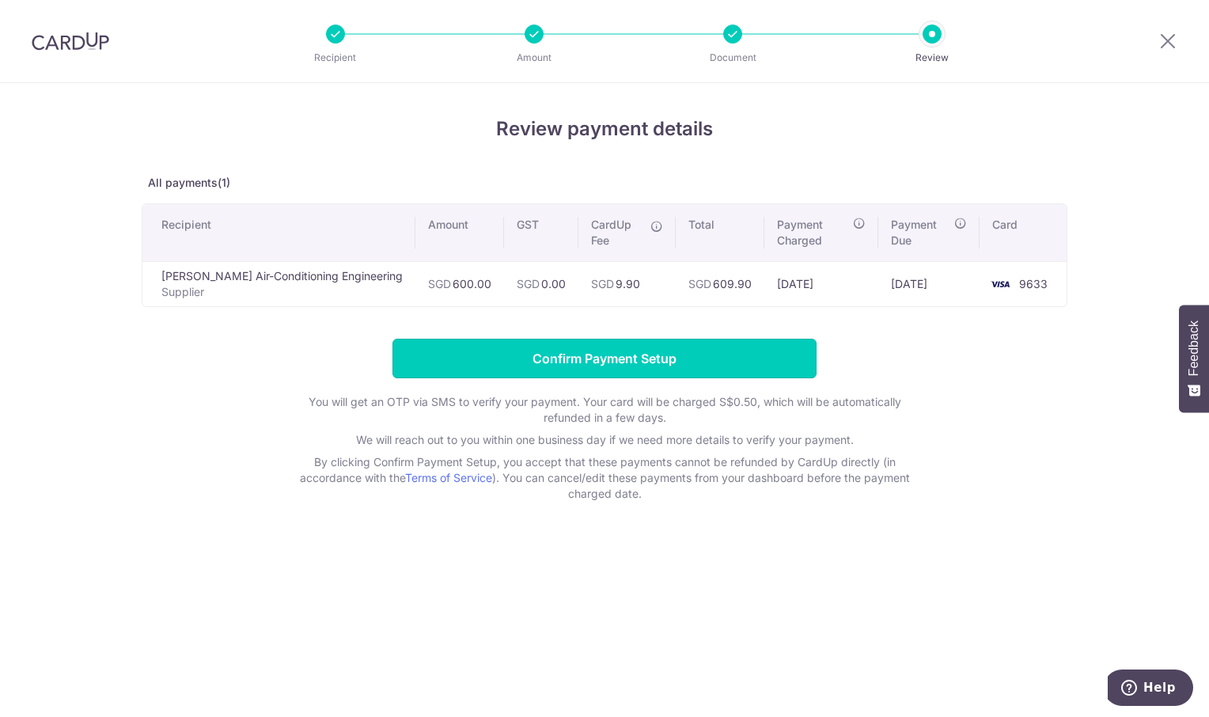
drag, startPoint x: 643, startPoint y: 356, endPoint x: 600, endPoint y: 329, distance: 51.2
click at [643, 356] on input "Confirm Payment Setup" at bounding box center [604, 359] width 424 height 40
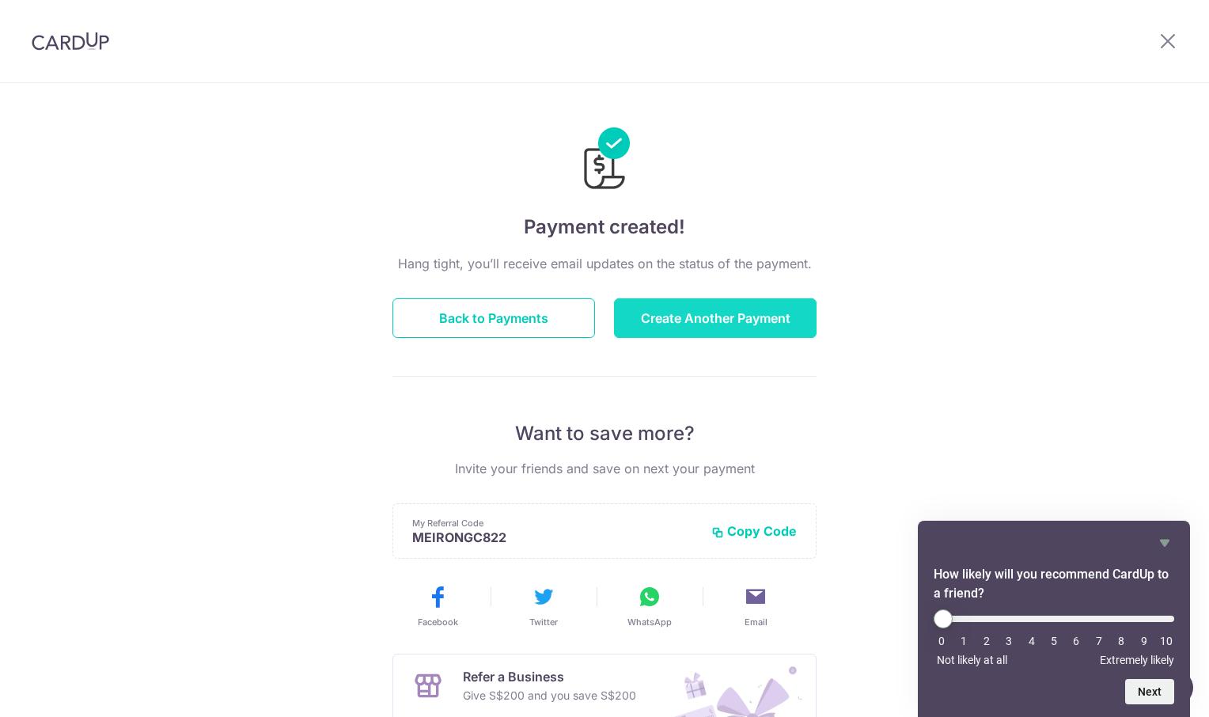
click at [734, 316] on button "Create Another Payment" at bounding box center [715, 318] width 203 height 40
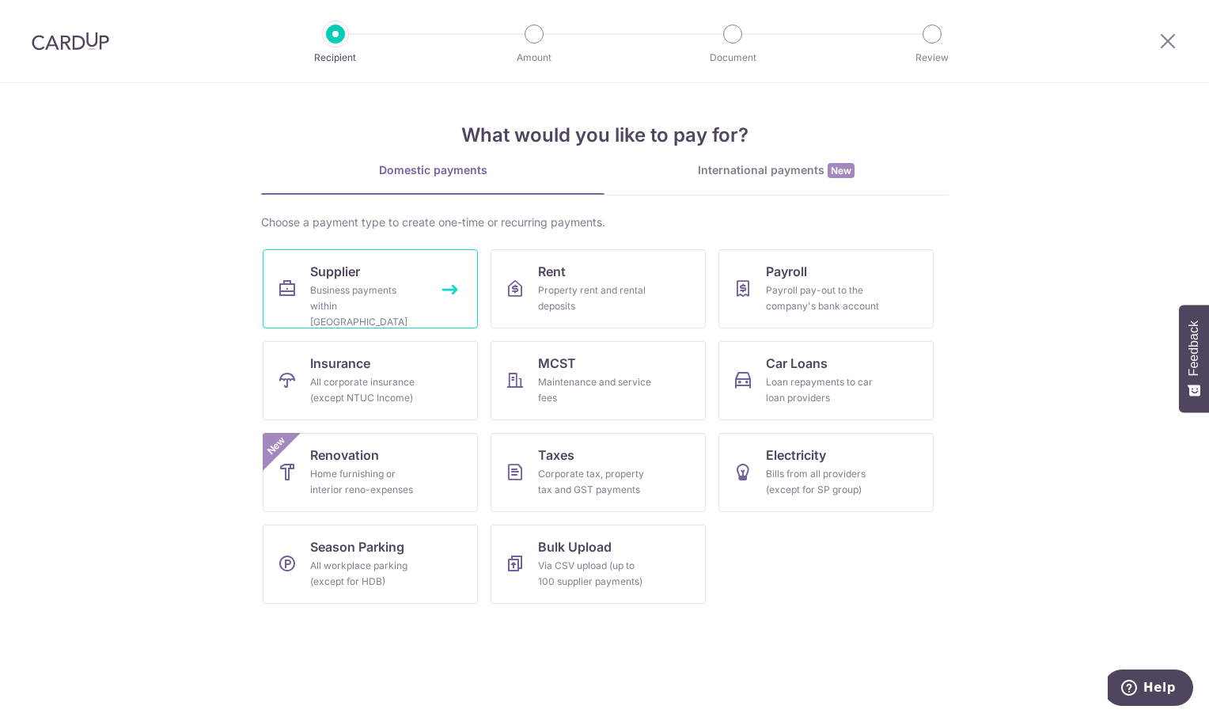
click at [359, 287] on div "Business payments within Singapore" at bounding box center [367, 305] width 114 height 47
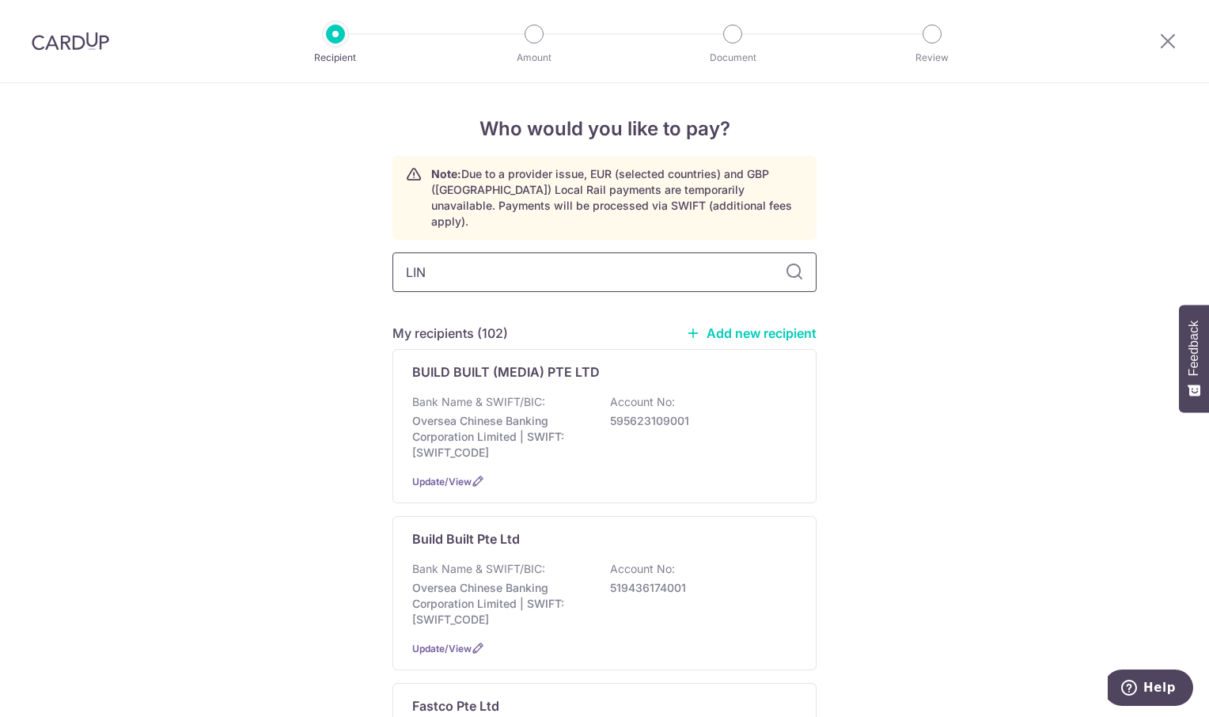
type input "LING"
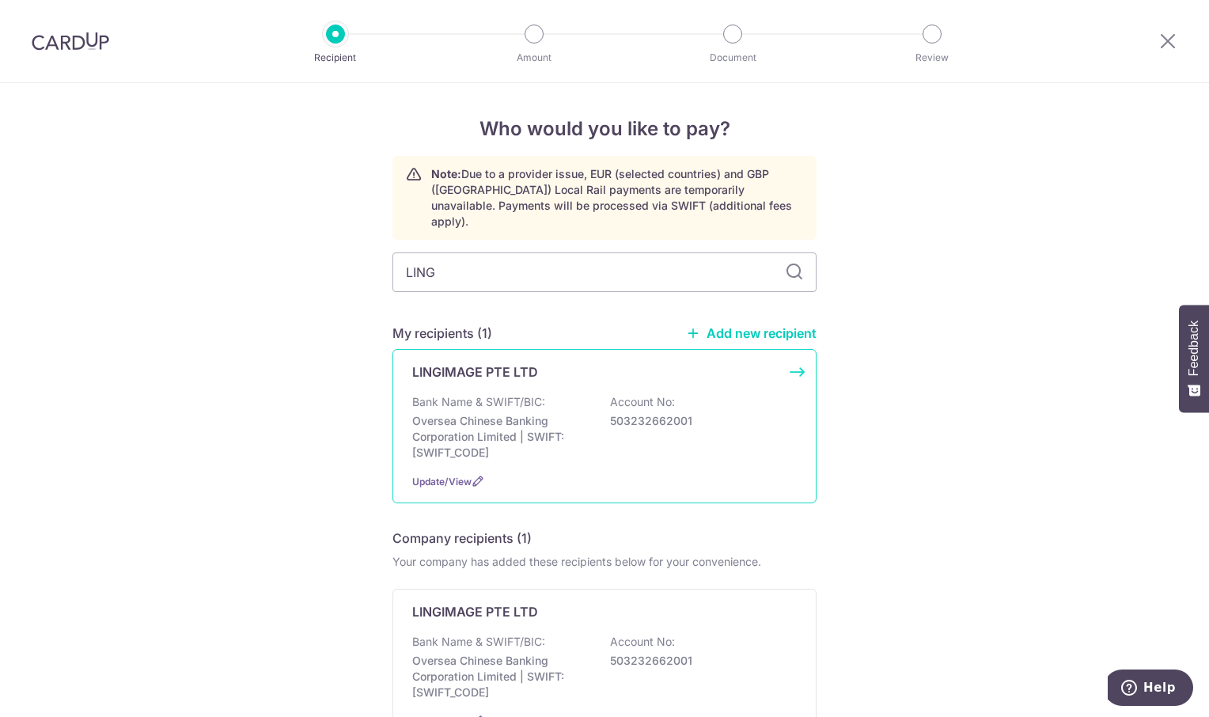
click at [460, 394] on p "Bank Name & SWIFT/BIC:" at bounding box center [478, 402] width 133 height 16
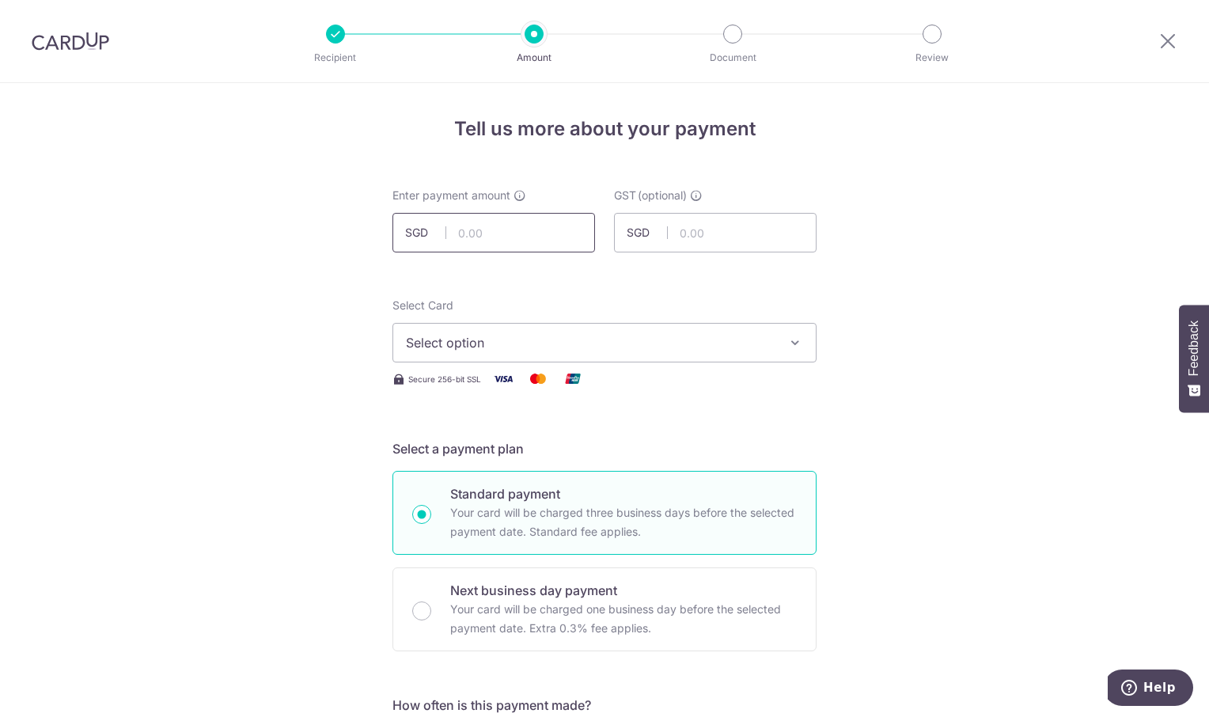
click at [501, 236] on input "text" at bounding box center [493, 233] width 203 height 40
type input "135.00"
click at [785, 334] on button "Select option" at bounding box center [604, 343] width 424 height 40
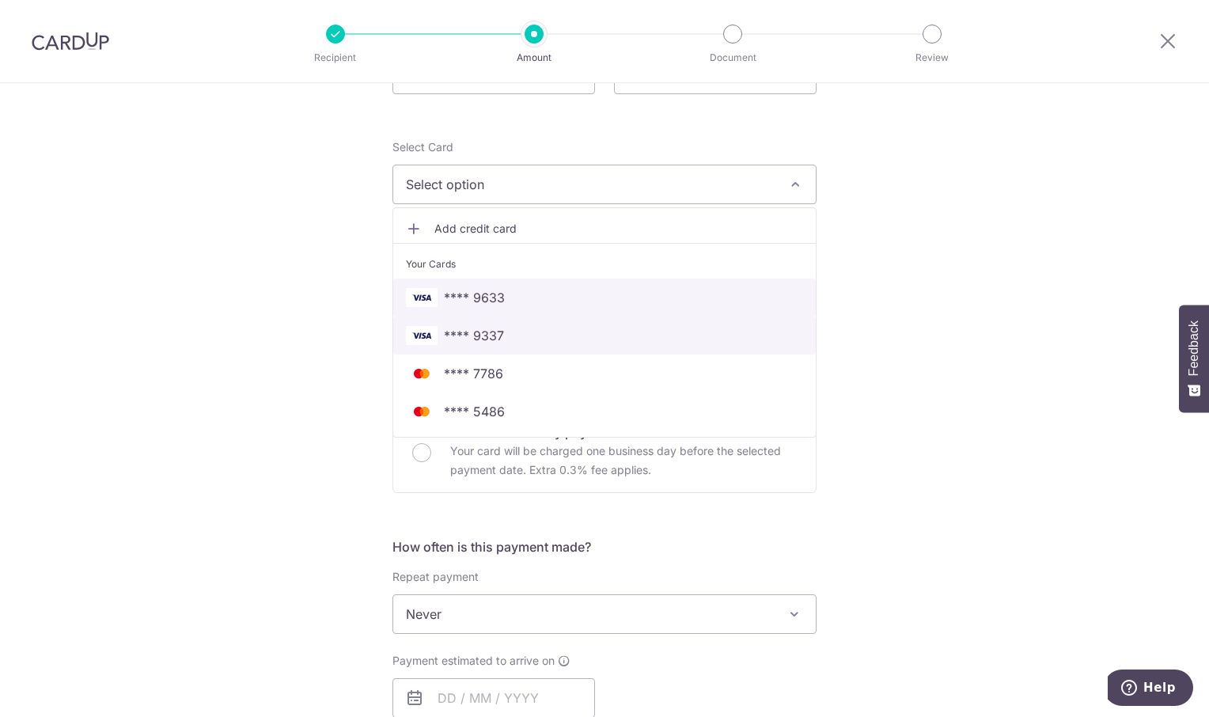
scroll to position [237, 0]
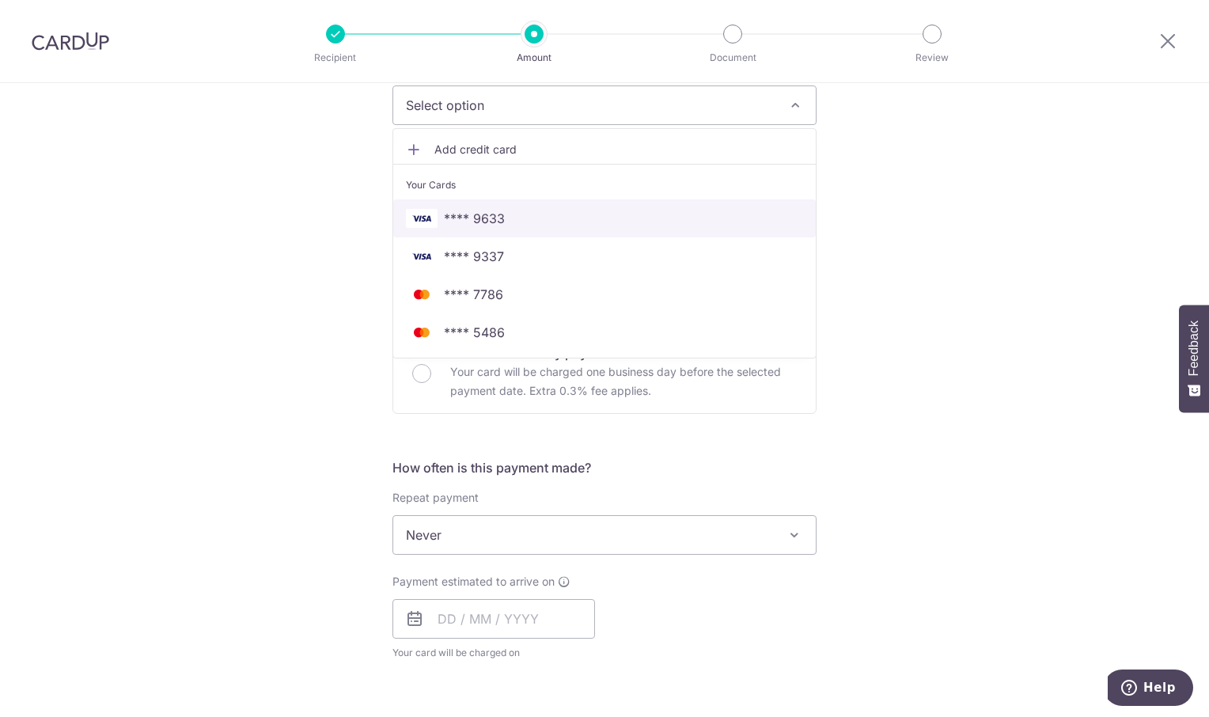
click at [599, 223] on span "**** 9633" at bounding box center [604, 218] width 397 height 19
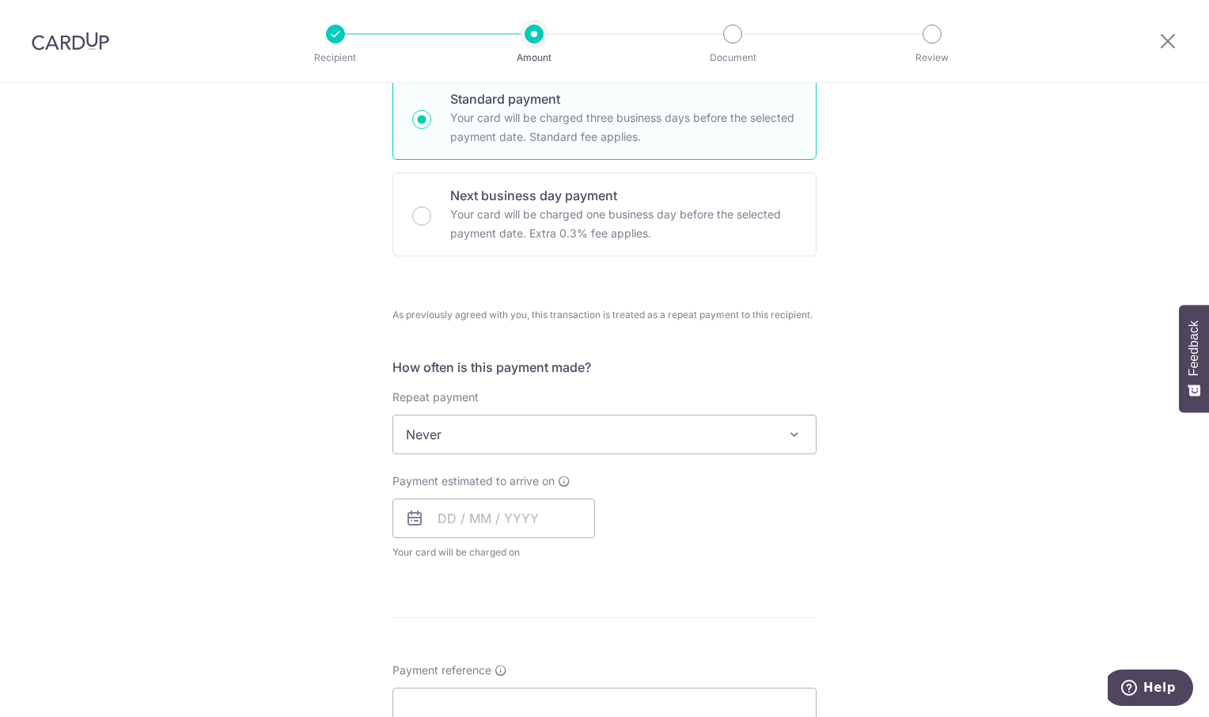
scroll to position [396, 0]
click at [536, 517] on input "text" at bounding box center [493, 518] width 203 height 40
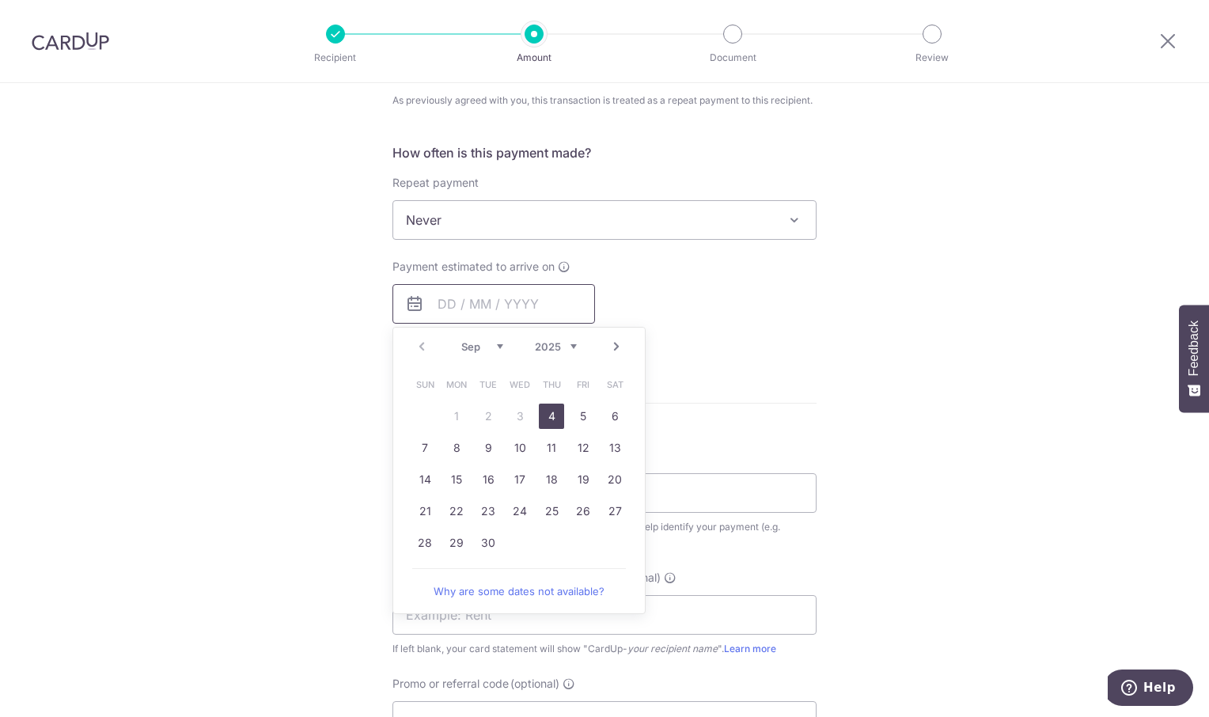
scroll to position [712, 0]
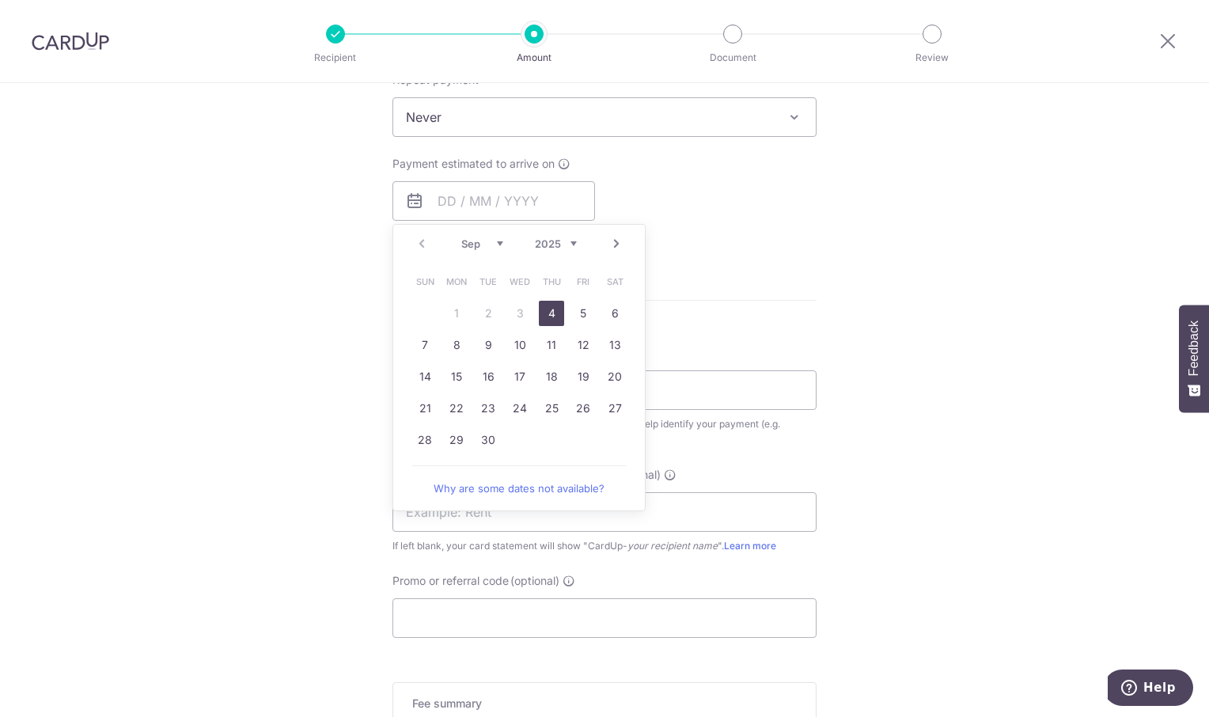
drag, startPoint x: 555, startPoint y: 312, endPoint x: 977, endPoint y: 308, distance: 422.5
click at [556, 312] on link "4" at bounding box center [551, 313] width 25 height 25
type input "04/09/2025"
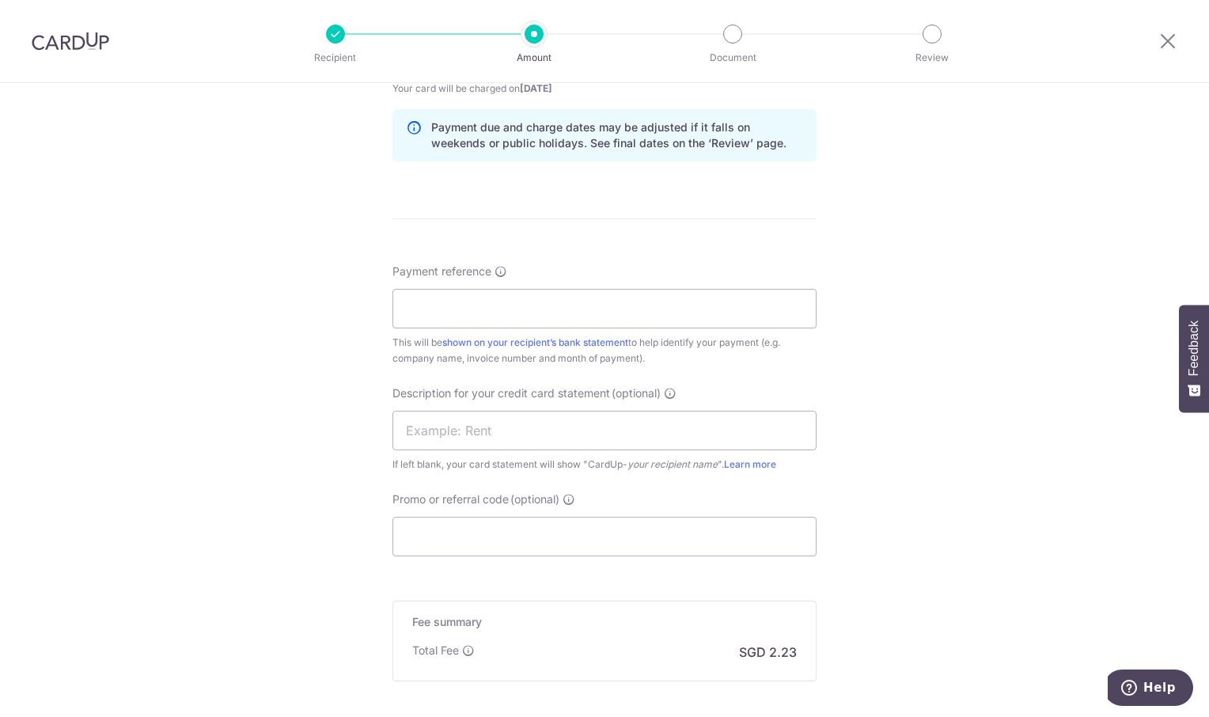
scroll to position [870, 0]
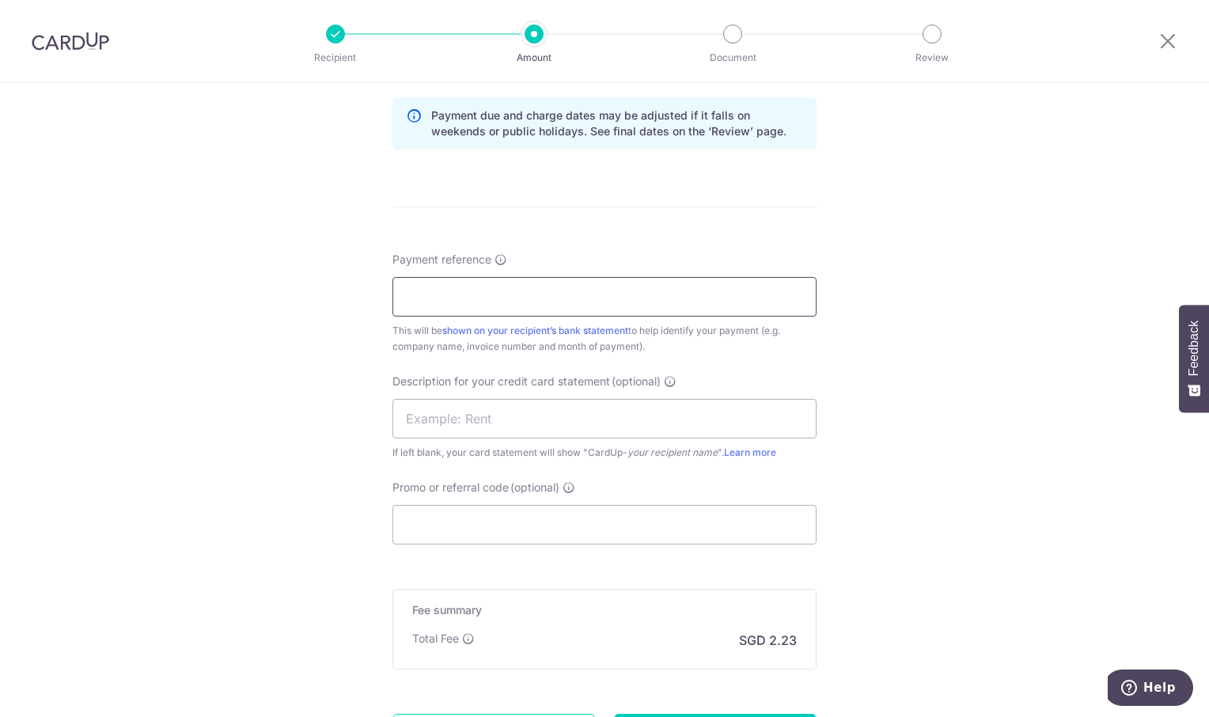
click at [449, 300] on input "Payment reference" at bounding box center [604, 297] width 424 height 40
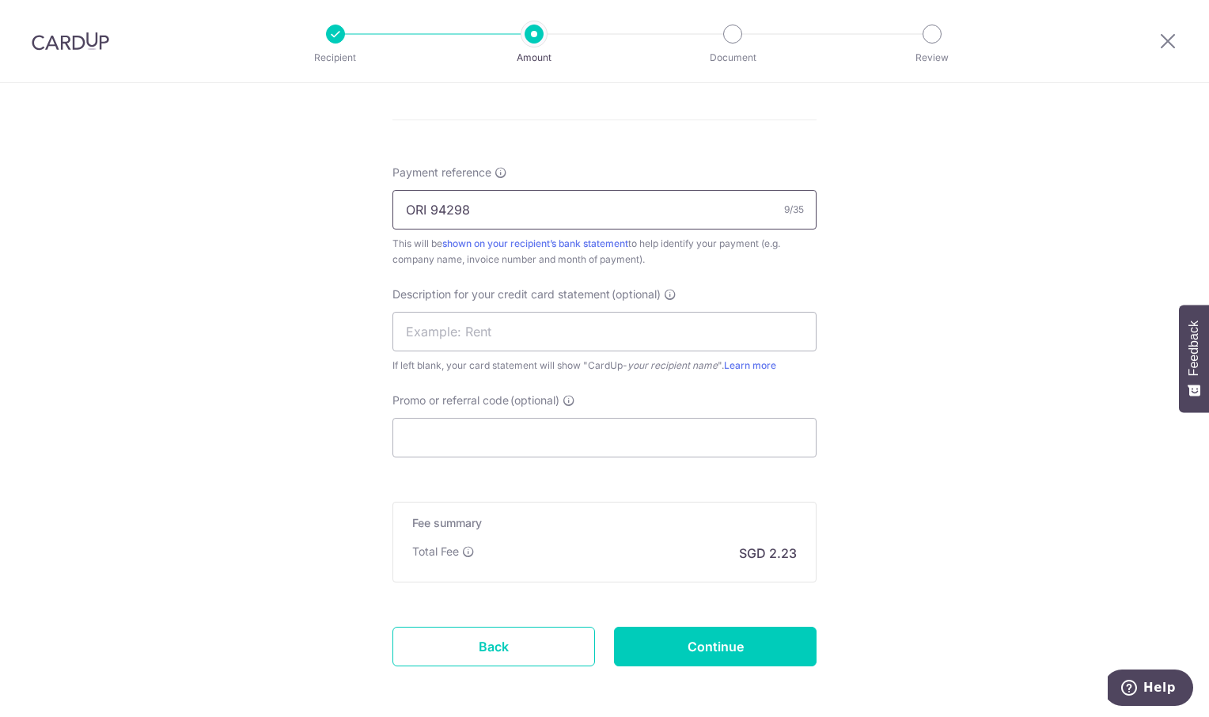
scroll to position [1025, 0]
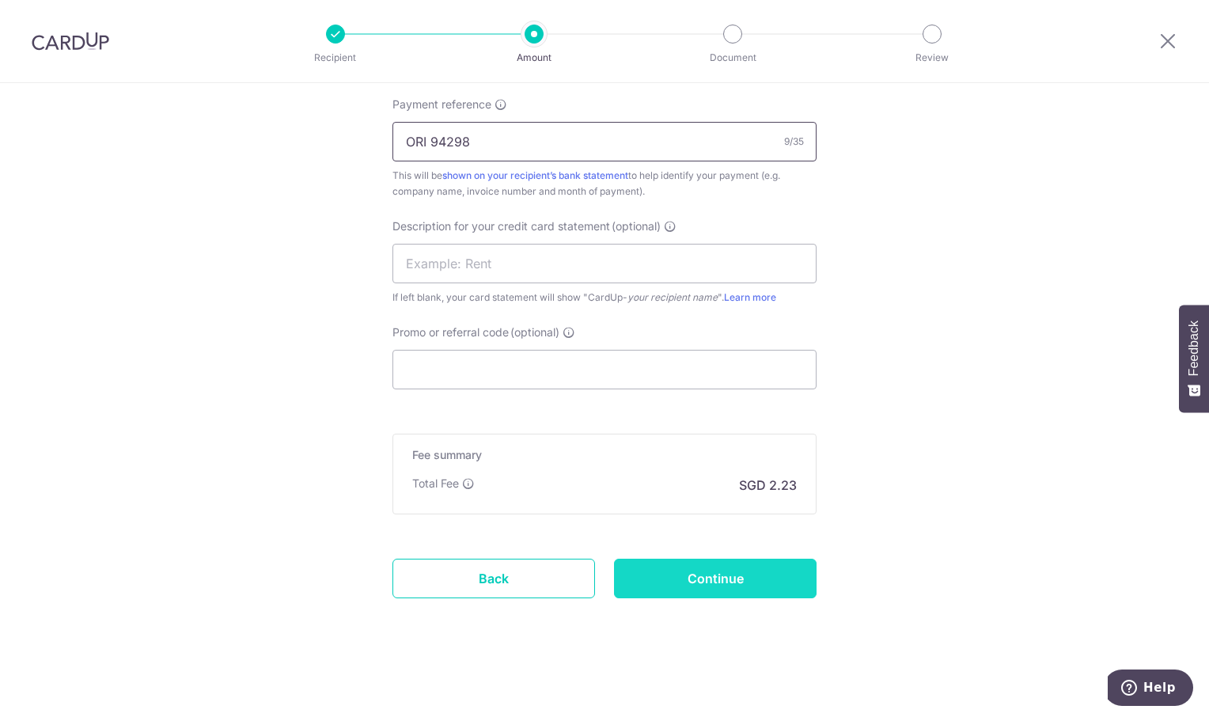
type input "ORI 94298"
click at [712, 581] on input "Continue" at bounding box center [715, 579] width 203 height 40
type input "Create Schedule"
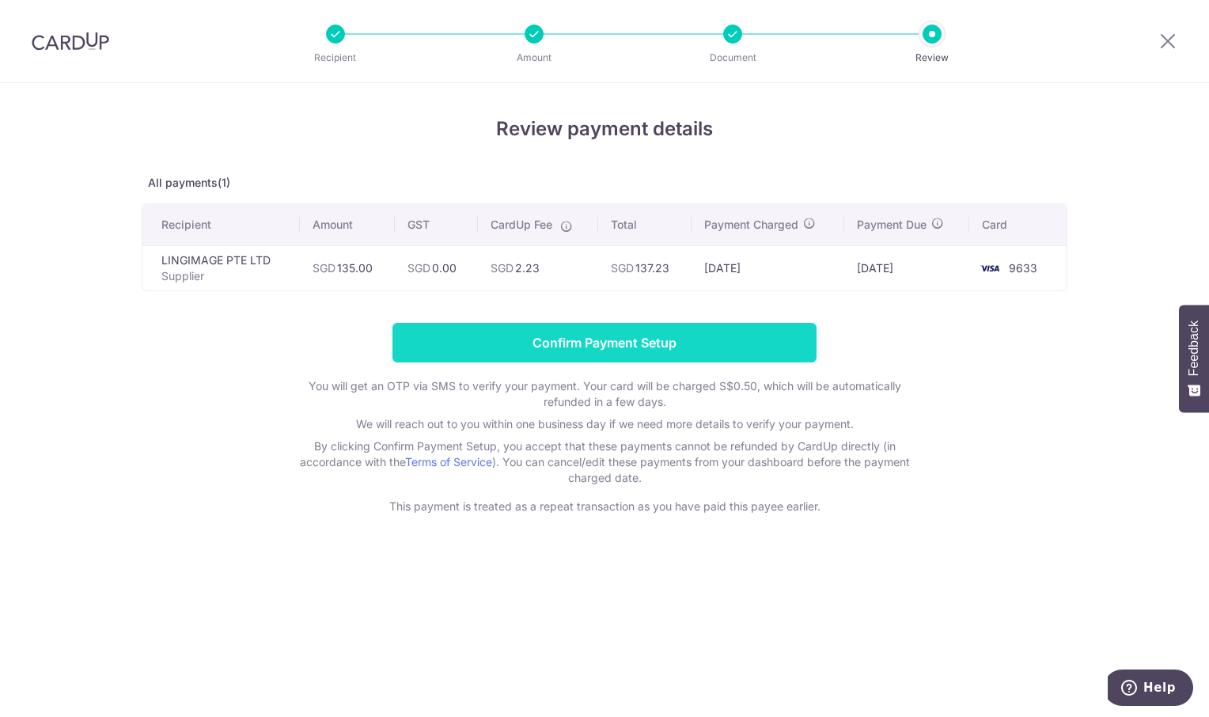
click at [597, 345] on input "Confirm Payment Setup" at bounding box center [604, 343] width 424 height 40
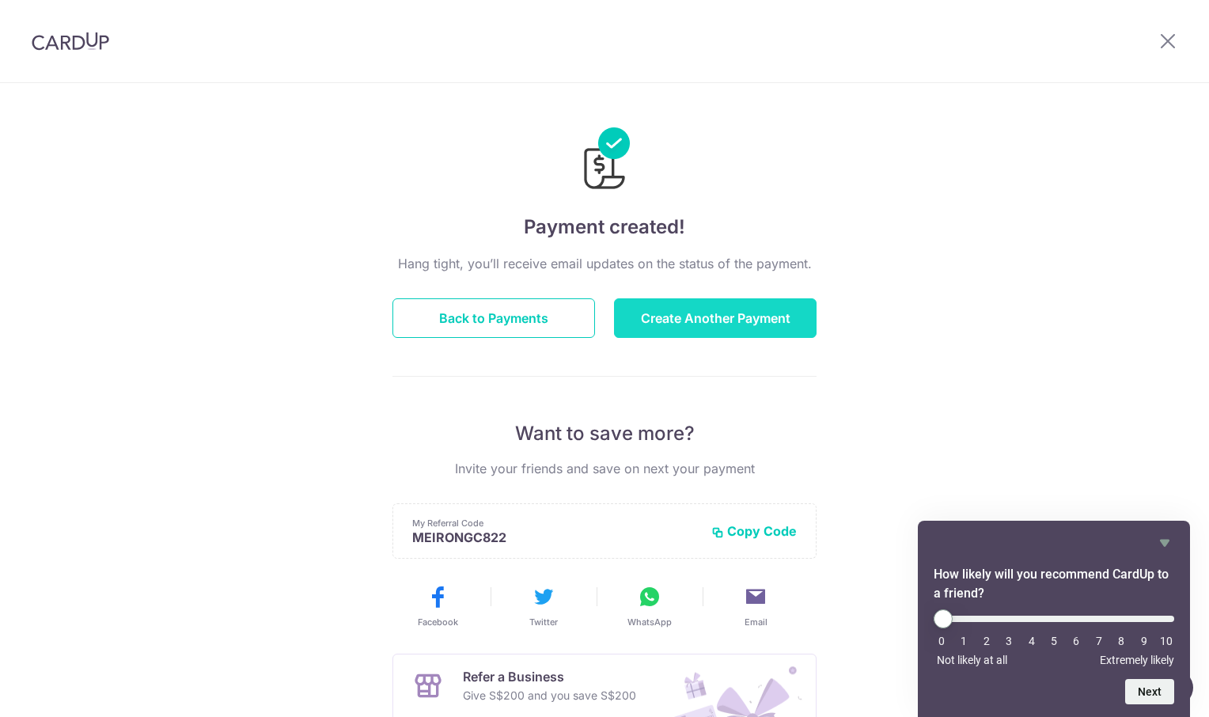
click at [718, 321] on button "Create Another Payment" at bounding box center [715, 318] width 203 height 40
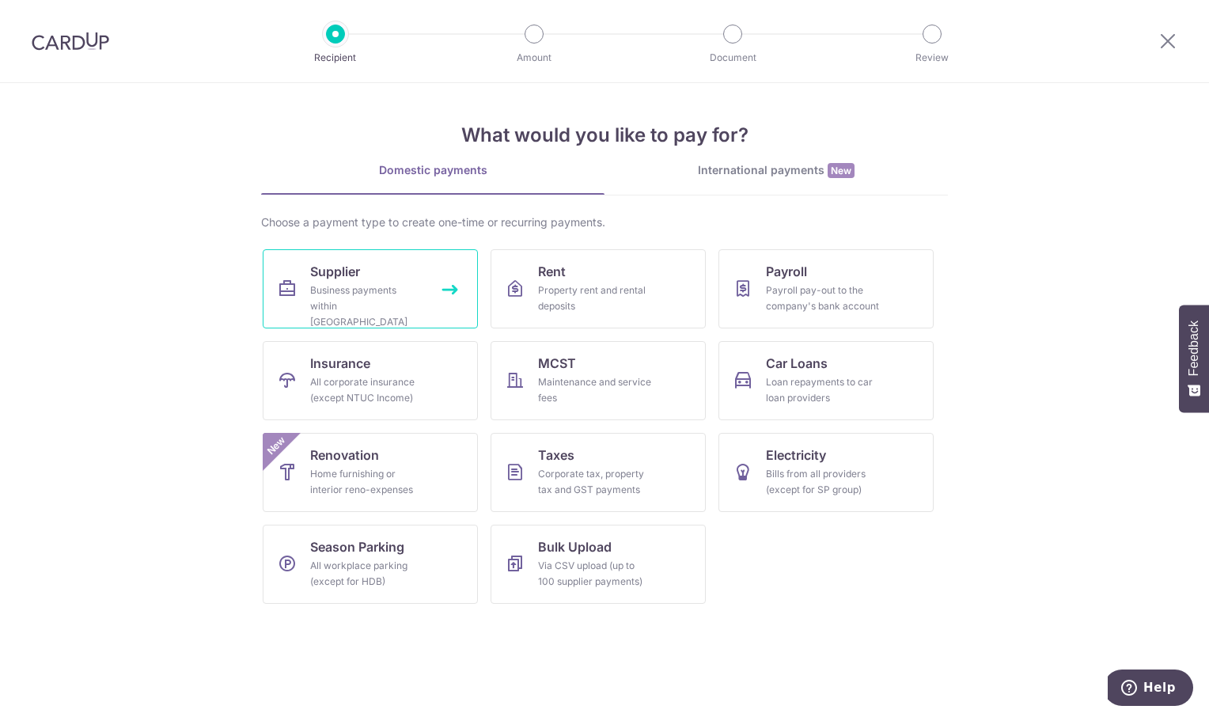
click at [371, 285] on div "Business payments within Singapore" at bounding box center [367, 305] width 114 height 47
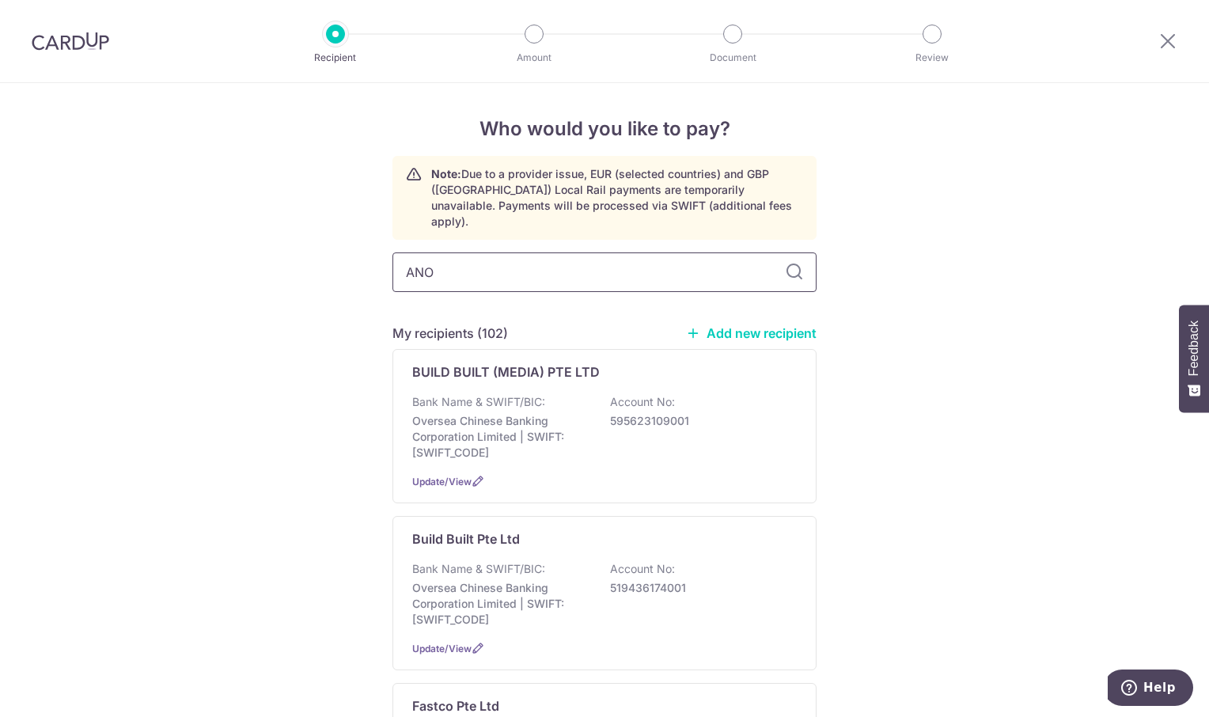
type input "ANOT"
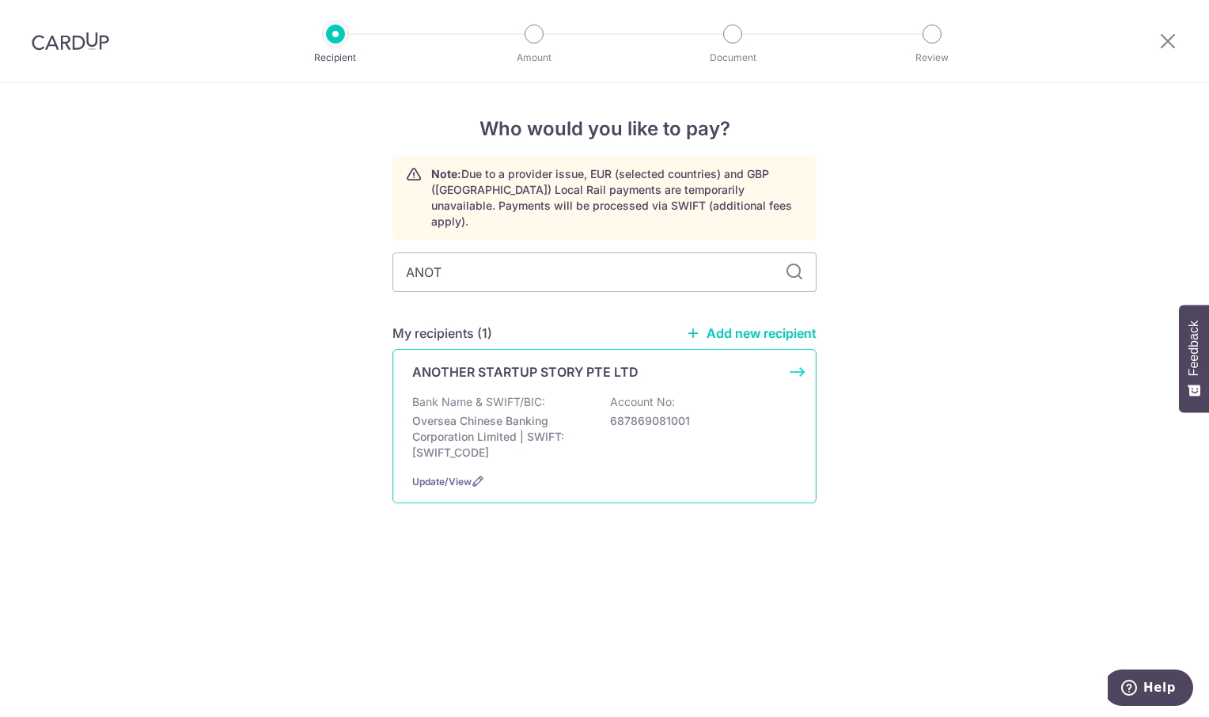
click at [498, 362] on p "ANOTHER STARTUP STORY PTE LTD" at bounding box center [525, 371] width 226 height 19
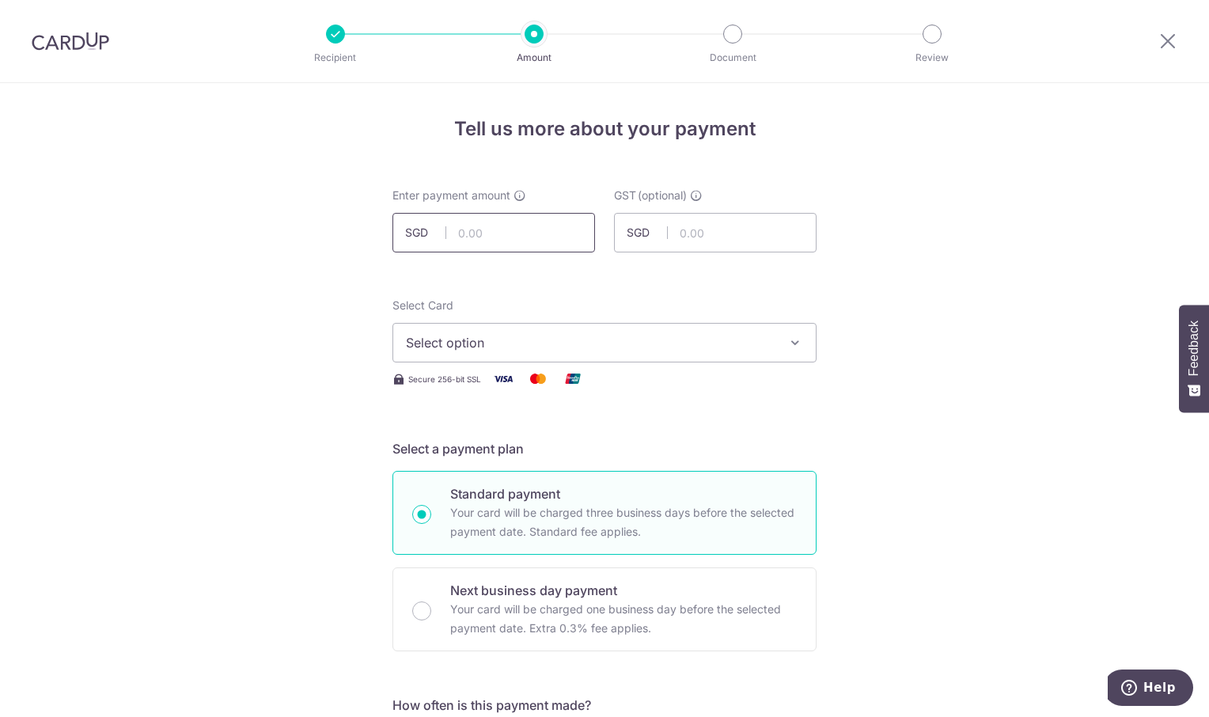
click at [513, 233] on input "text" at bounding box center [493, 233] width 203 height 40
type input "4,500.00"
click at [787, 341] on icon "button" at bounding box center [795, 343] width 16 height 16
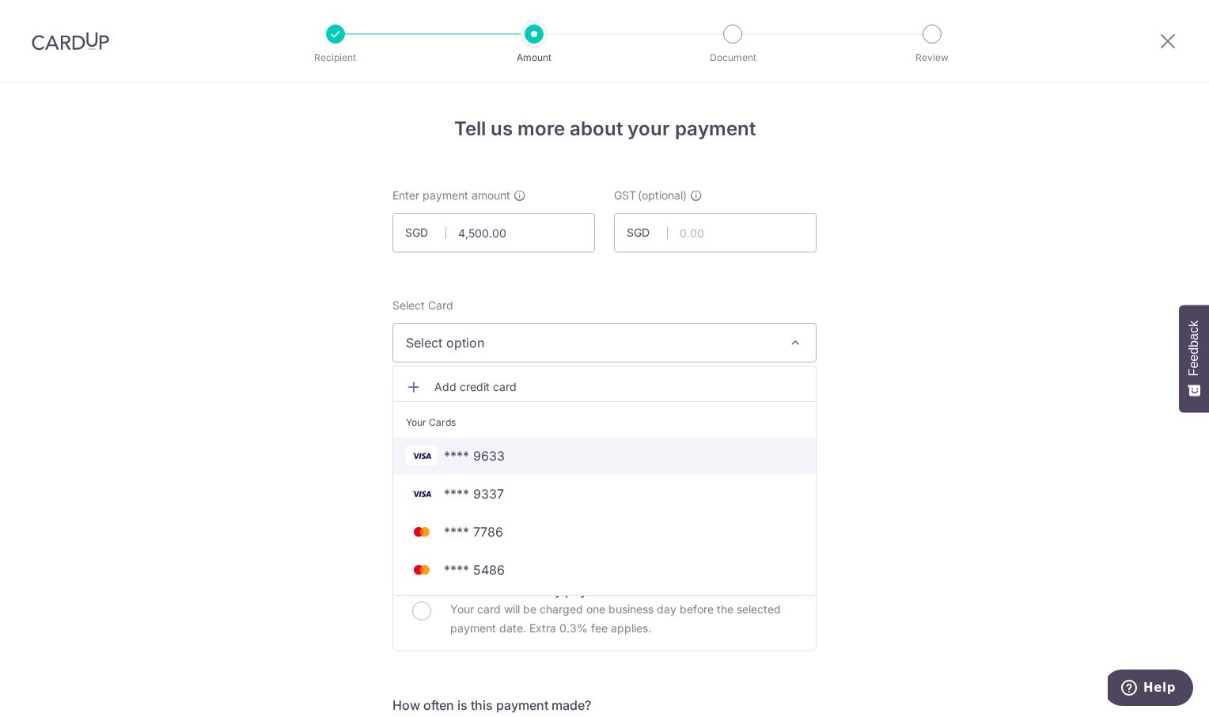
drag, startPoint x: 546, startPoint y: 458, endPoint x: 763, endPoint y: 430, distance: 218.6
click at [546, 458] on span "**** 9633" at bounding box center [604, 455] width 397 height 19
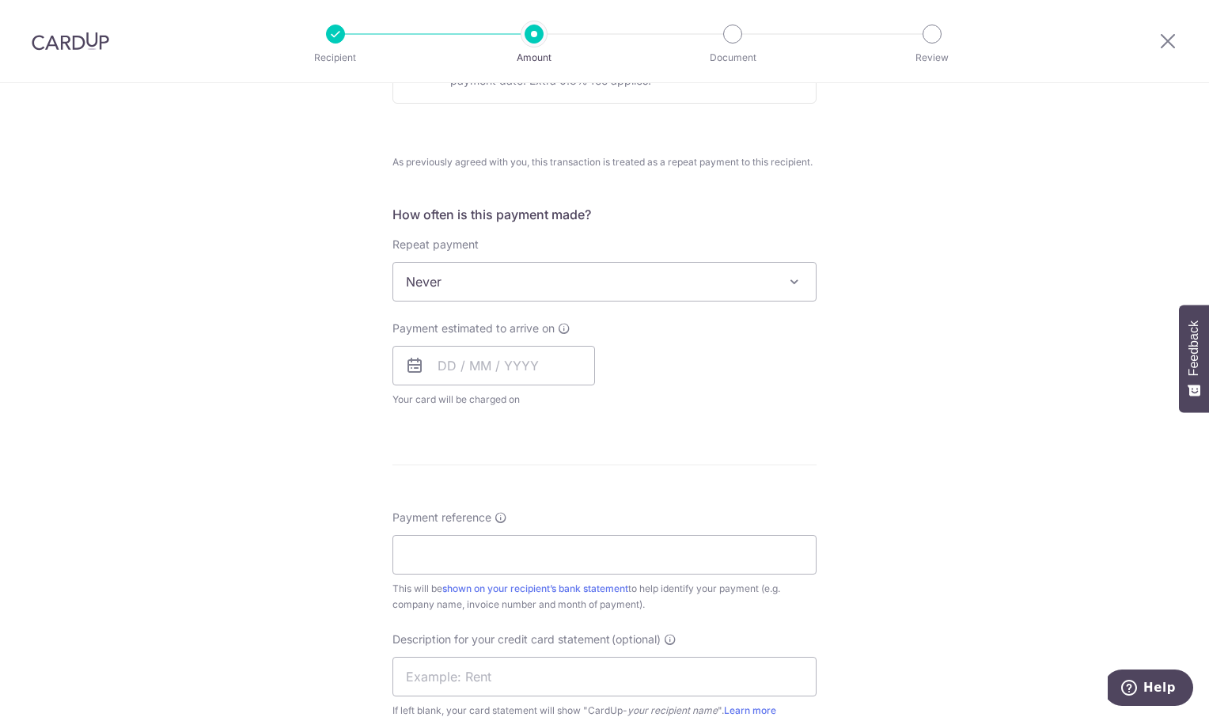
scroll to position [554, 0]
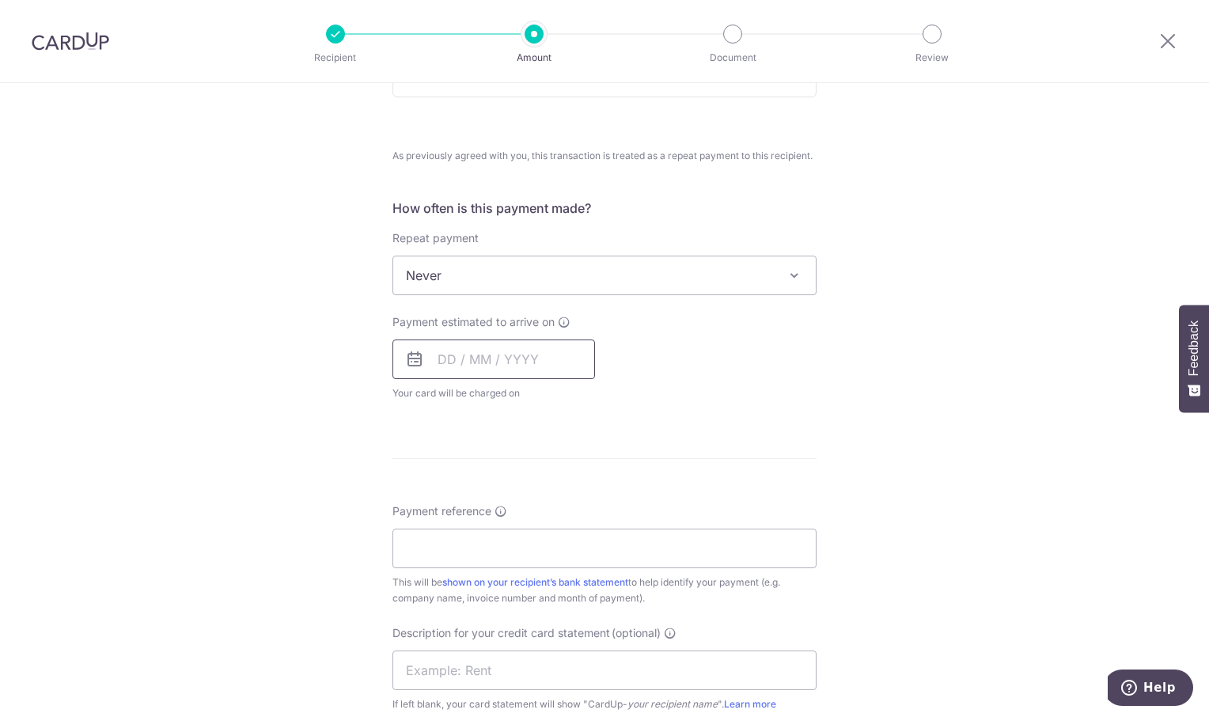
click at [521, 358] on input "text" at bounding box center [493, 359] width 203 height 40
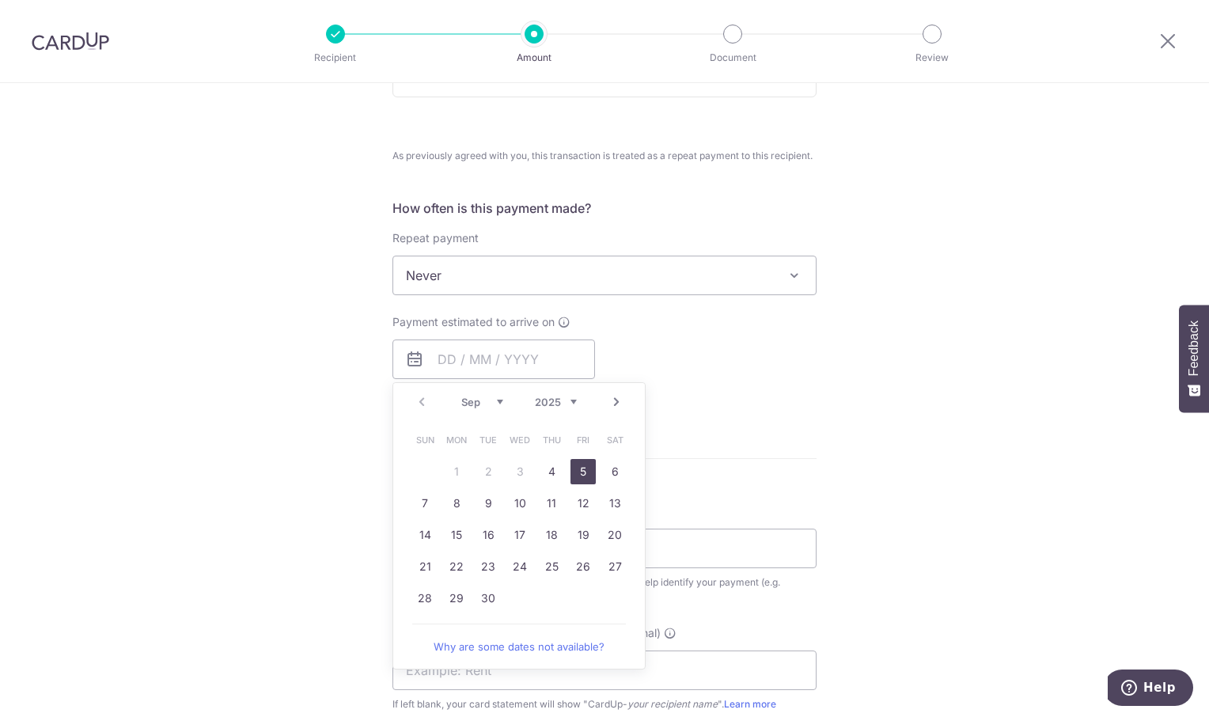
click at [574, 466] on link "5" at bounding box center [582, 471] width 25 height 25
type input "05/09/2025"
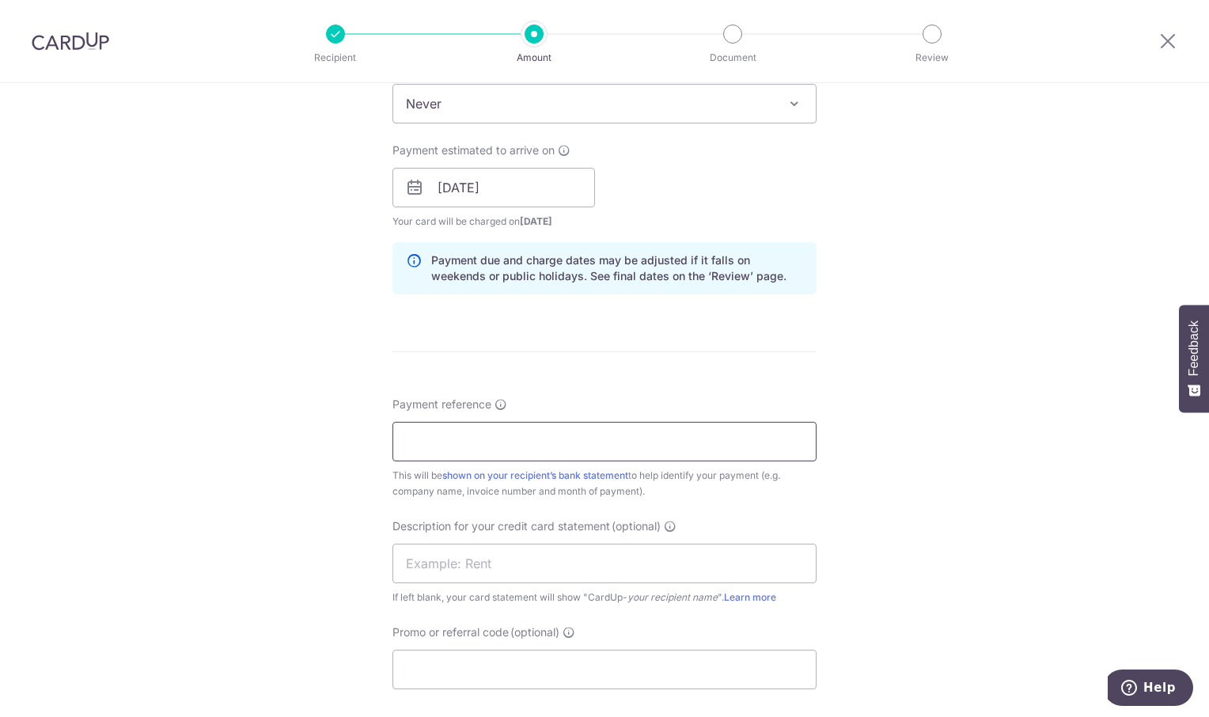
scroll to position [791, 0]
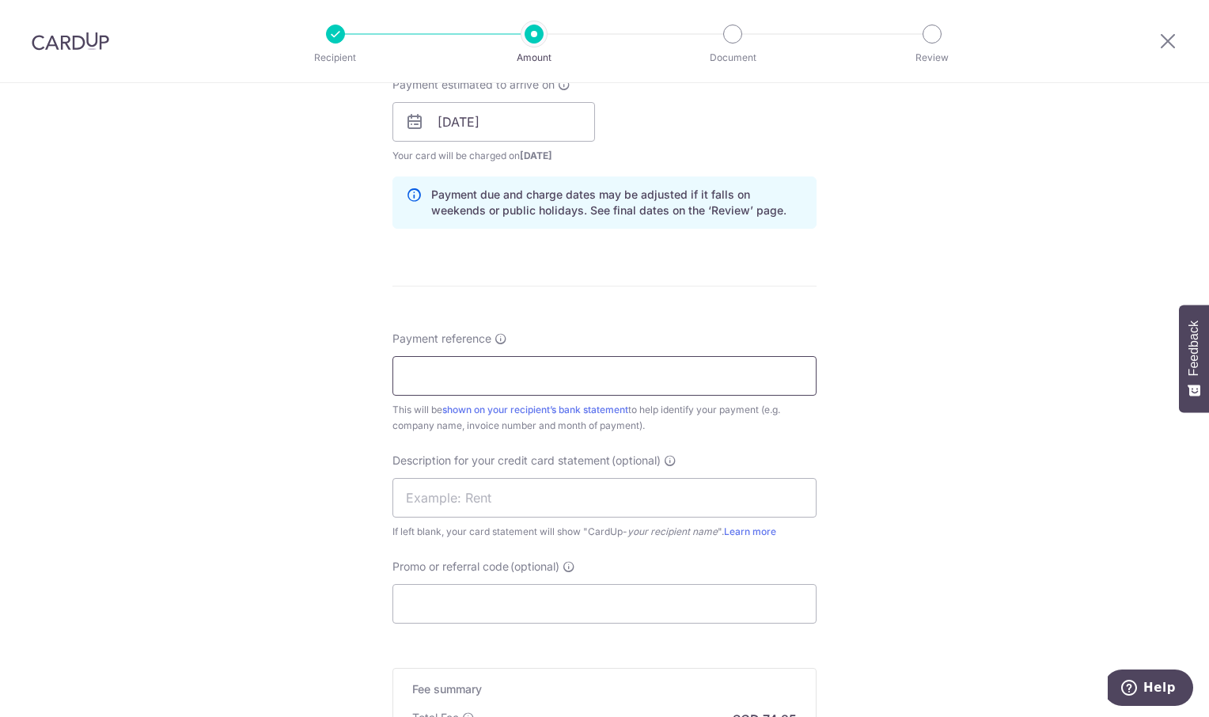
click at [445, 383] on input "Payment reference" at bounding box center [604, 376] width 424 height 40
type input "ORI 163"
click at [1071, 460] on div "Tell us more about your payment Enter payment amount SGD 4,500.00 4500.00 GST (…" at bounding box center [604, 121] width 1209 height 1659
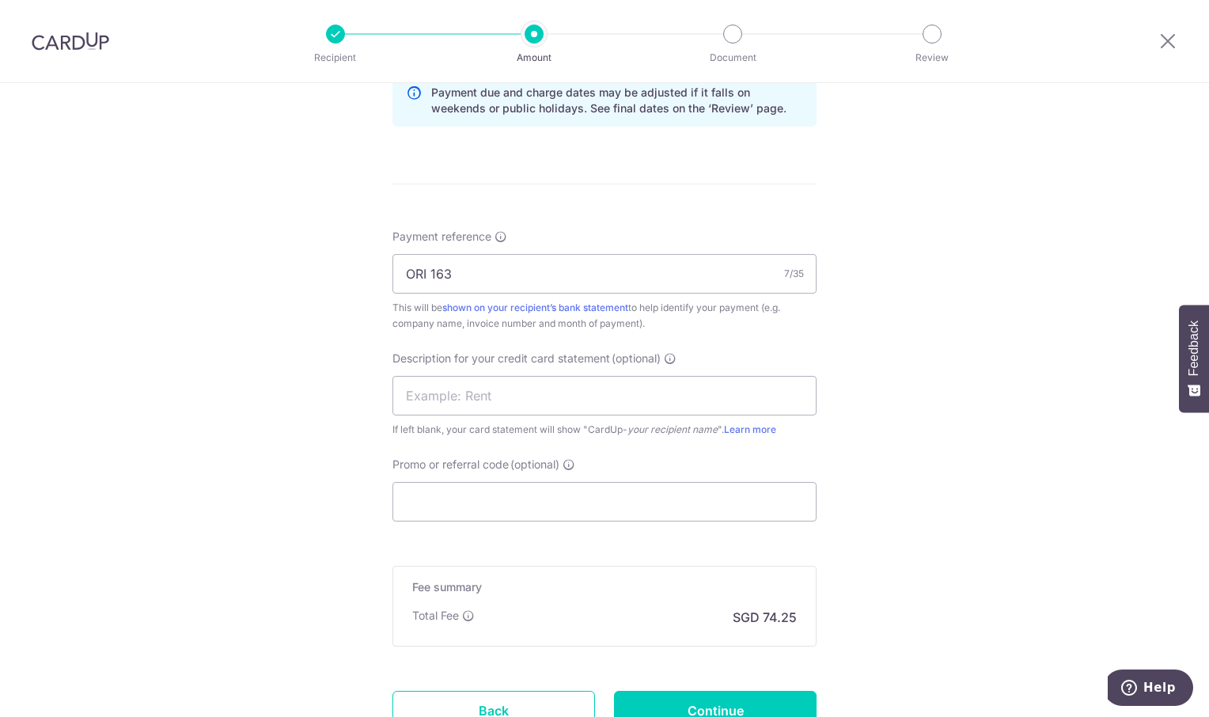
scroll to position [1025, 0]
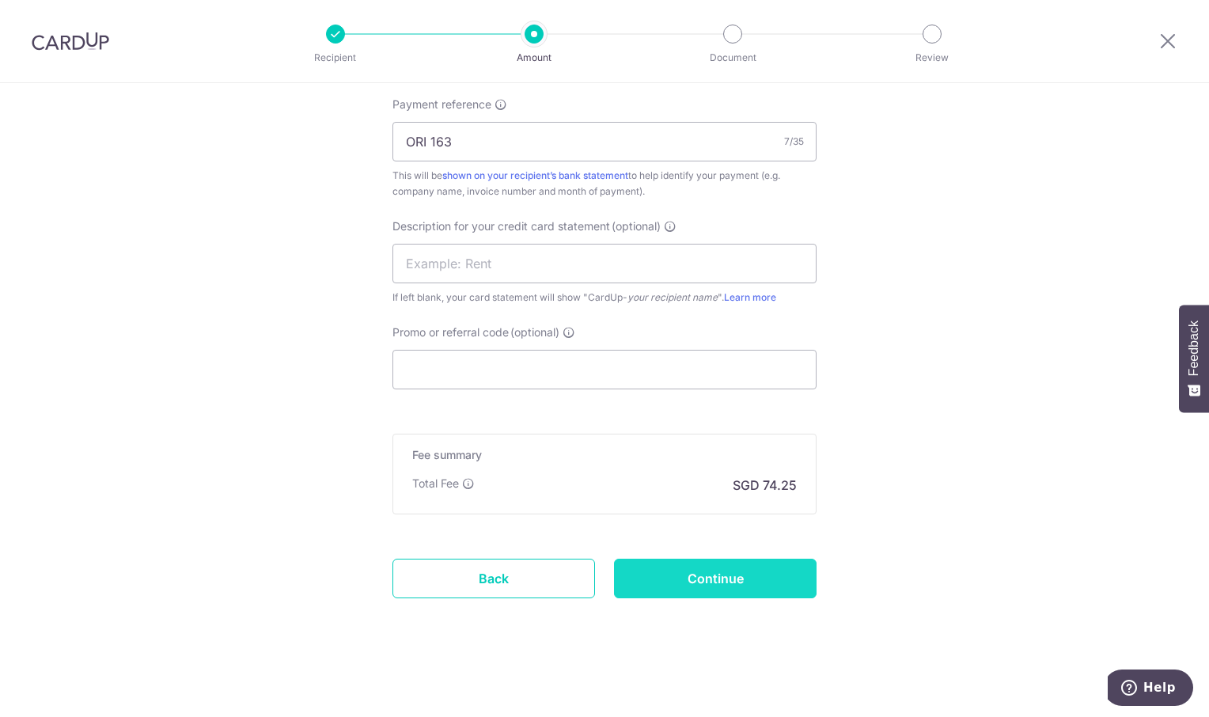
click at [719, 591] on input "Continue" at bounding box center [715, 579] width 203 height 40
type input "Create Schedule"
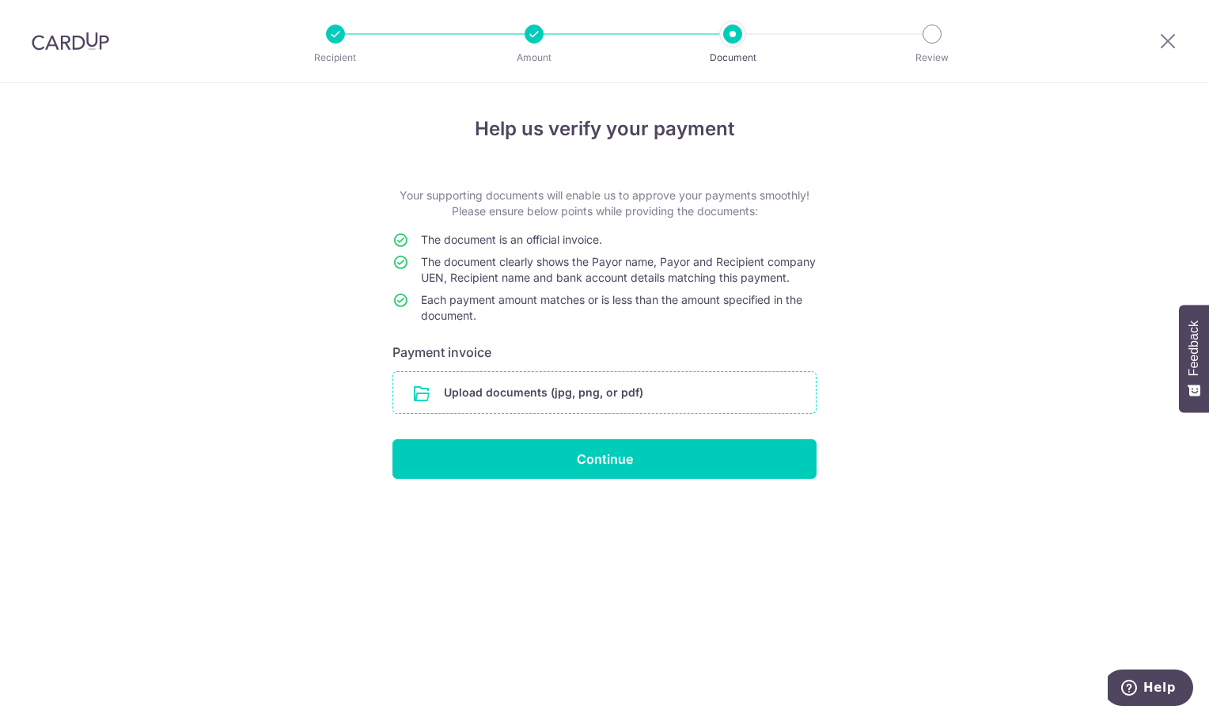
click at [506, 402] on input "file" at bounding box center [604, 392] width 422 height 41
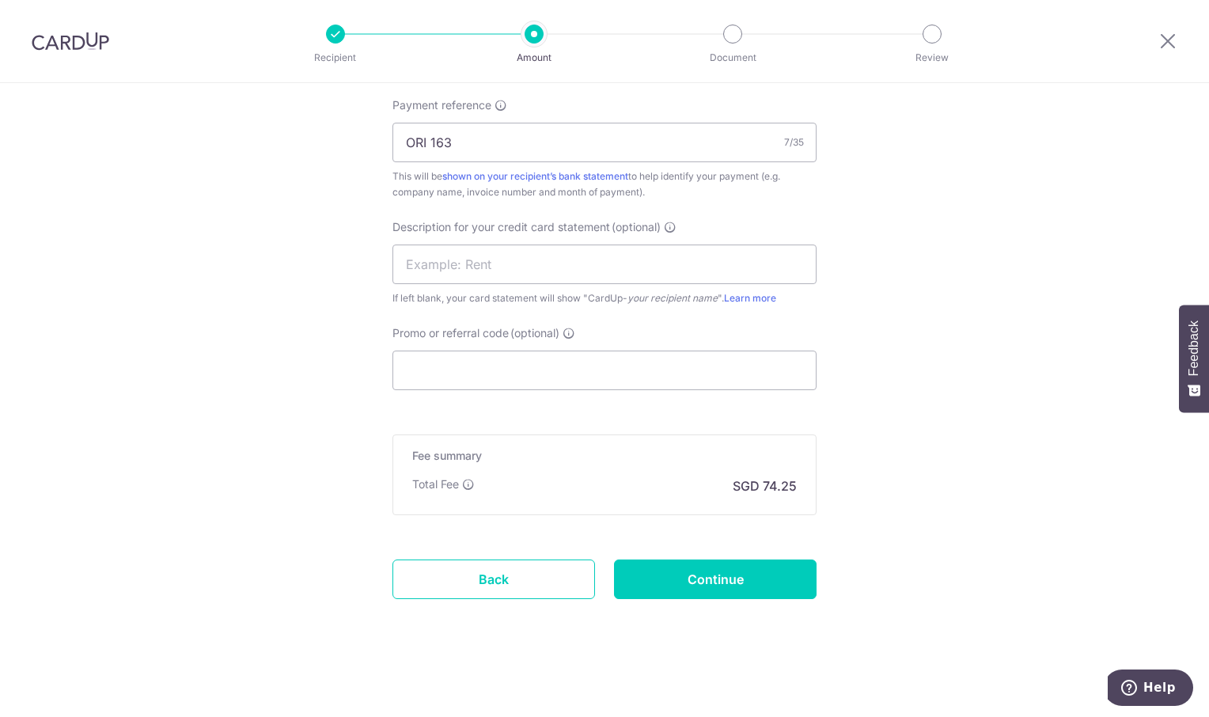
scroll to position [1025, 0]
click at [748, 584] on input "Continue" at bounding box center [715, 579] width 203 height 40
type input "Update Schedule"
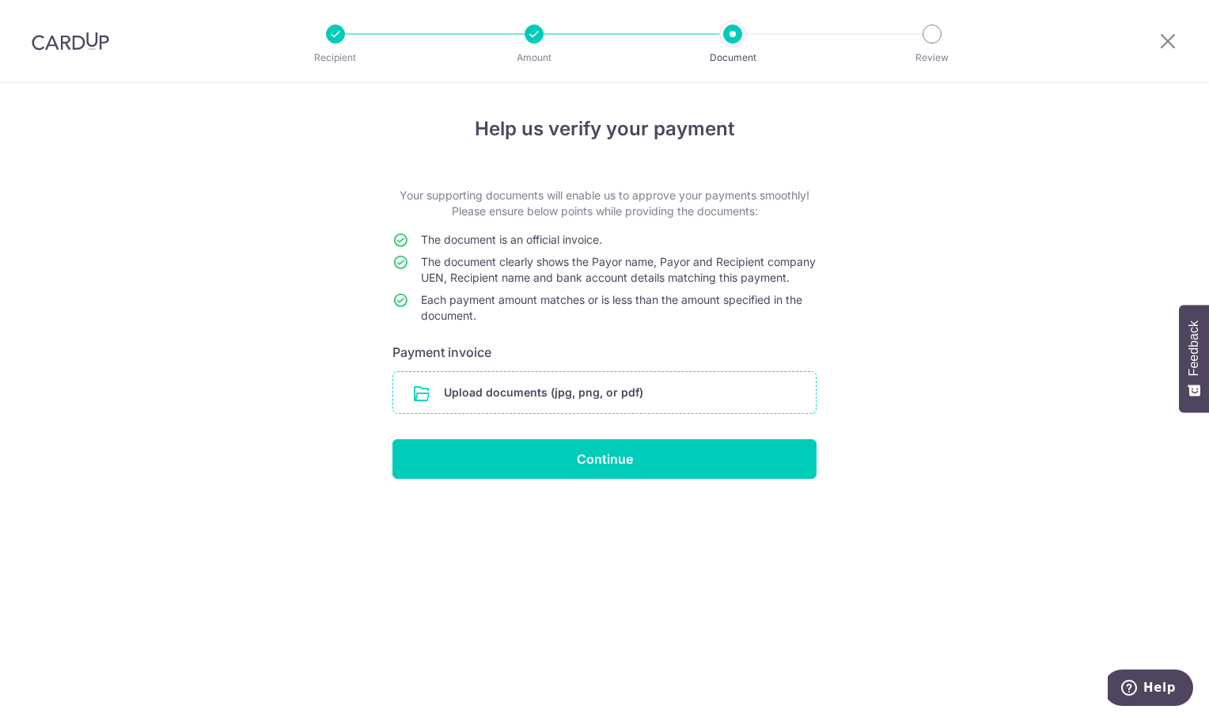
click at [491, 406] on input "file" at bounding box center [604, 392] width 422 height 41
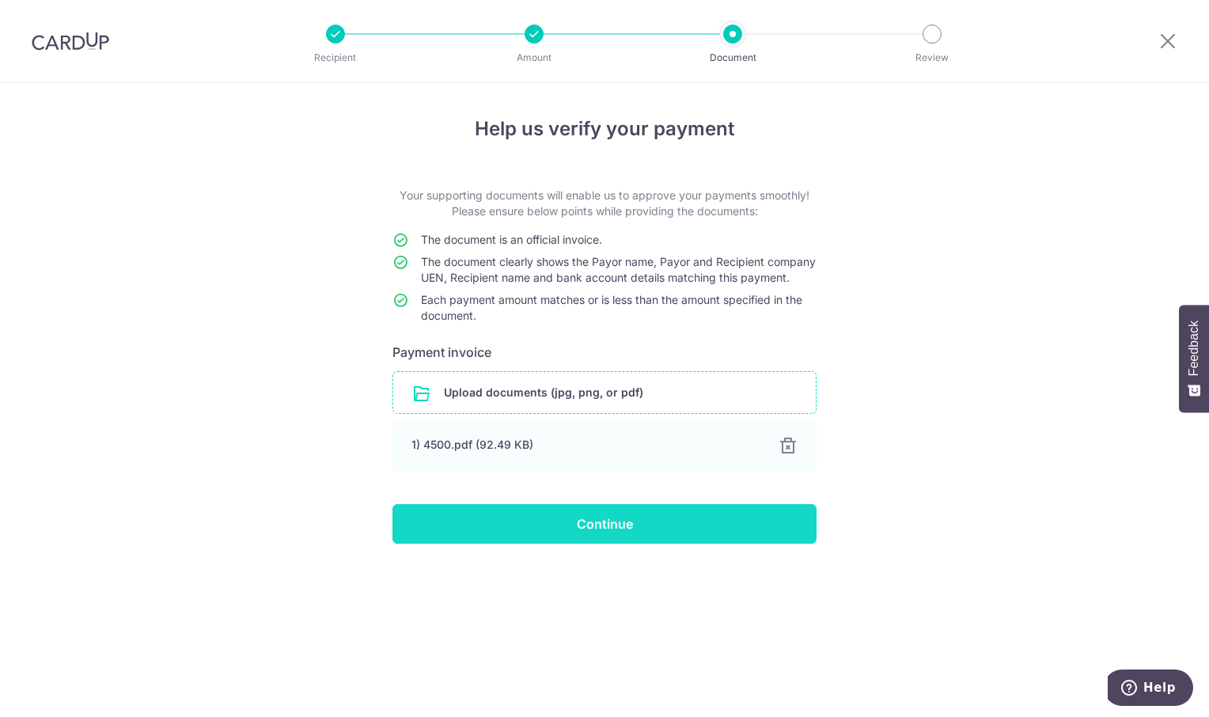
click at [650, 541] on input "Continue" at bounding box center [604, 524] width 424 height 40
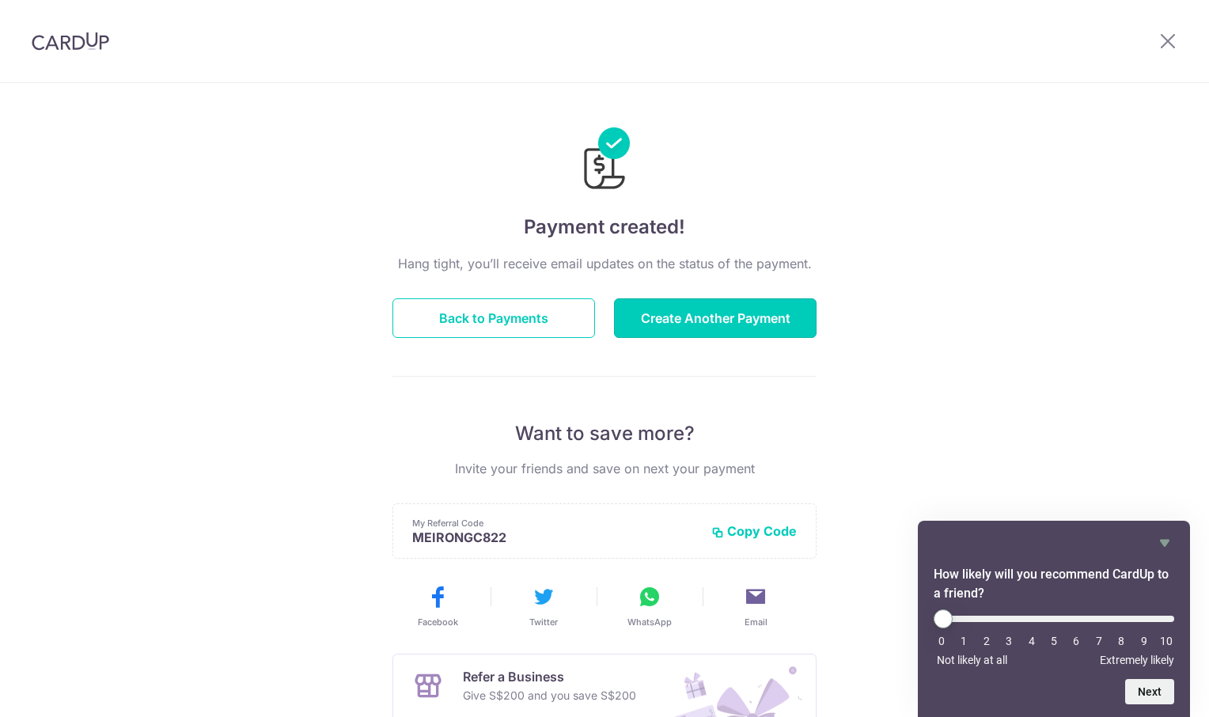
click at [681, 319] on button "Create Another Payment" at bounding box center [715, 318] width 203 height 40
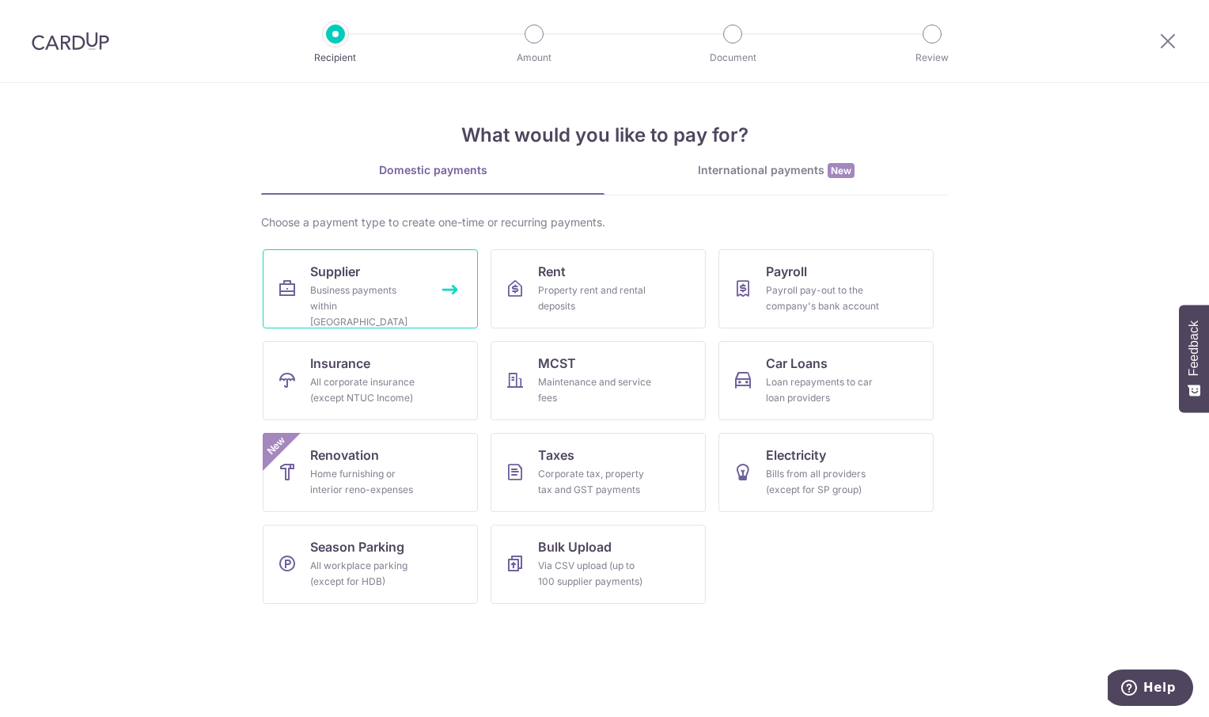
click at [336, 290] on div "Business payments within Singapore" at bounding box center [367, 305] width 114 height 47
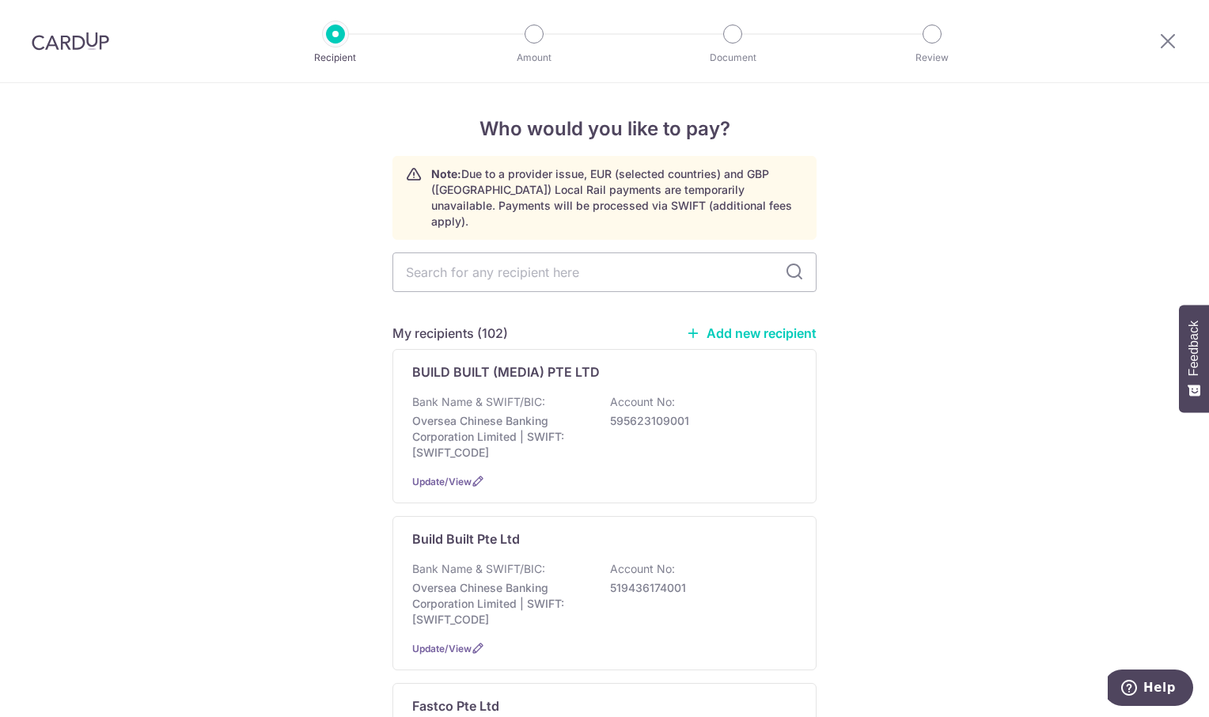
type input "T"
type input "THER"
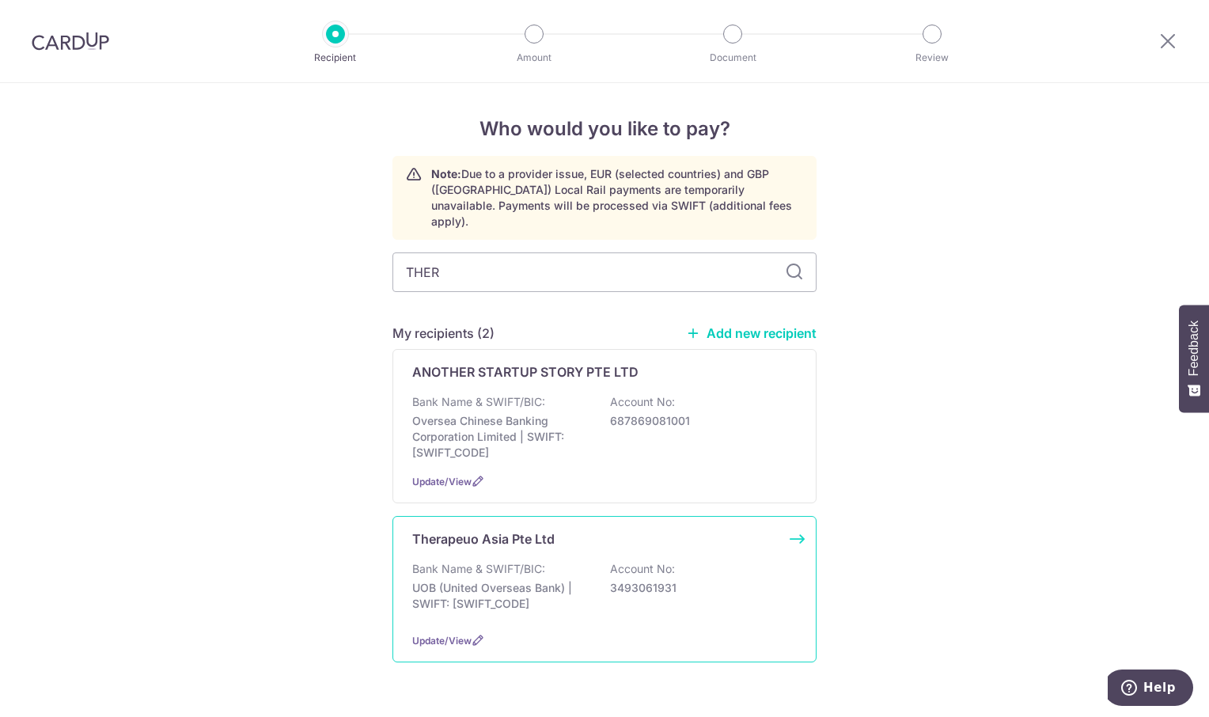
click at [570, 580] on p "UOB (United Overseas Bank) | SWIFT: UOVBSGSGXXX" at bounding box center [500, 596] width 177 height 32
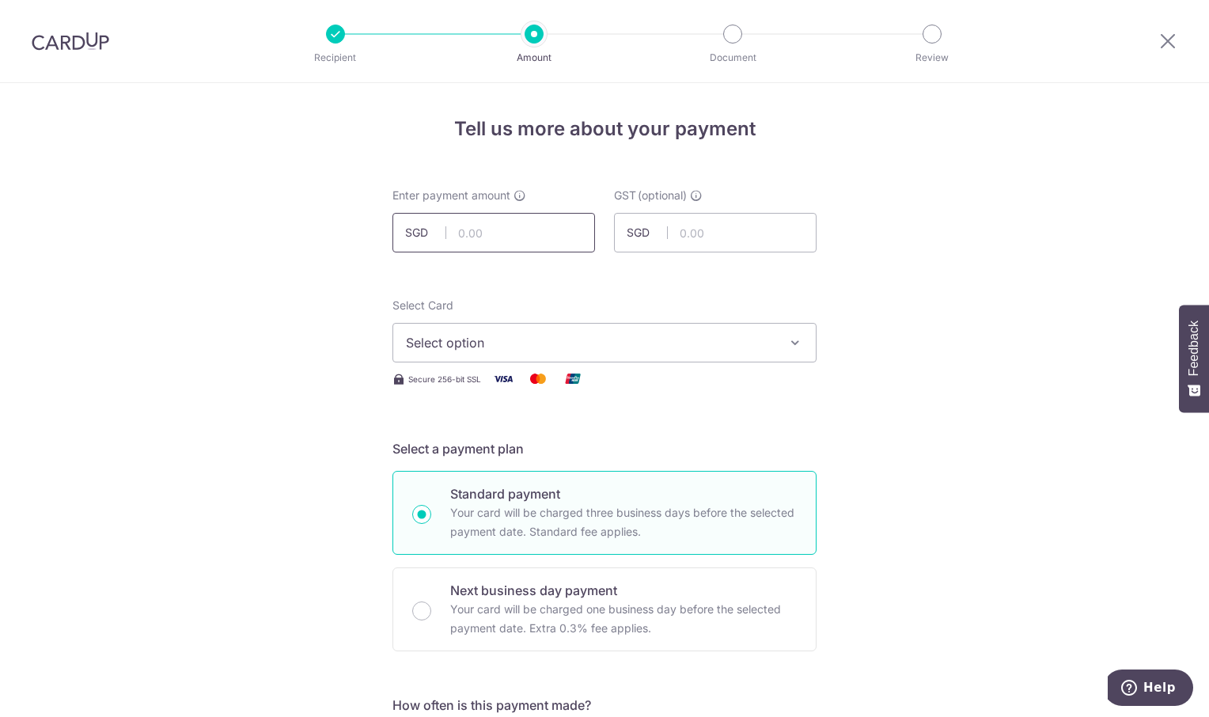
click at [472, 229] on input "text" at bounding box center [493, 233] width 203 height 40
type input "10,764.64"
drag, startPoint x: 941, startPoint y: 229, endPoint x: 1009, endPoint y: 241, distance: 68.2
click at [793, 340] on icon "button" at bounding box center [795, 343] width 16 height 16
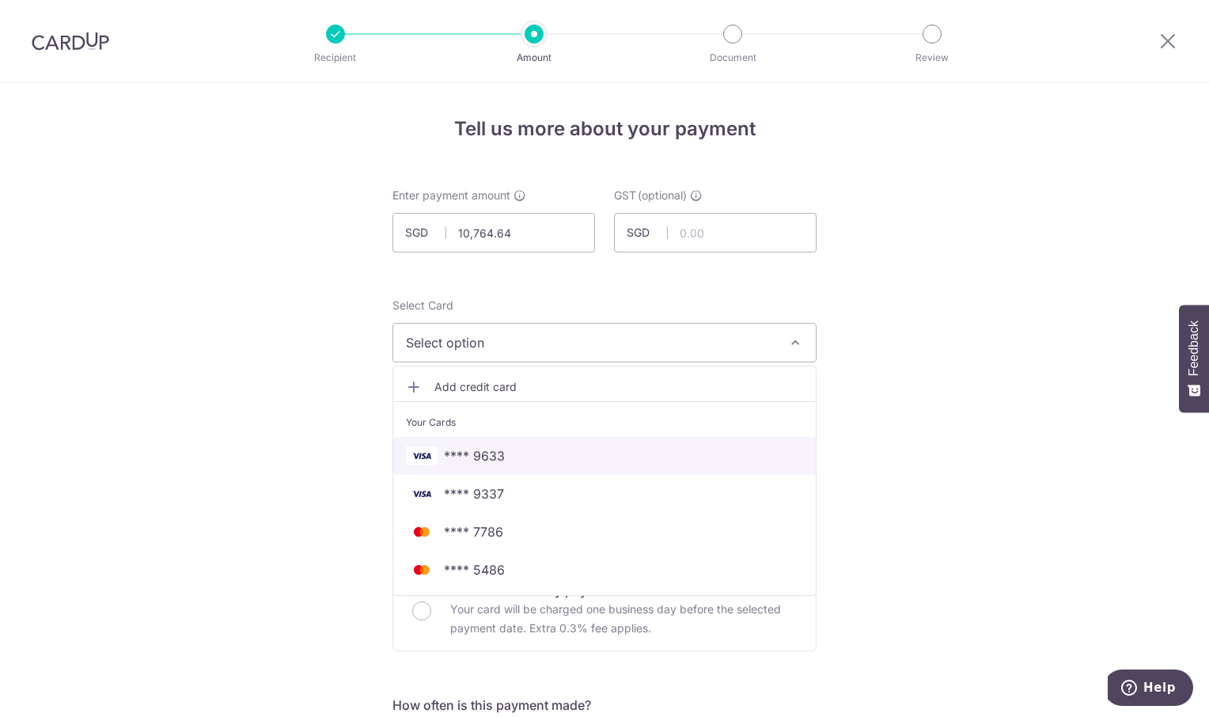
drag, startPoint x: 574, startPoint y: 452, endPoint x: 916, endPoint y: 367, distance: 352.9
click at [574, 452] on span "**** 9633" at bounding box center [604, 455] width 397 height 19
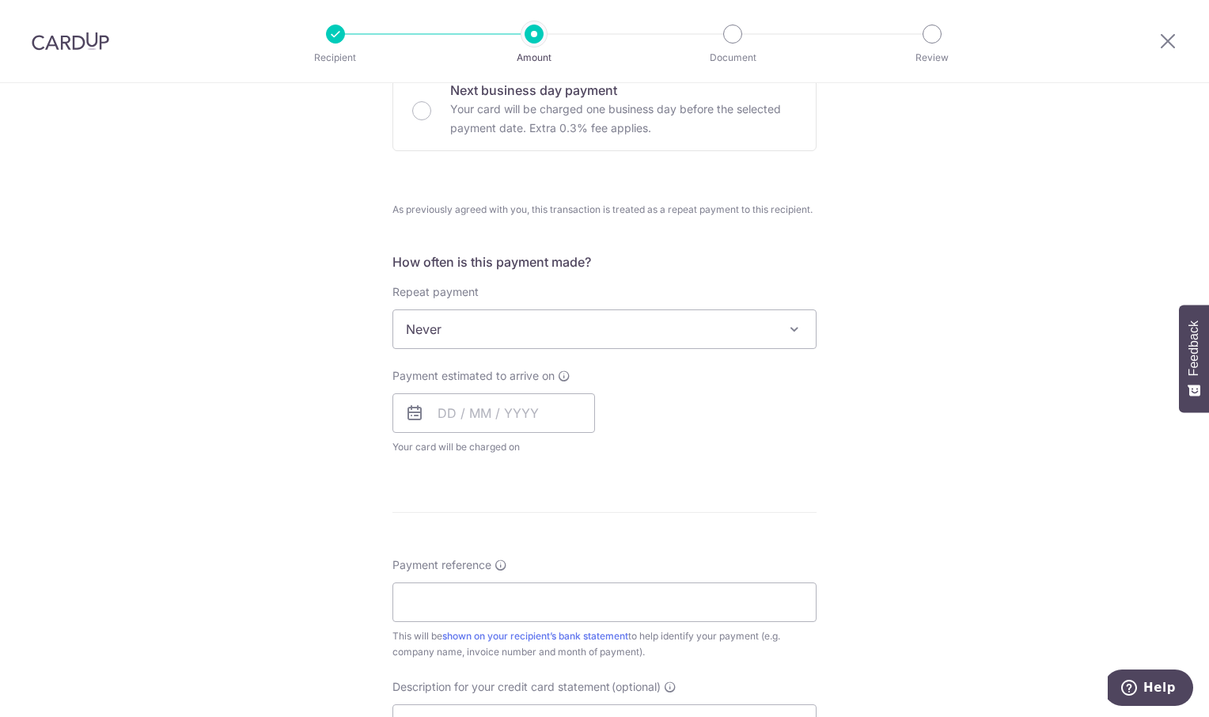
scroll to position [554, 0]
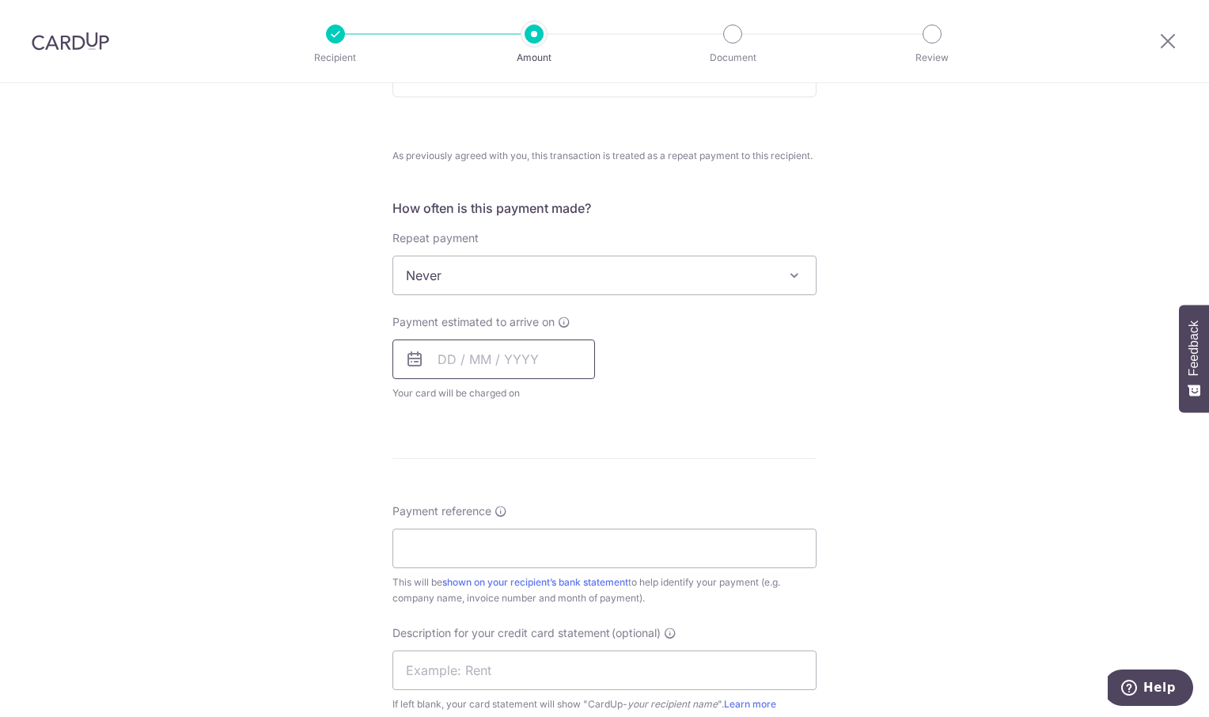
click at [540, 362] on input "text" at bounding box center [493, 359] width 203 height 40
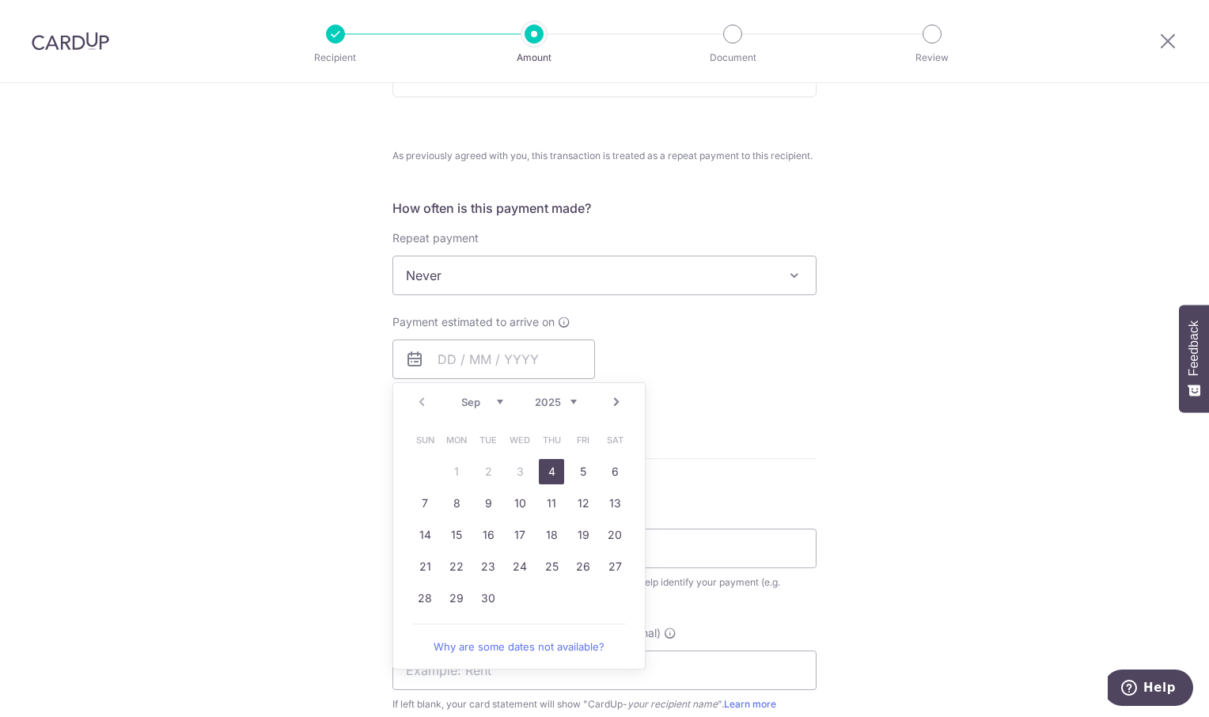
click at [546, 475] on link "4" at bounding box center [551, 471] width 25 height 25
type input "[DATE]"
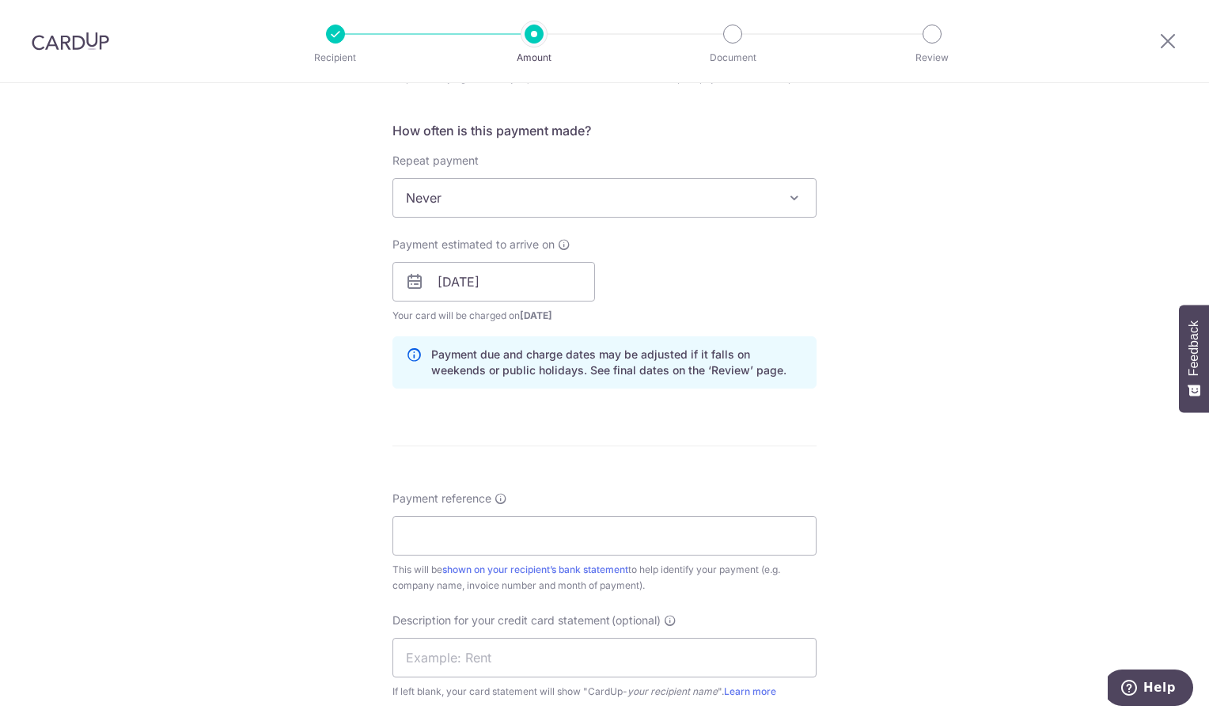
scroll to position [949, 0]
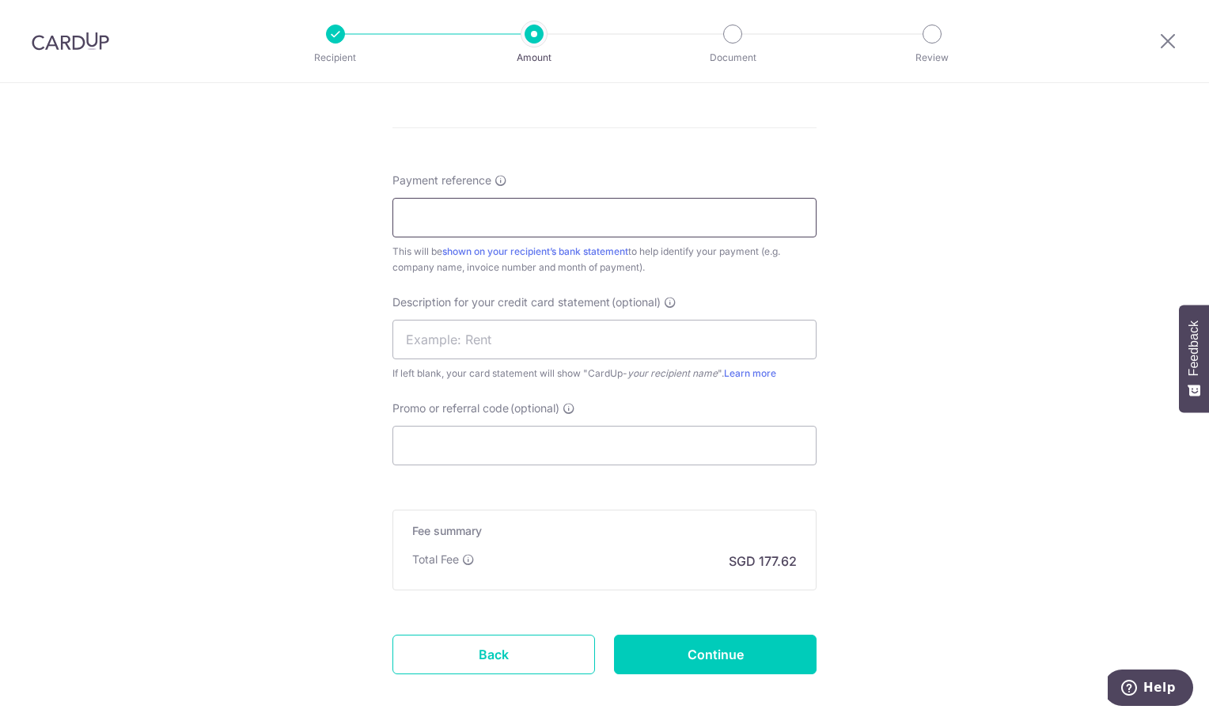
click at [459, 221] on input "Payment reference" at bounding box center [604, 218] width 424 height 40
click at [467, 218] on input "Payment reference" at bounding box center [604, 218] width 424 height 40
paste input "Inv/008 011-2025"
click at [400, 214] on input "Inv/008 011-2025" at bounding box center [604, 218] width 424 height 40
click at [452, 213] on input "ORI Inv/008 011-2025" at bounding box center [604, 218] width 424 height 40
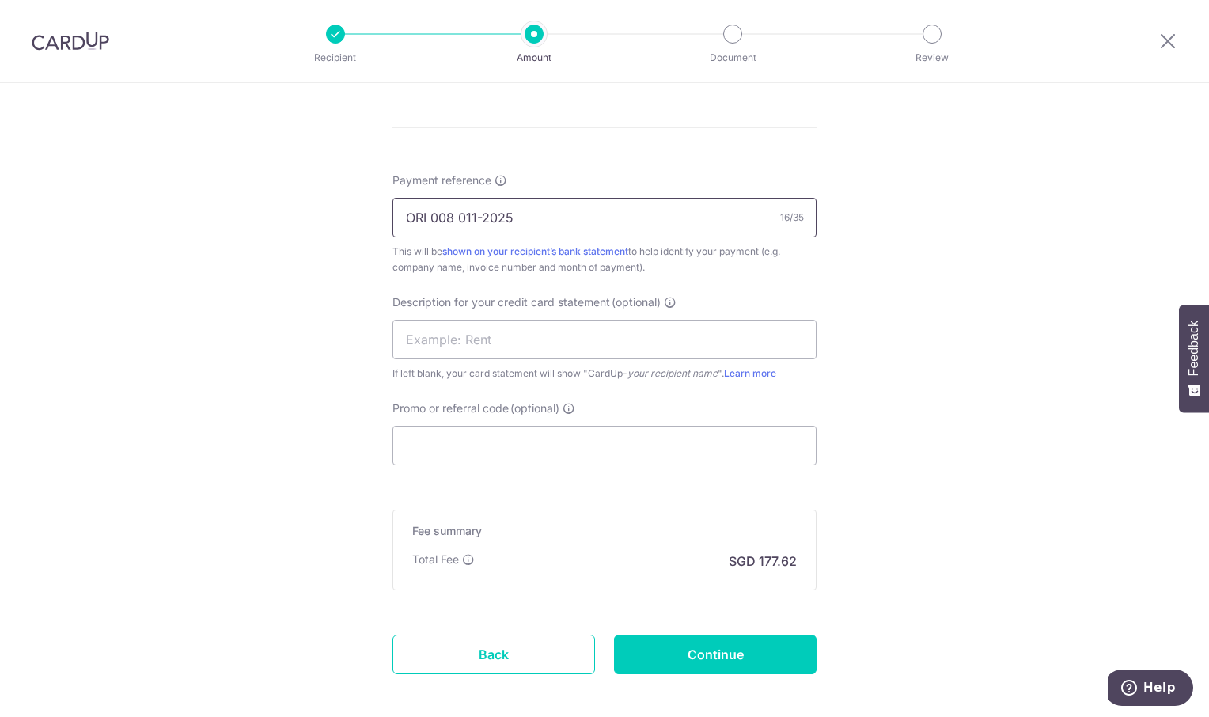
click at [479, 214] on input "ORI 008 011-2025" at bounding box center [604, 218] width 424 height 40
type input "ORI 008 011 2025"
click at [759, 660] on input "Continue" at bounding box center [715, 654] width 203 height 40
type input "Create Schedule"
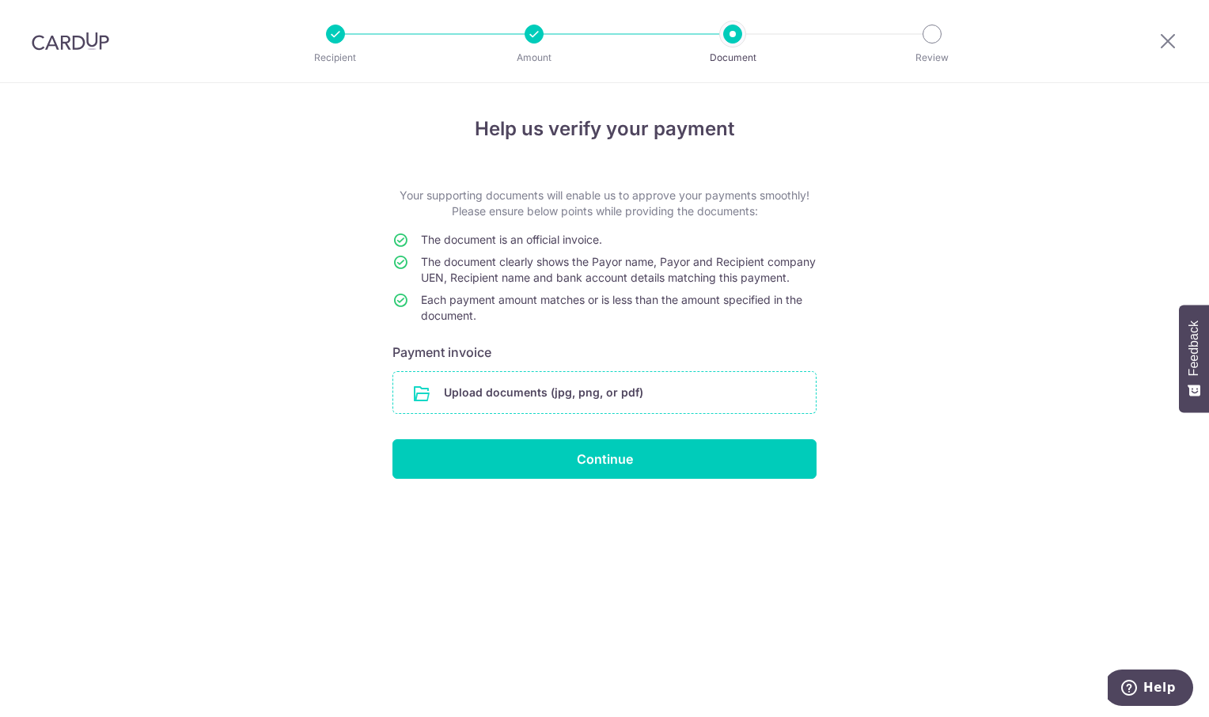
click at [509, 411] on input "file" at bounding box center [604, 392] width 422 height 41
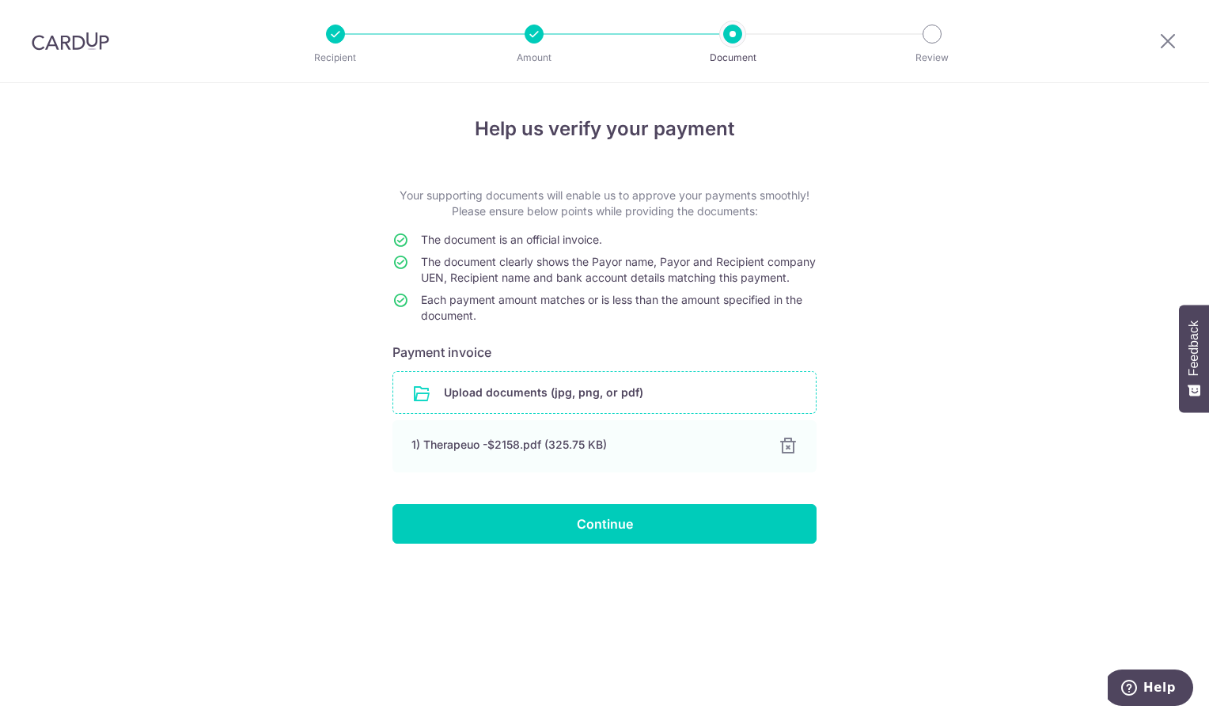
click at [494, 408] on input "file" at bounding box center [604, 392] width 422 height 41
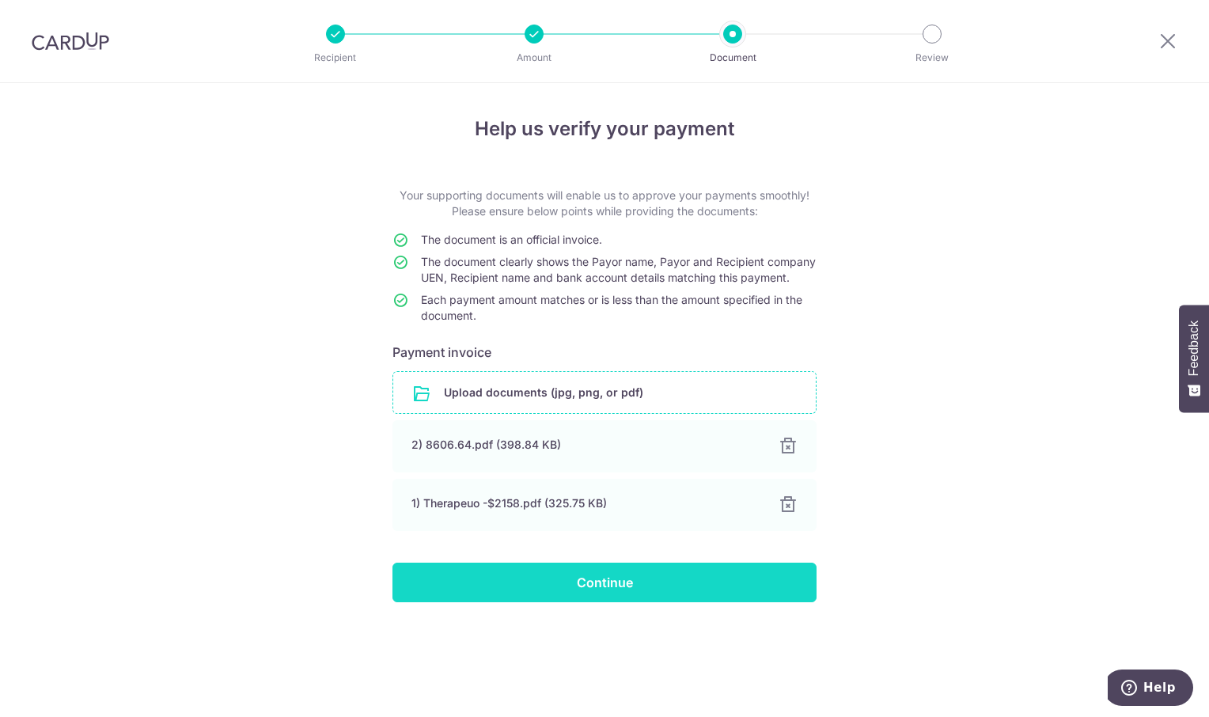
click at [620, 602] on input "Continue" at bounding box center [604, 582] width 424 height 40
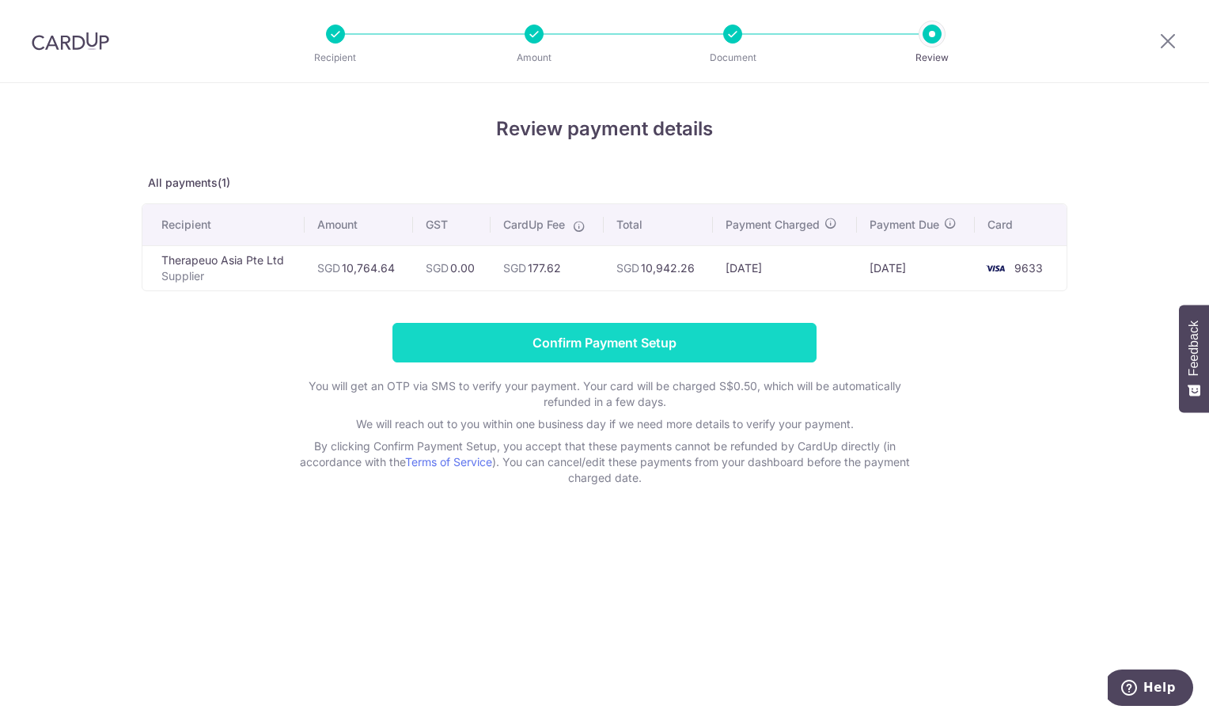
click at [585, 339] on input "Confirm Payment Setup" at bounding box center [604, 343] width 424 height 40
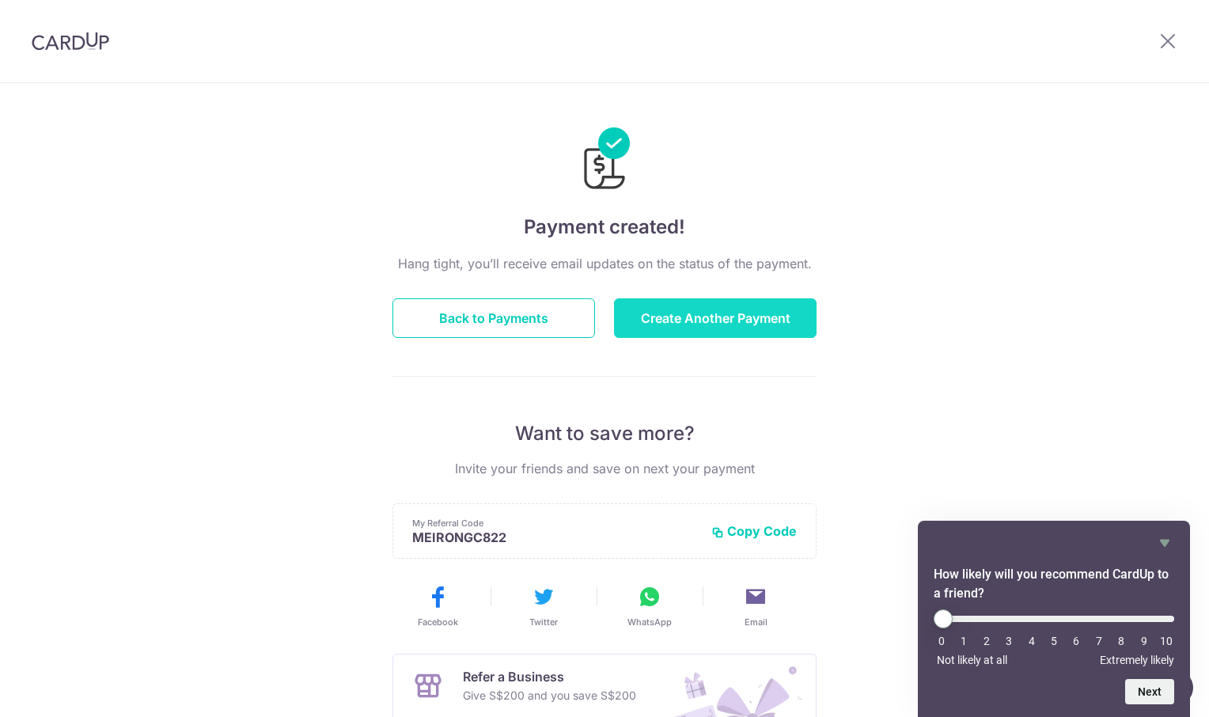
click at [706, 320] on button "Create Another Payment" at bounding box center [715, 318] width 203 height 40
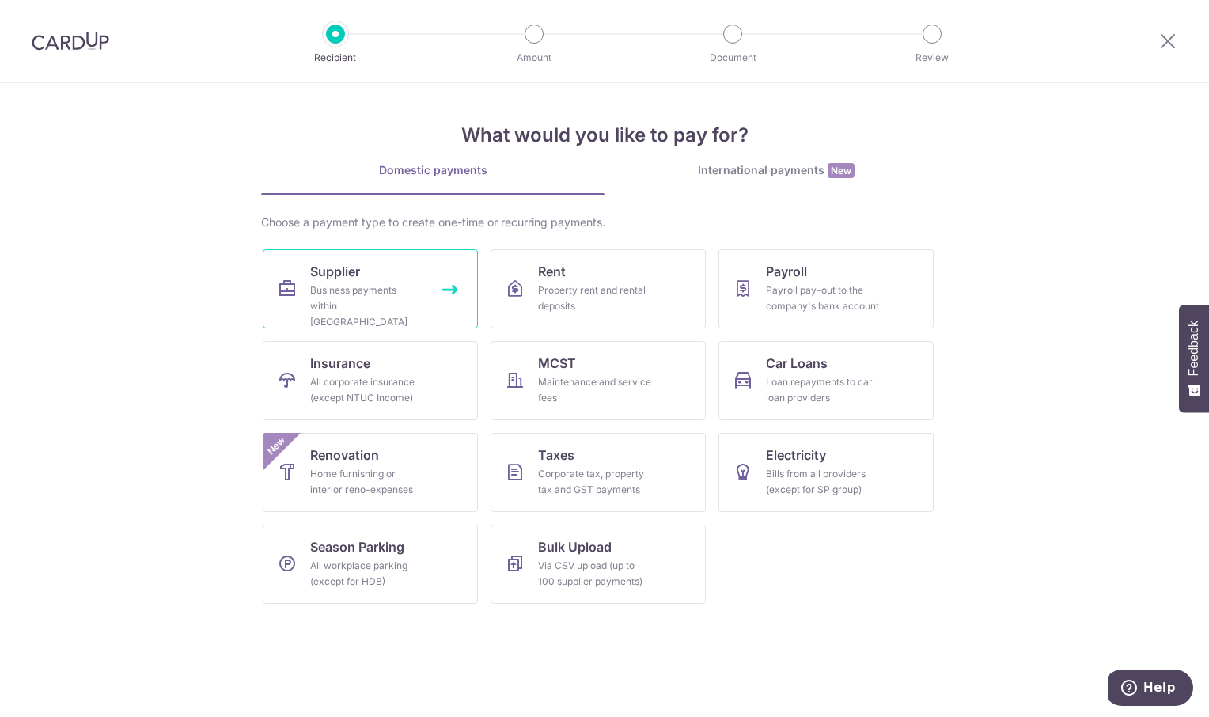
click at [367, 282] on link "Supplier Business payments within Singapore" at bounding box center [370, 288] width 215 height 79
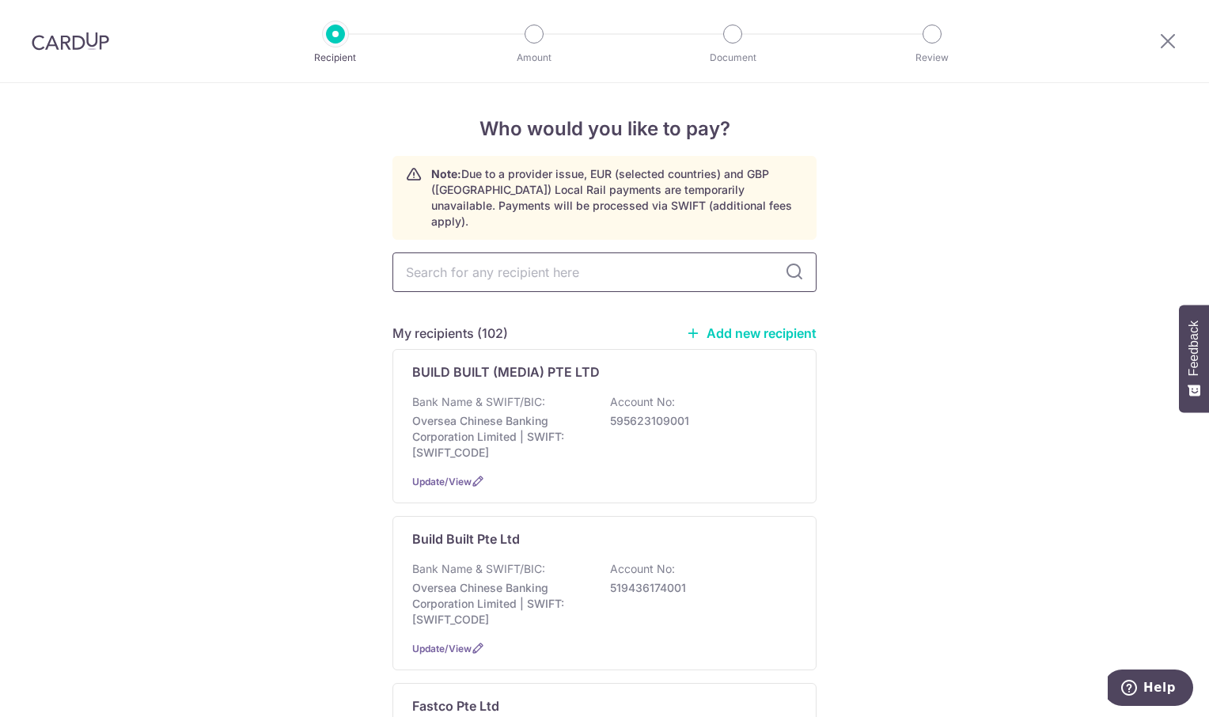
click at [473, 254] on input "text" at bounding box center [604, 272] width 424 height 40
type input "PA"
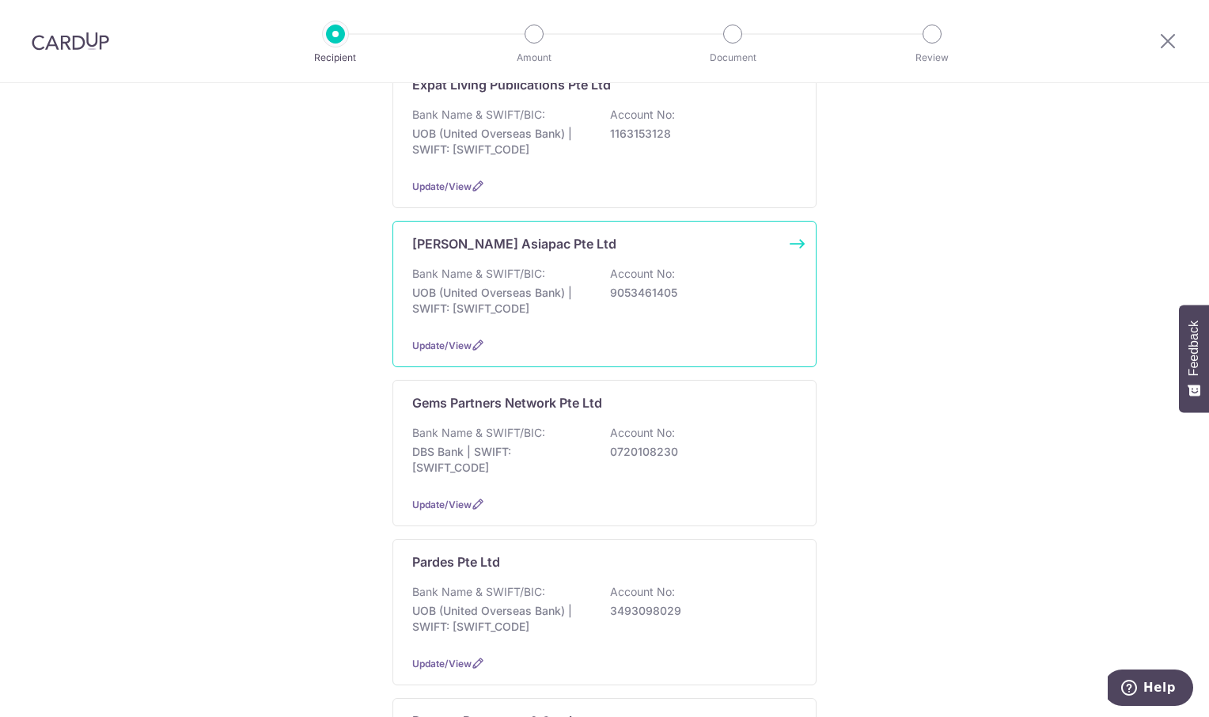
scroll to position [475, 0]
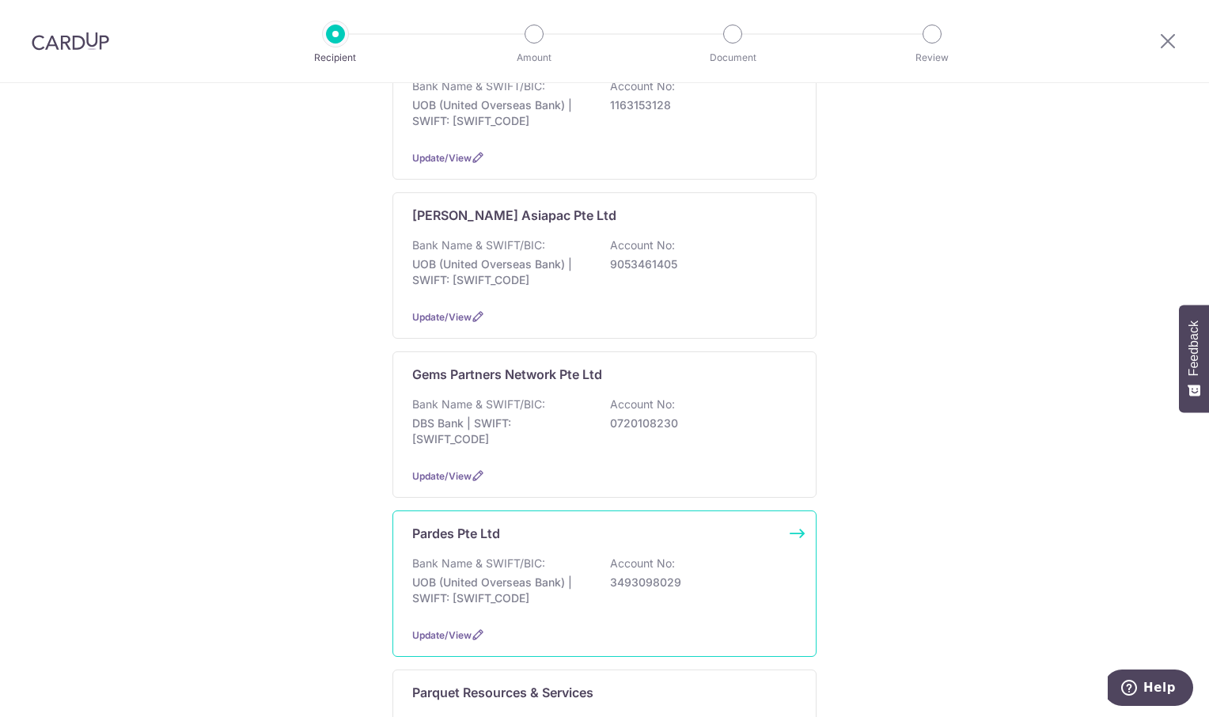
click at [539, 555] on p "Bank Name & SWIFT/BIC:" at bounding box center [478, 563] width 133 height 16
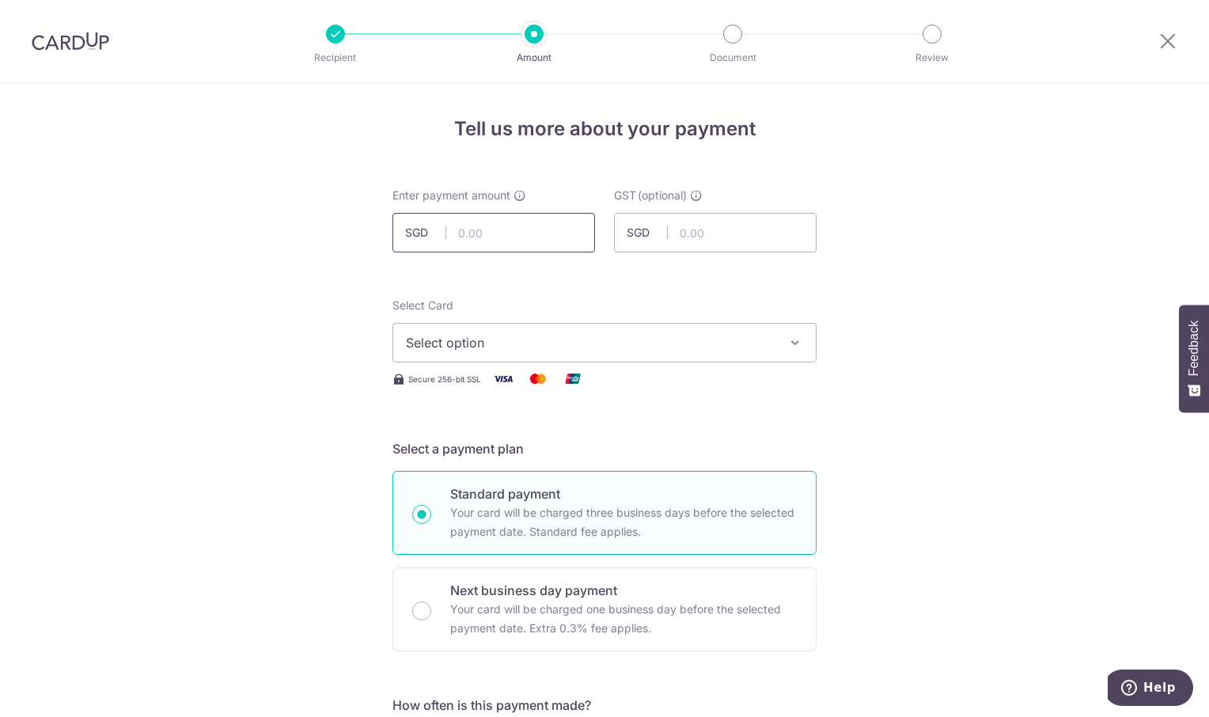
click at [496, 236] on input "text" at bounding box center [493, 233] width 203 height 40
type input "2,309.27"
click at [790, 341] on icon "button" at bounding box center [795, 343] width 16 height 16
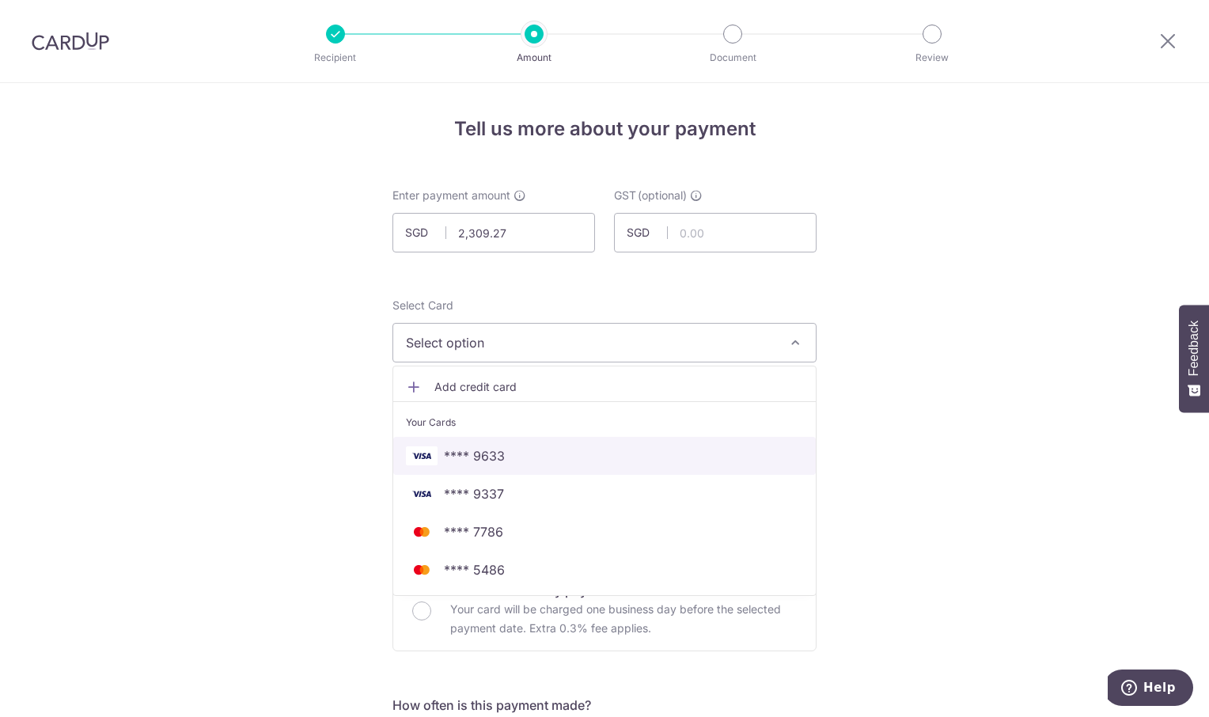
click at [596, 464] on span "**** 9633" at bounding box center [604, 455] width 397 height 19
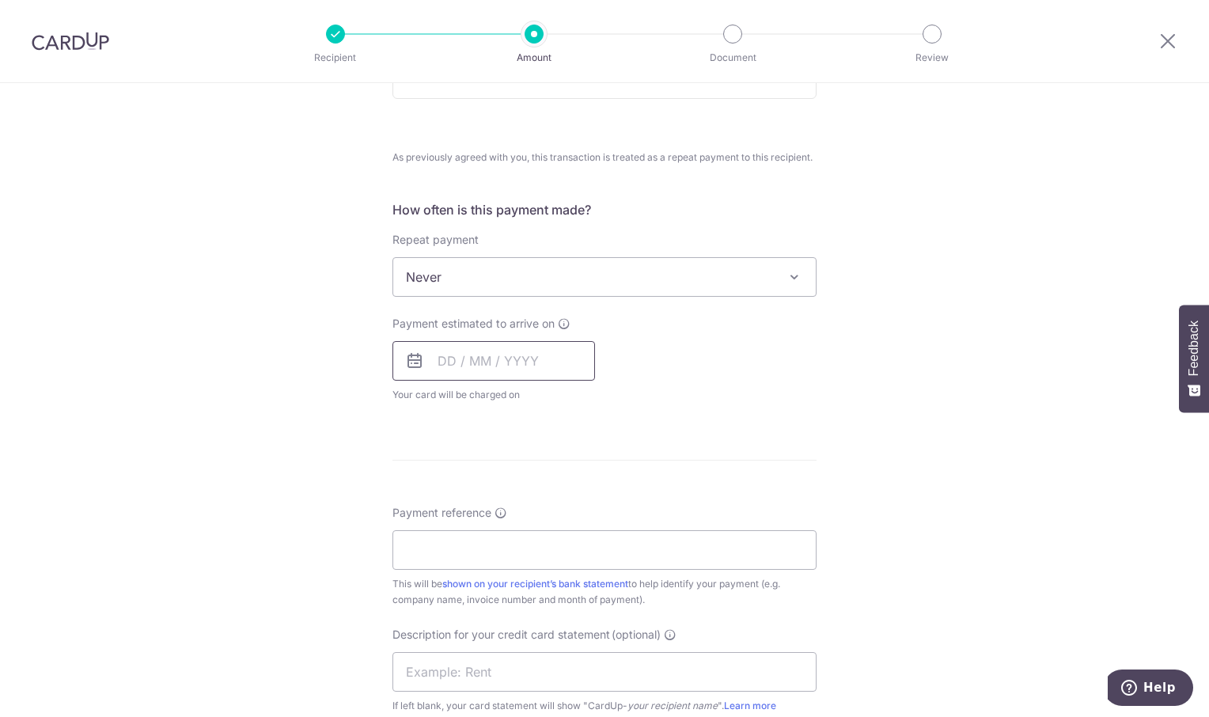
scroll to position [554, 0]
click at [525, 360] on input "text" at bounding box center [493, 359] width 203 height 40
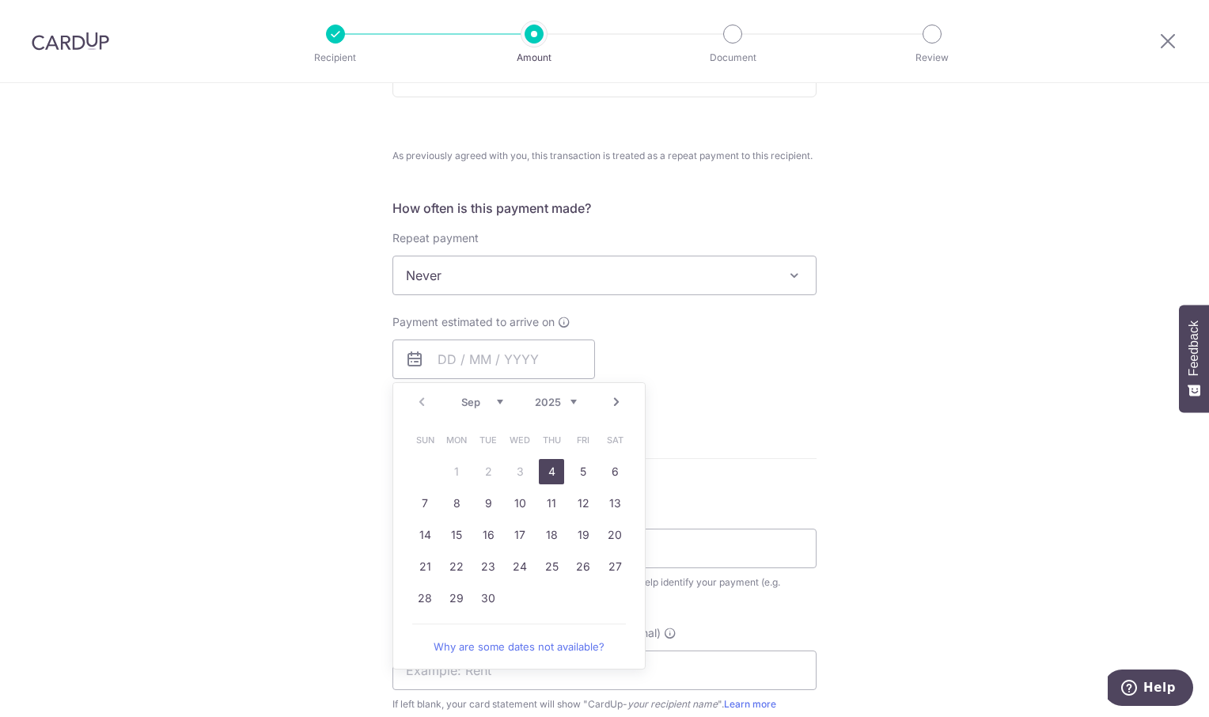
click at [551, 468] on link "4" at bounding box center [551, 471] width 25 height 25
type input "[DATE]"
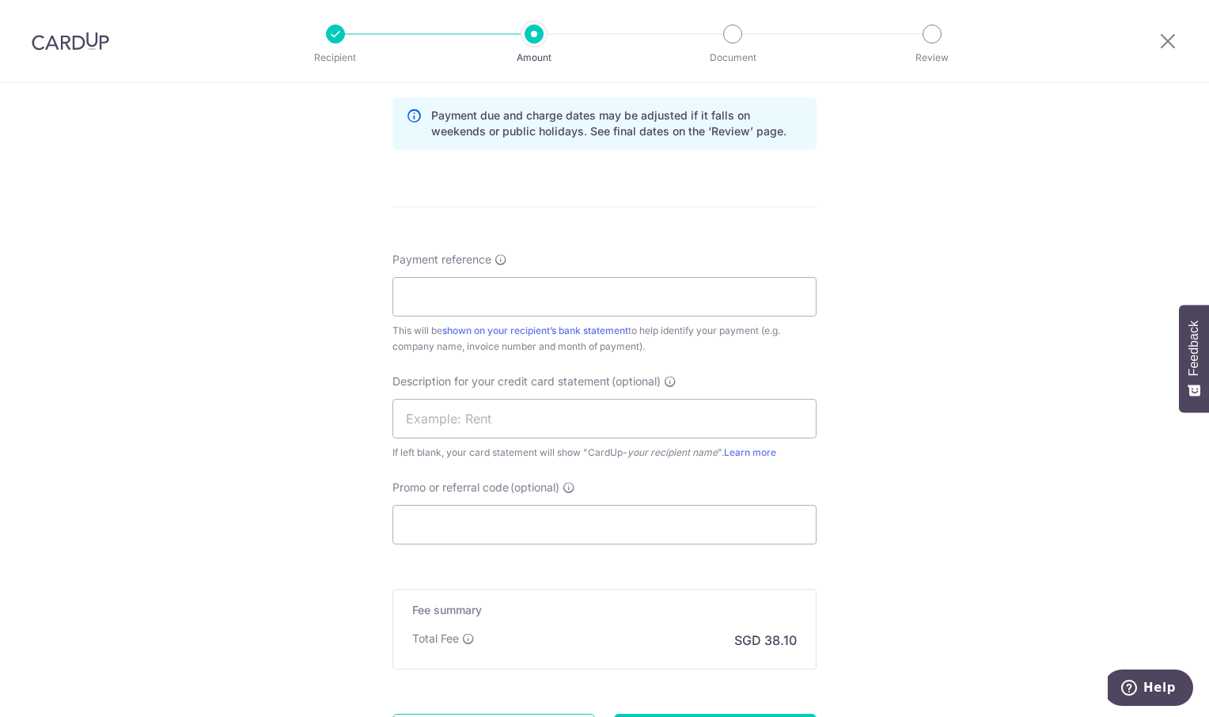
scroll to position [1025, 0]
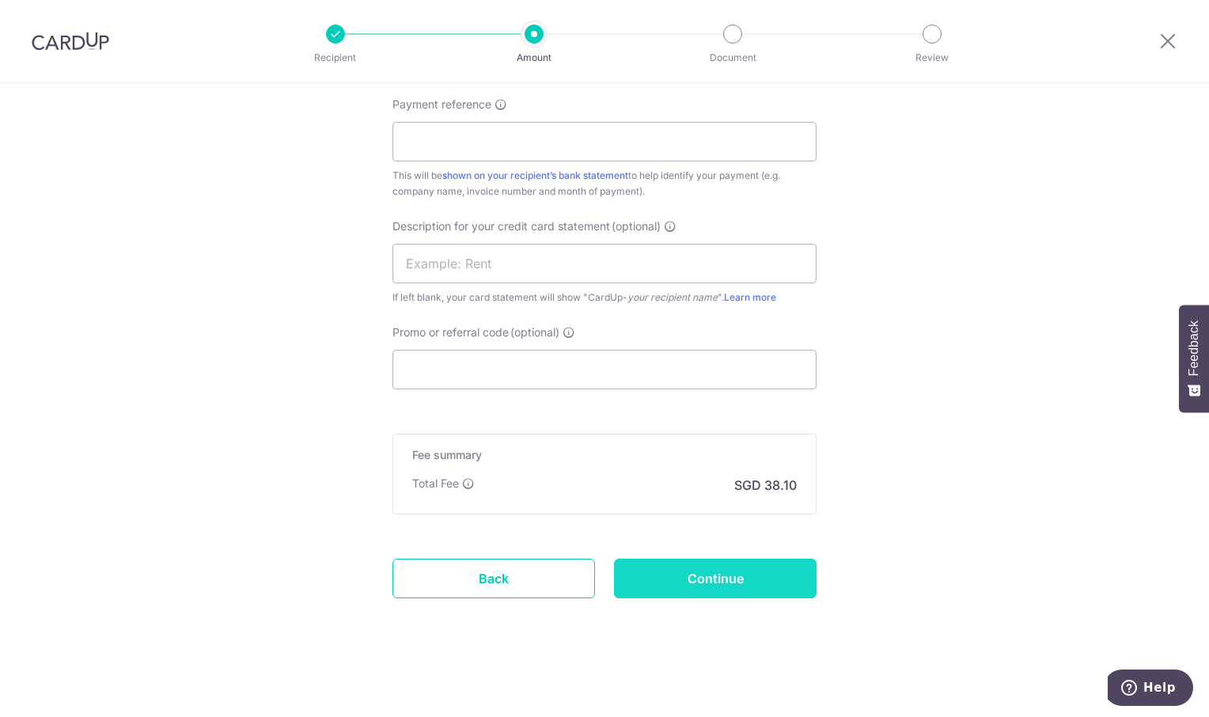
click at [692, 580] on input "Continue" at bounding box center [715, 579] width 203 height 40
type input "Create Schedule"
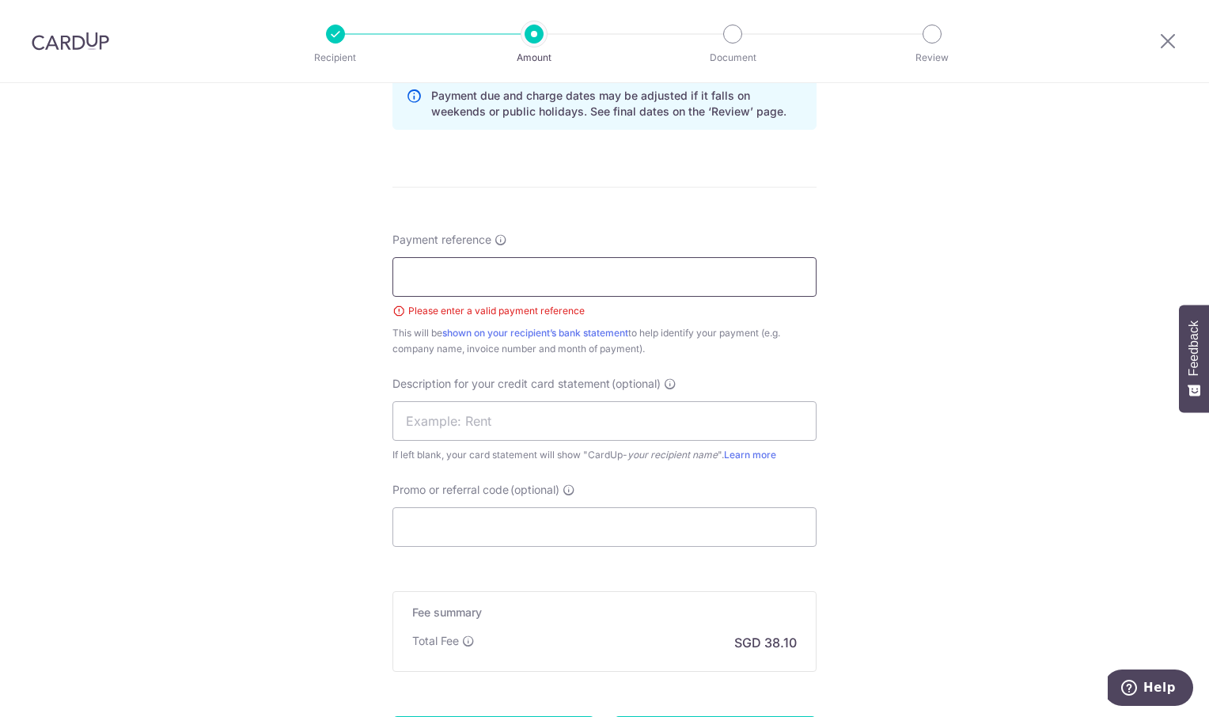
scroll to position [889, 0]
click at [434, 284] on input "Payment reference" at bounding box center [604, 278] width 424 height 40
type input "o"
type input "ORI 007 2025"
click at [977, 305] on div "Tell us more about your payment Enter payment amount SGD 2,309.27 2309.27 GST (…" at bounding box center [604, 34] width 1209 height 1681
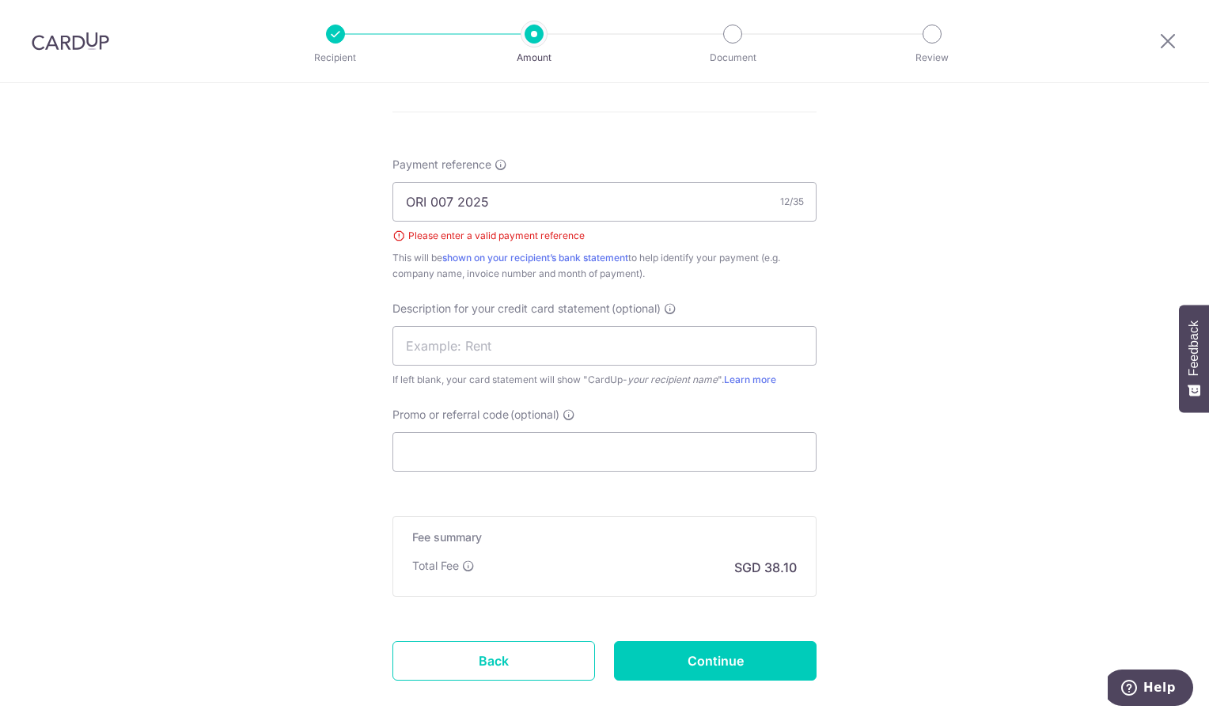
scroll to position [1047, 0]
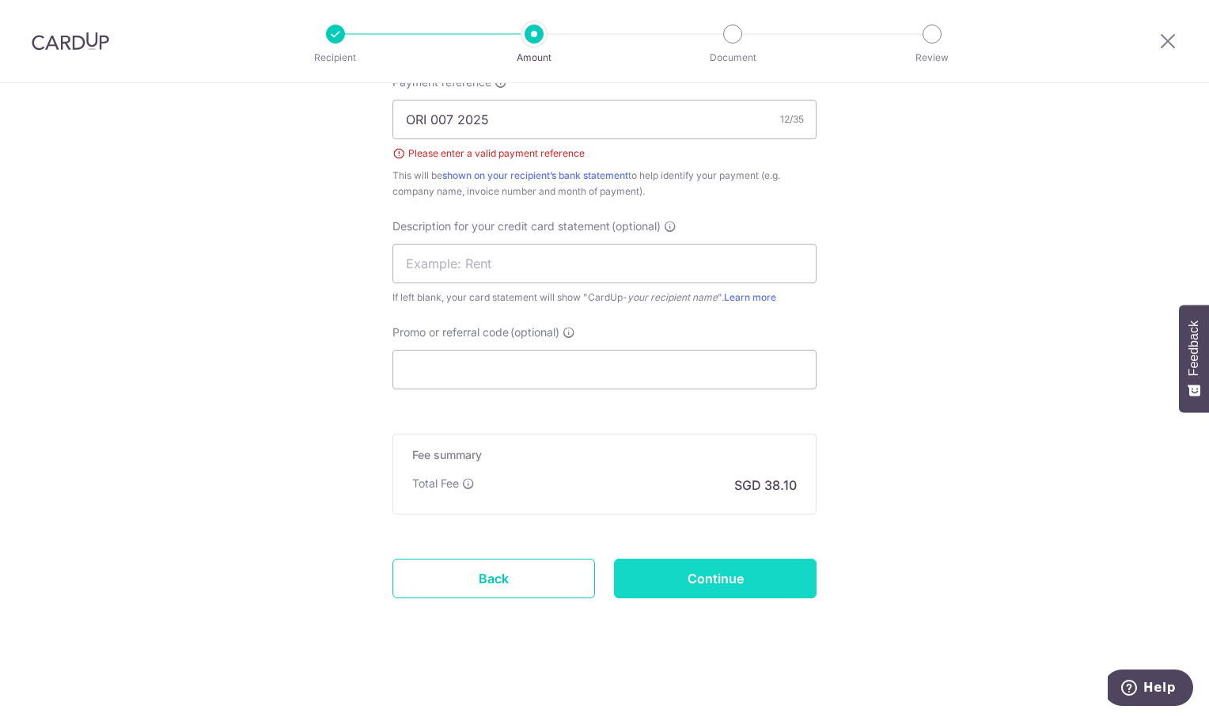
click at [746, 576] on input "Continue" at bounding box center [715, 579] width 203 height 40
type input "Create Schedule"
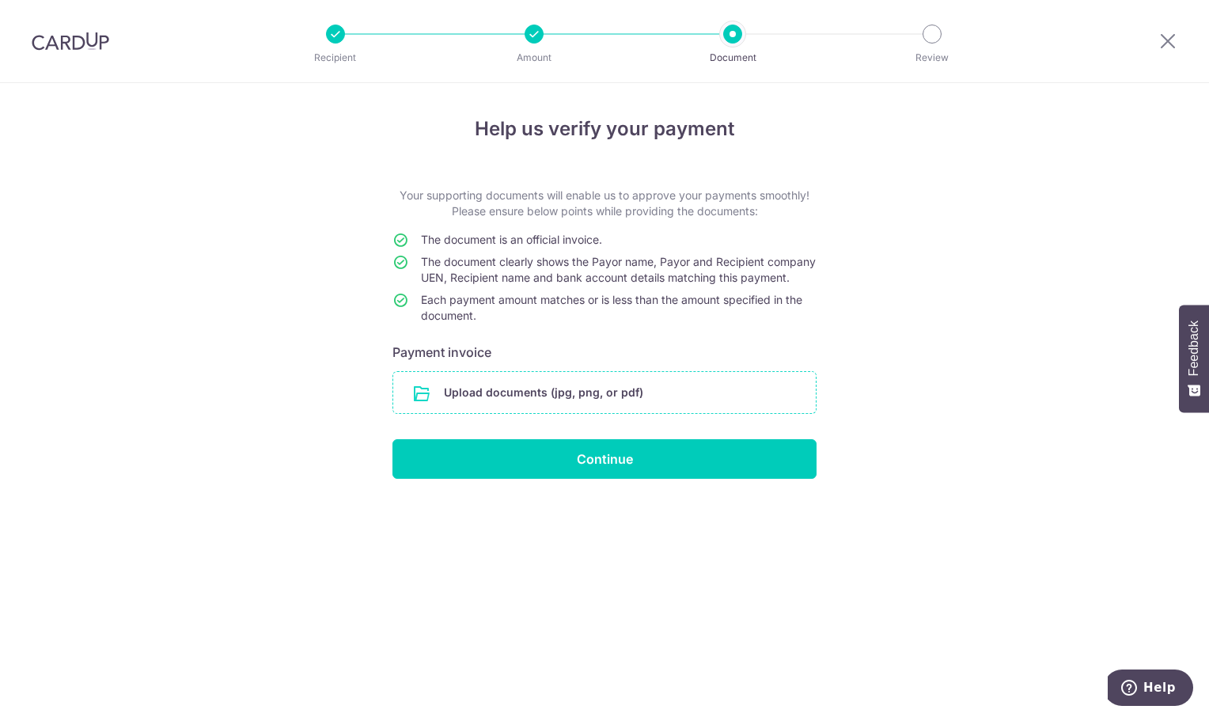
click at [502, 409] on input "file" at bounding box center [604, 392] width 422 height 41
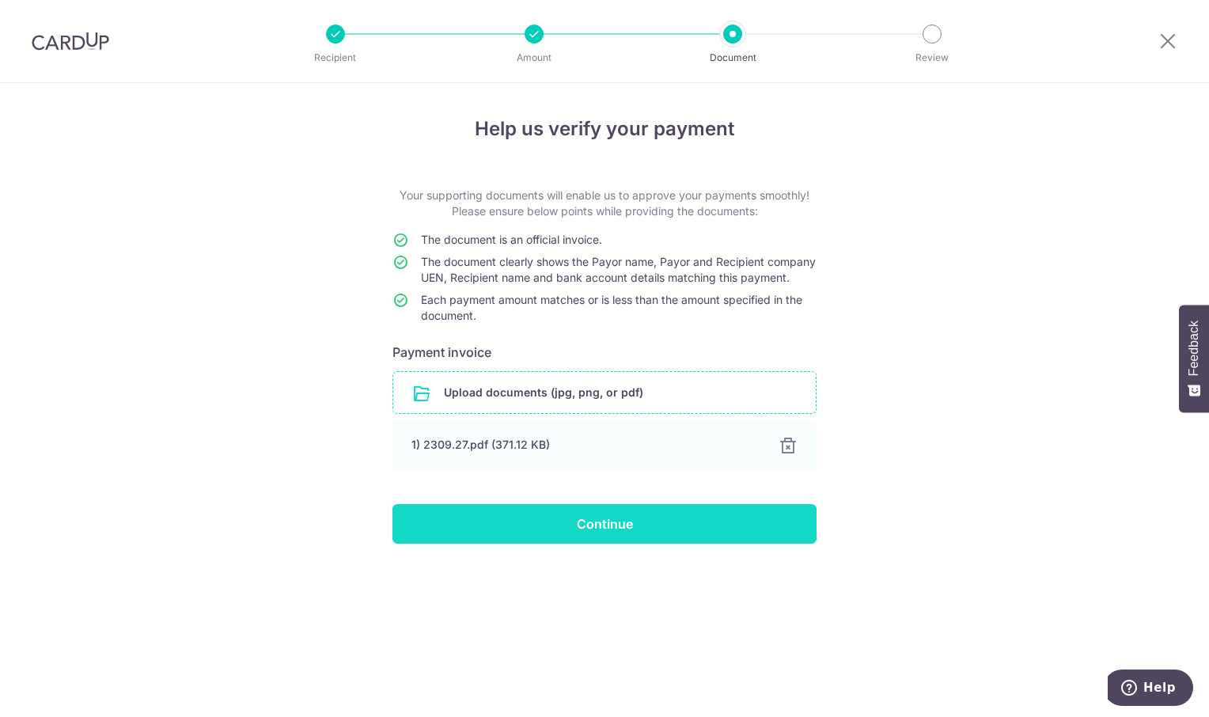
click at [637, 529] on input "Continue" at bounding box center [604, 524] width 424 height 40
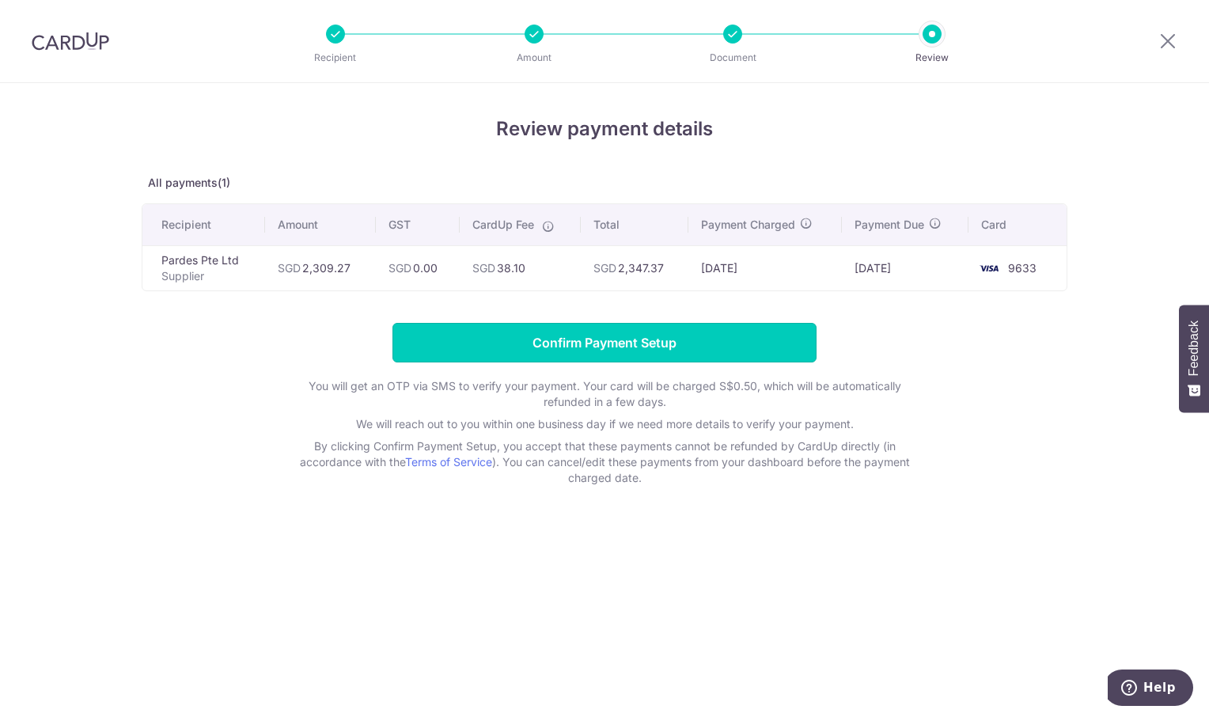
drag, startPoint x: 596, startPoint y: 348, endPoint x: 497, endPoint y: 246, distance: 142.1
click at [595, 348] on input "Confirm Payment Setup" at bounding box center [604, 343] width 424 height 40
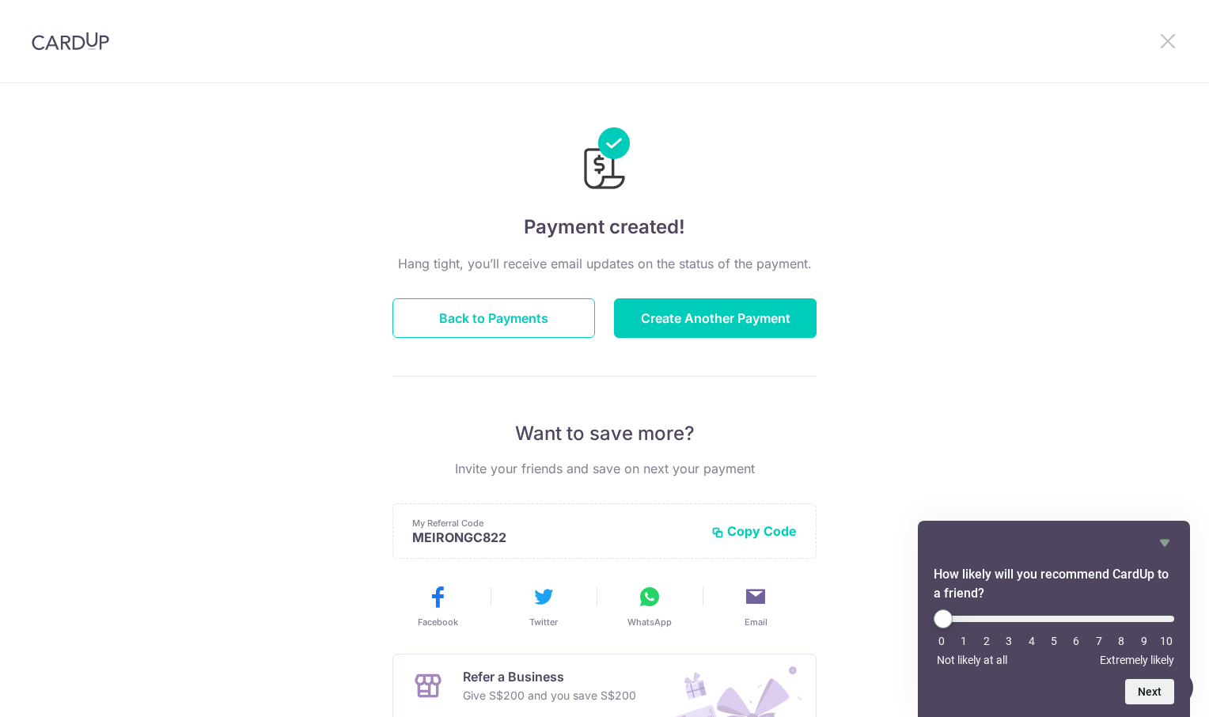
click at [1162, 39] on icon at bounding box center [1167, 41] width 19 height 20
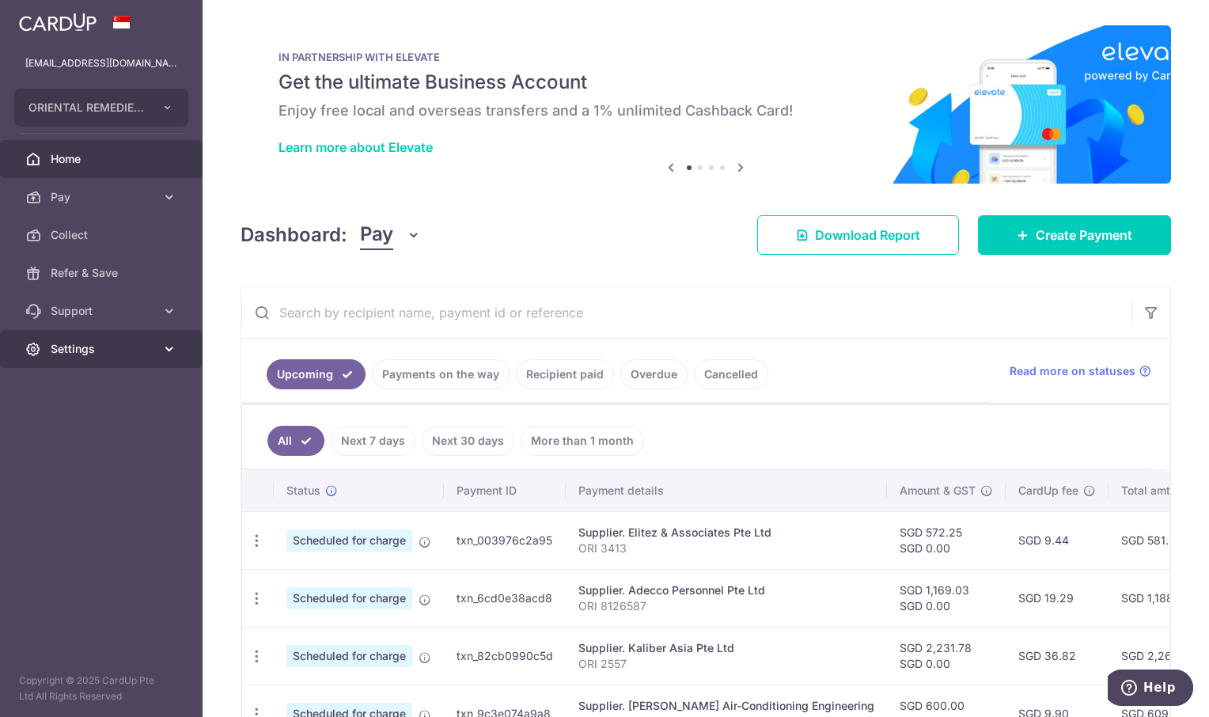
click at [64, 343] on span "Settings" at bounding box center [103, 349] width 104 height 16
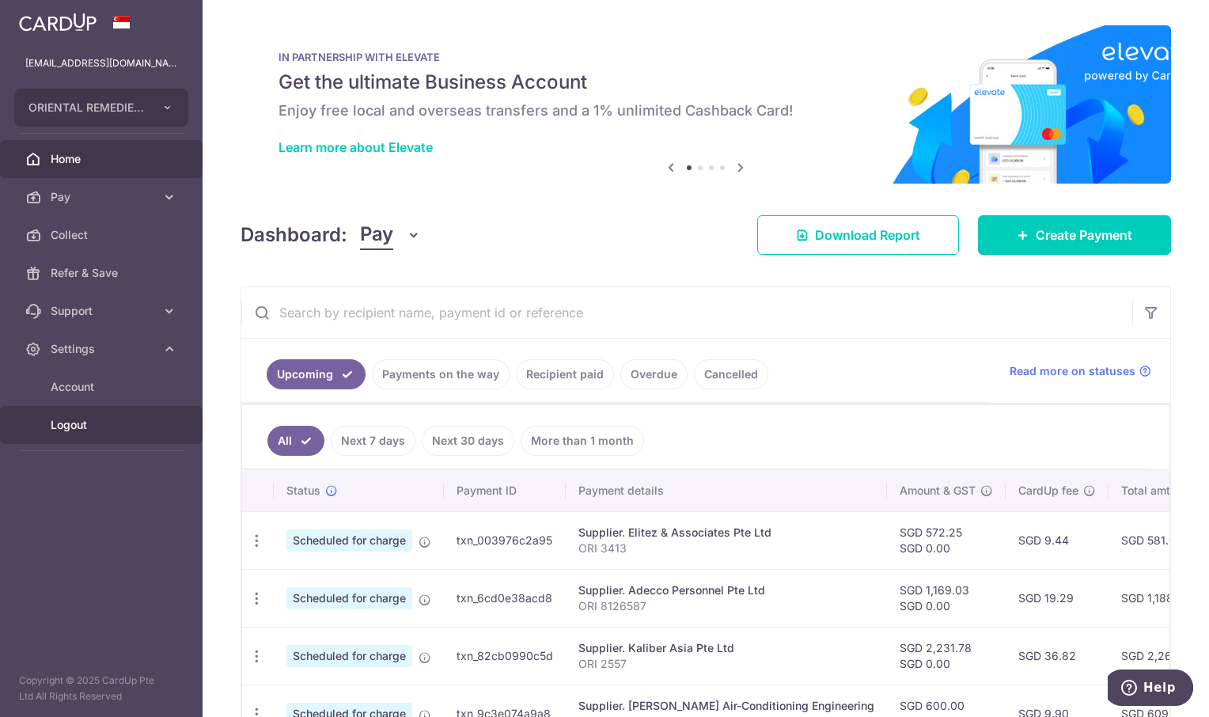
click at [65, 423] on span "Logout" at bounding box center [103, 425] width 104 height 16
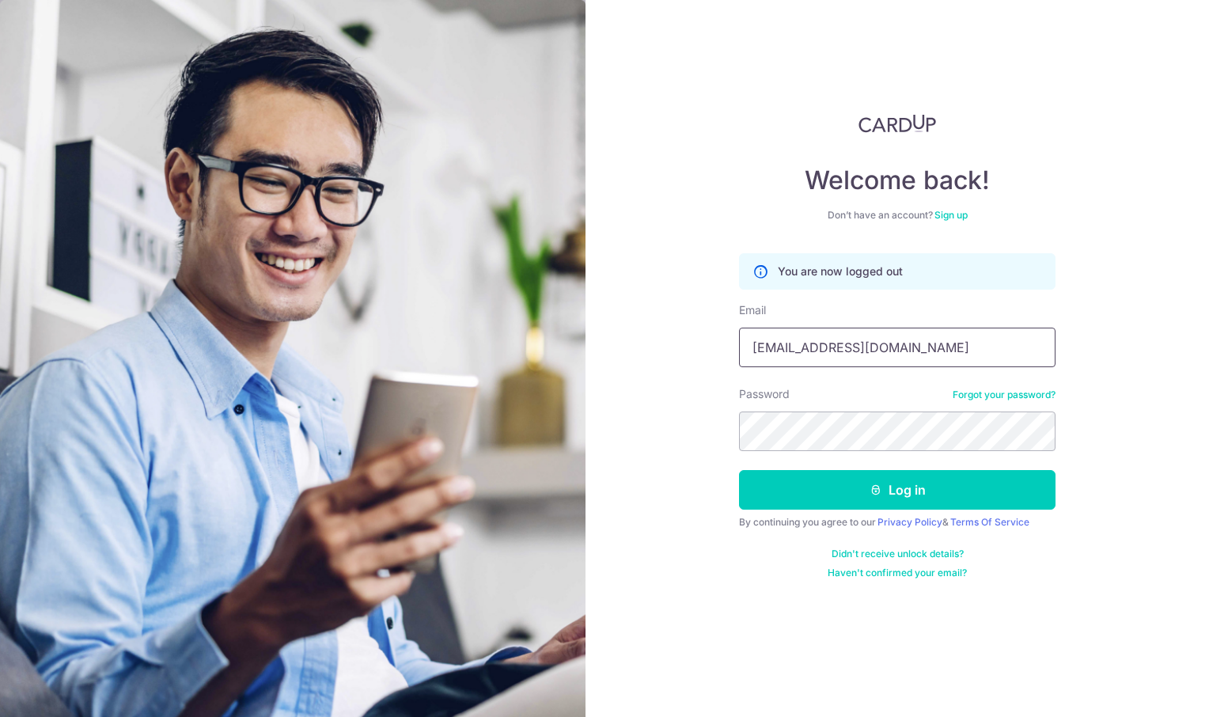
click at [843, 336] on input "meirongchen+ori@orientalremediesgroup.com" at bounding box center [897, 348] width 316 height 40
type input "[EMAIL_ADDRESS][DOMAIN_NAME]"
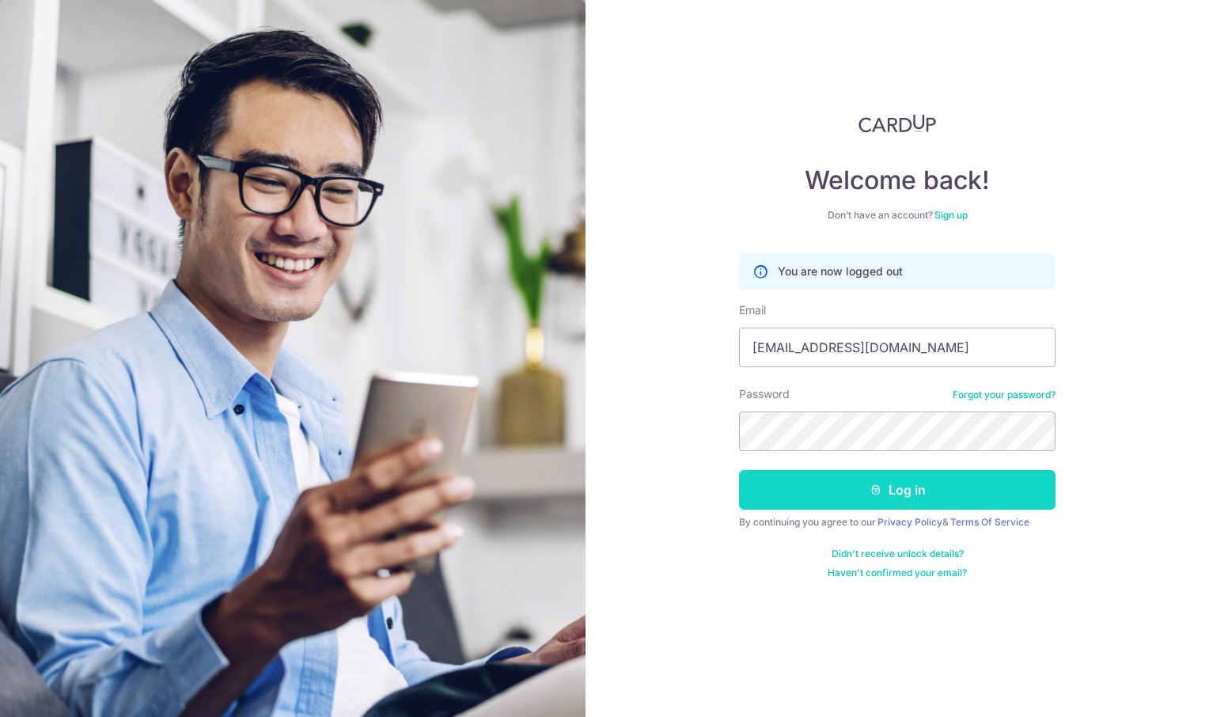
click at [877, 485] on icon "submit" at bounding box center [875, 489] width 13 height 13
